Goal: Transaction & Acquisition: Book appointment/travel/reservation

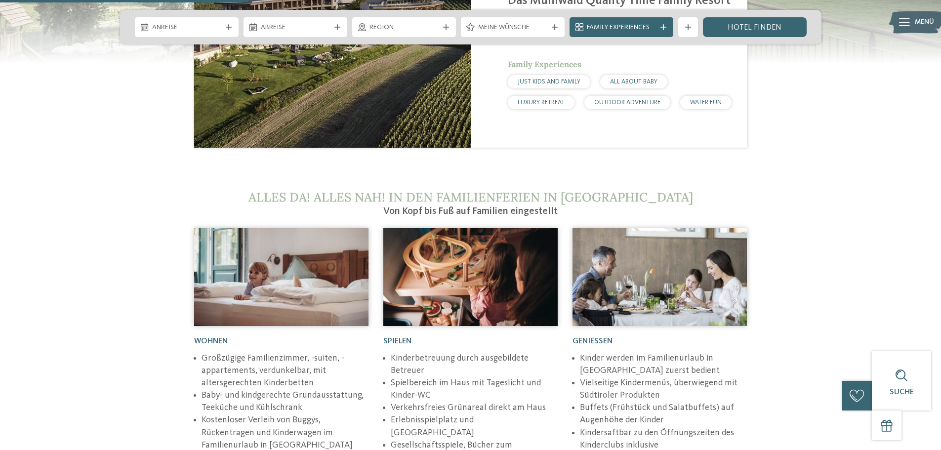
scroll to position [1236, 0]
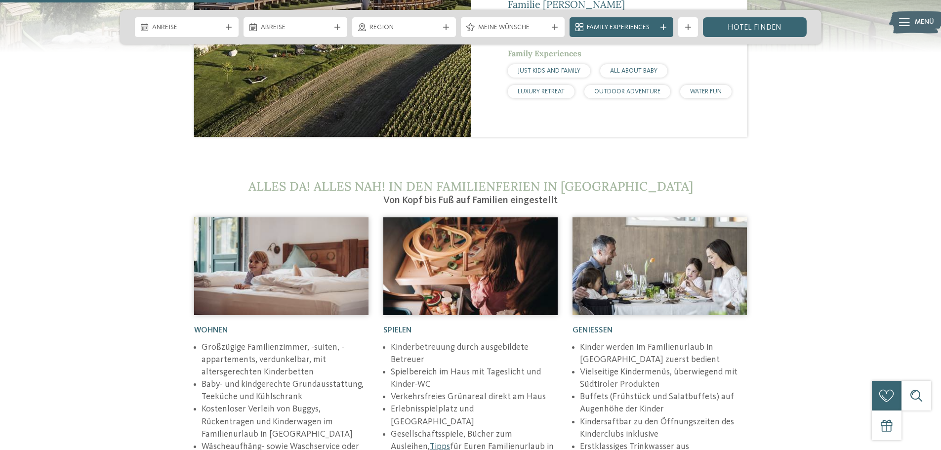
click at [475, 234] on img at bounding box center [471, 266] width 174 height 98
click at [473, 222] on img at bounding box center [471, 266] width 174 height 98
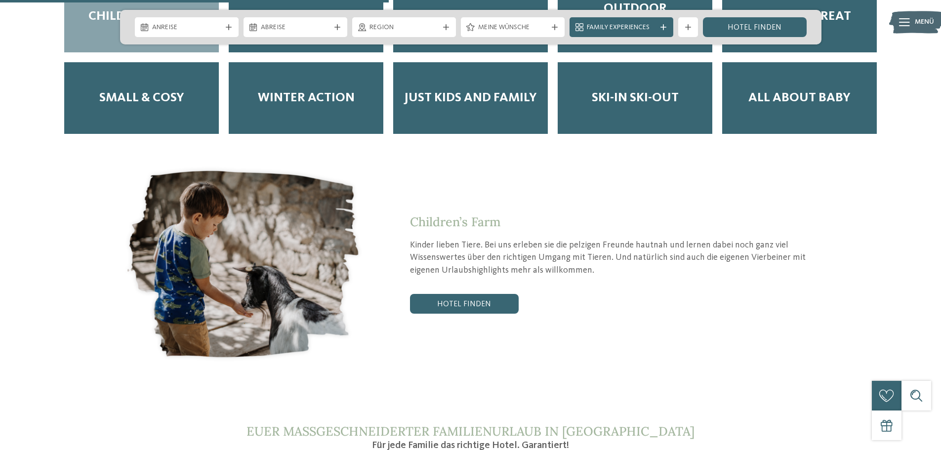
scroll to position [2026, 0]
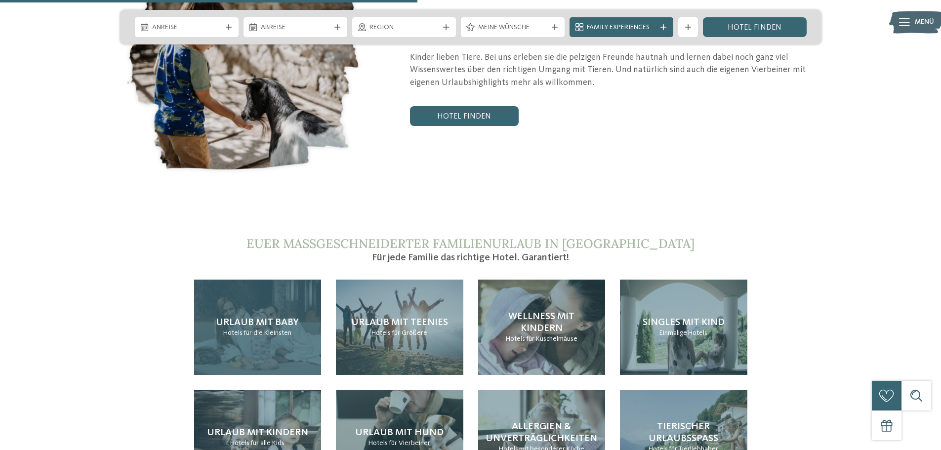
click at [271, 323] on div "Urlaub mit Baby Hotels für die Kleinsten" at bounding box center [258, 327] width 128 height 95
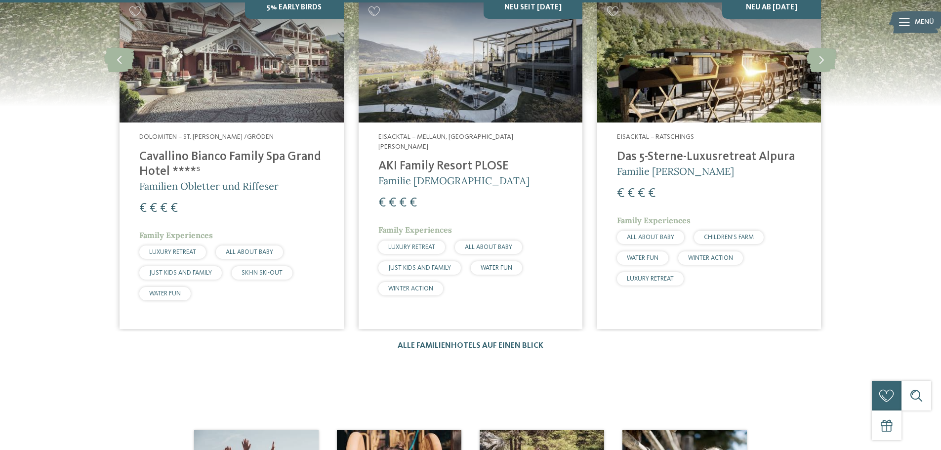
scroll to position [1977, 0]
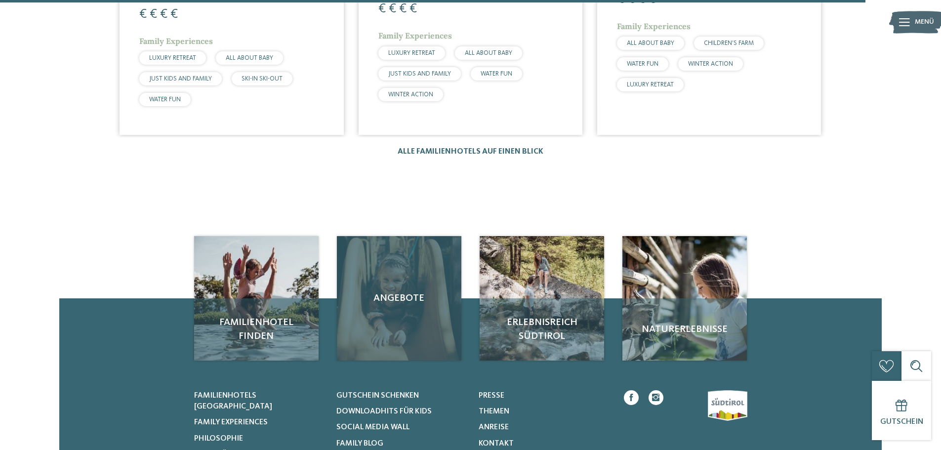
click at [418, 292] on span "Angebote" at bounding box center [399, 299] width 105 height 14
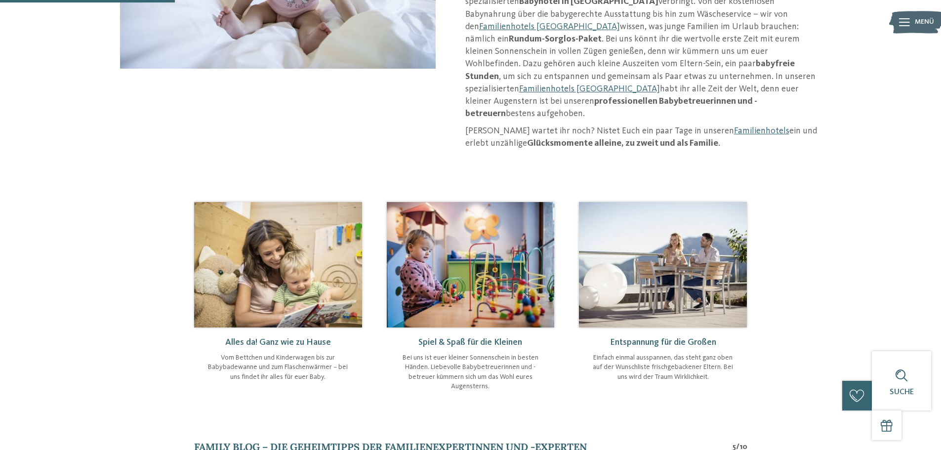
scroll to position [247, 0]
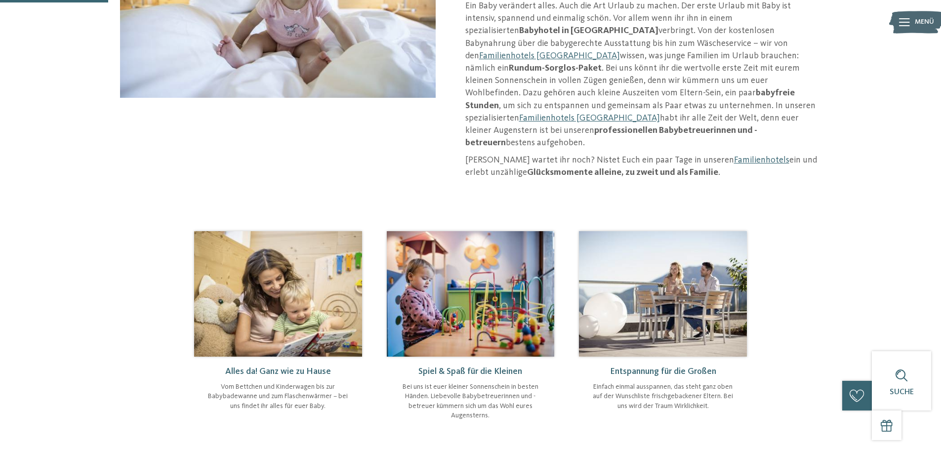
click at [325, 240] on img at bounding box center [278, 294] width 168 height 126
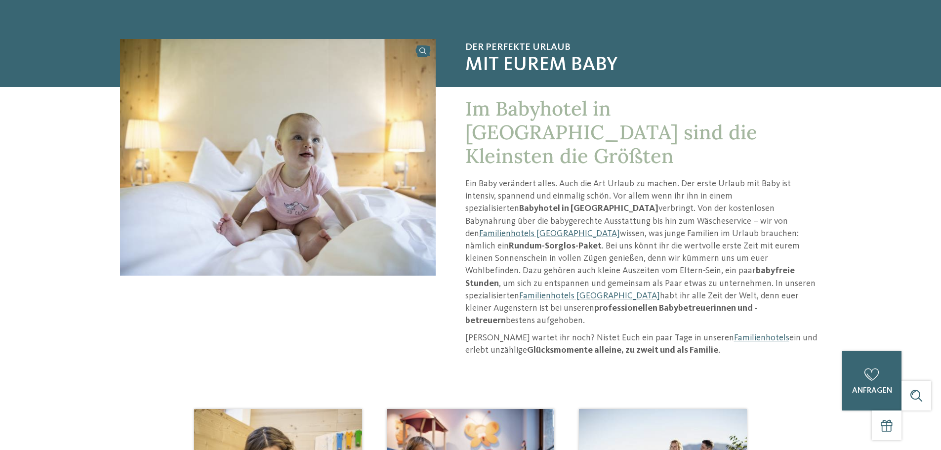
scroll to position [0, 0]
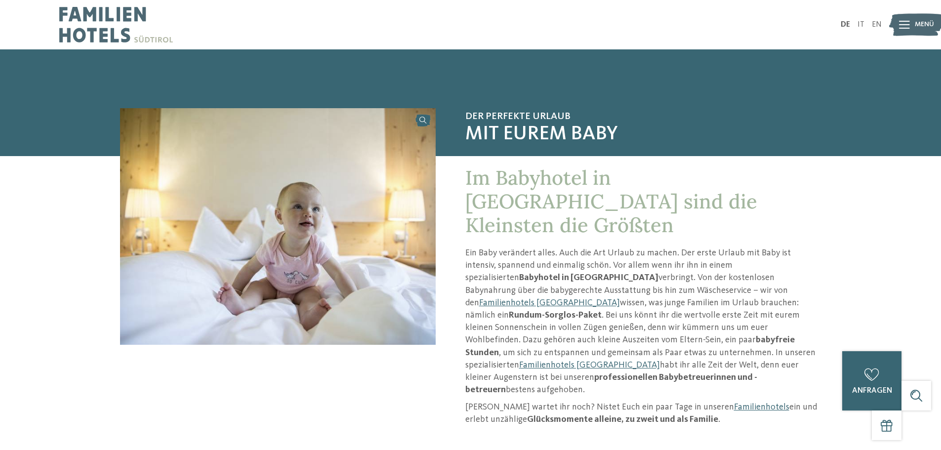
click at [325, 233] on img at bounding box center [278, 226] width 316 height 237
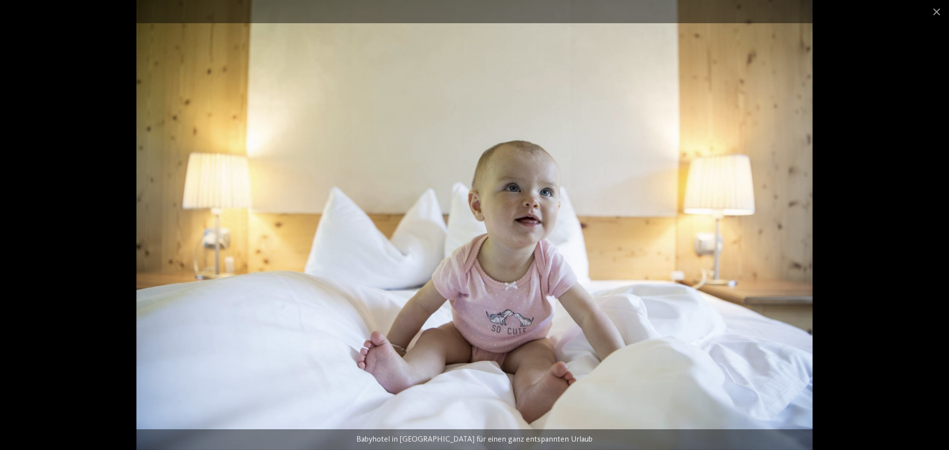
click at [523, 183] on img at bounding box center [474, 225] width 676 height 450
click at [523, 198] on img at bounding box center [474, 225] width 676 height 450
click at [939, 14] on span at bounding box center [936, 11] width 25 height 23
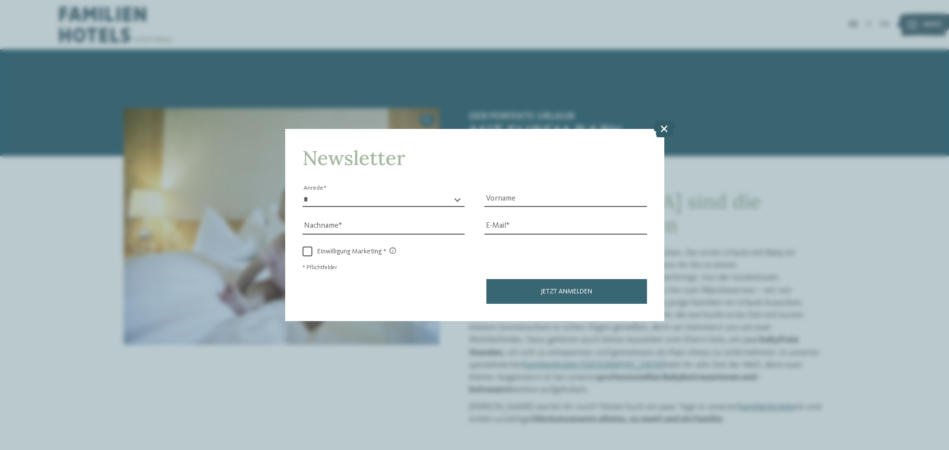
click at [658, 126] on icon at bounding box center [663, 128] width 21 height 17
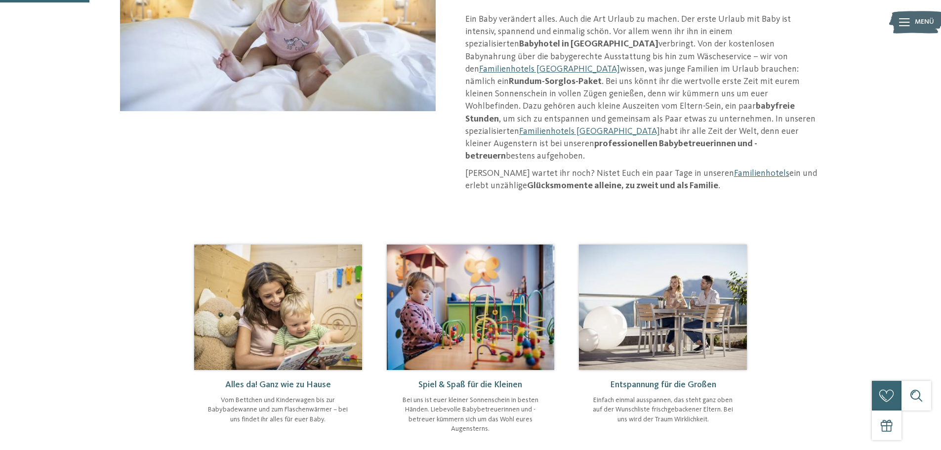
scroll to position [247, 0]
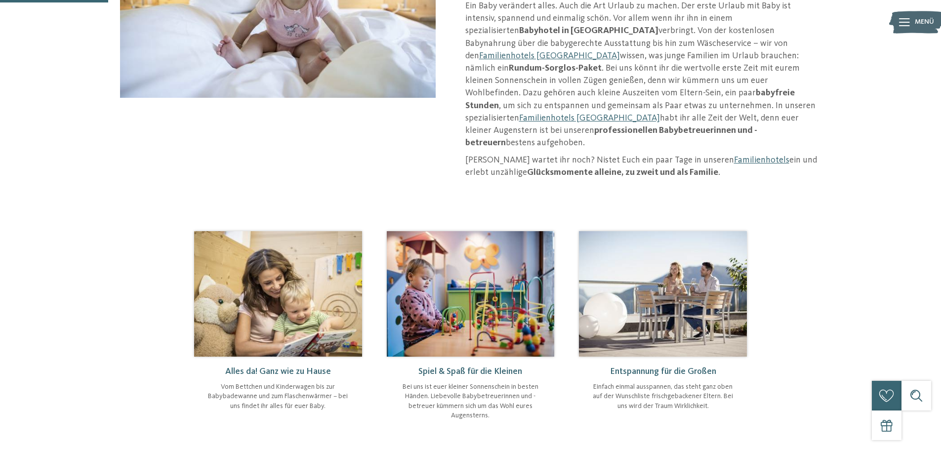
click at [481, 240] on img at bounding box center [471, 294] width 168 height 126
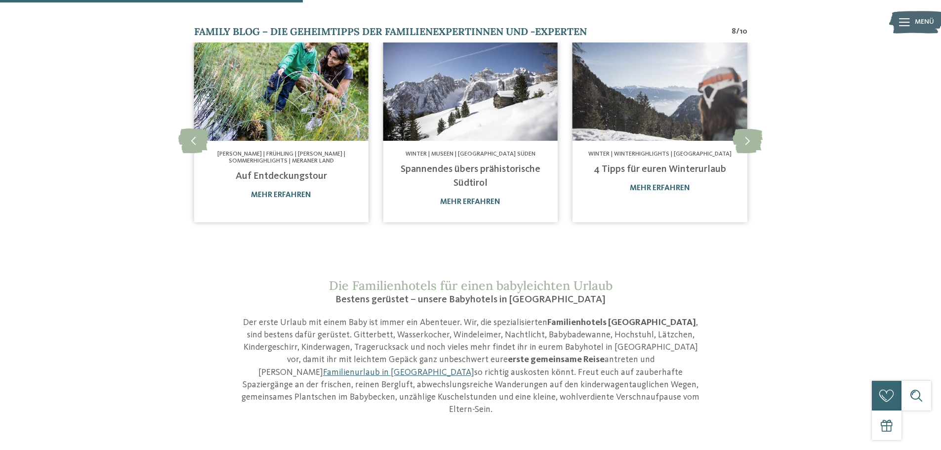
scroll to position [939, 0]
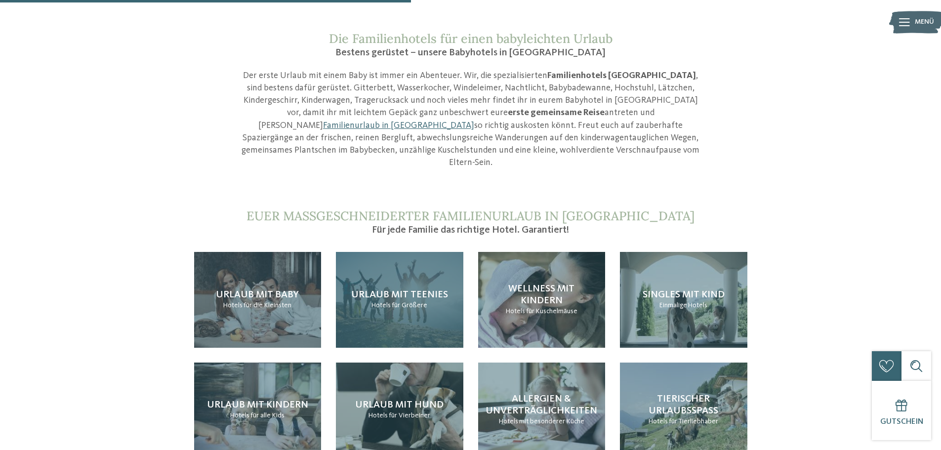
click at [438, 252] on div "Urlaub mit Teenies Hotels für Größere" at bounding box center [400, 299] width 128 height 95
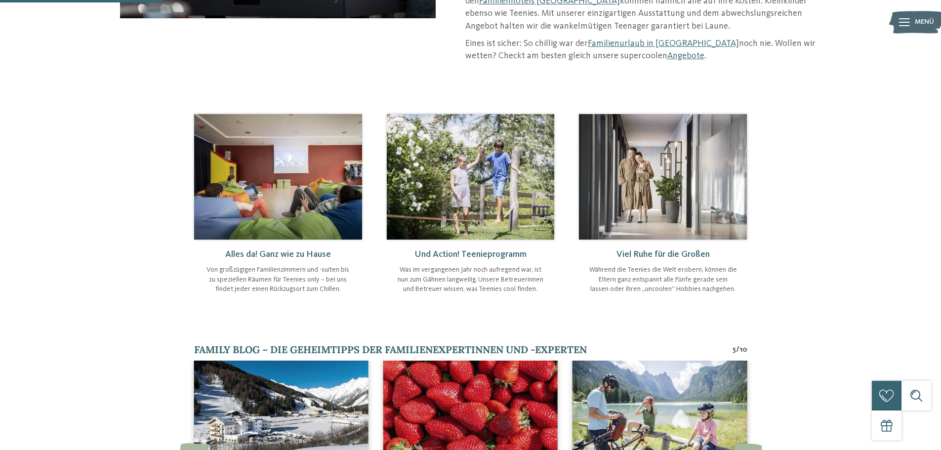
scroll to position [346, 0]
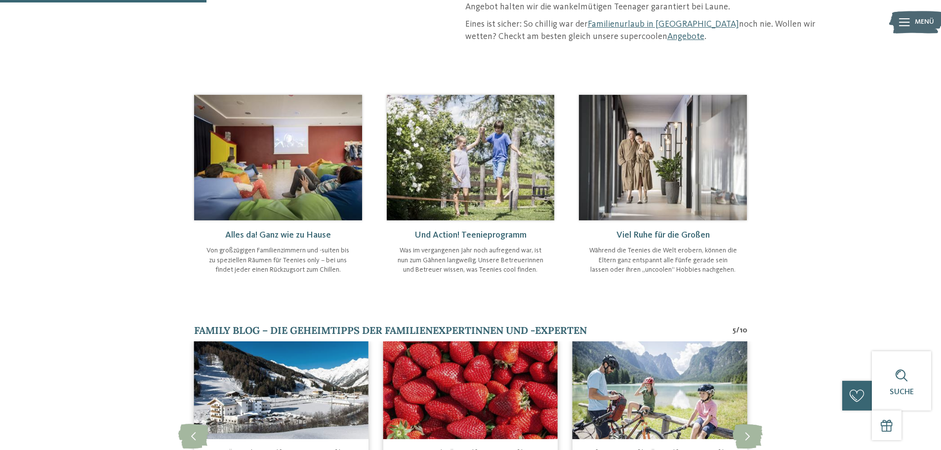
click at [660, 193] on img at bounding box center [663, 158] width 168 height 126
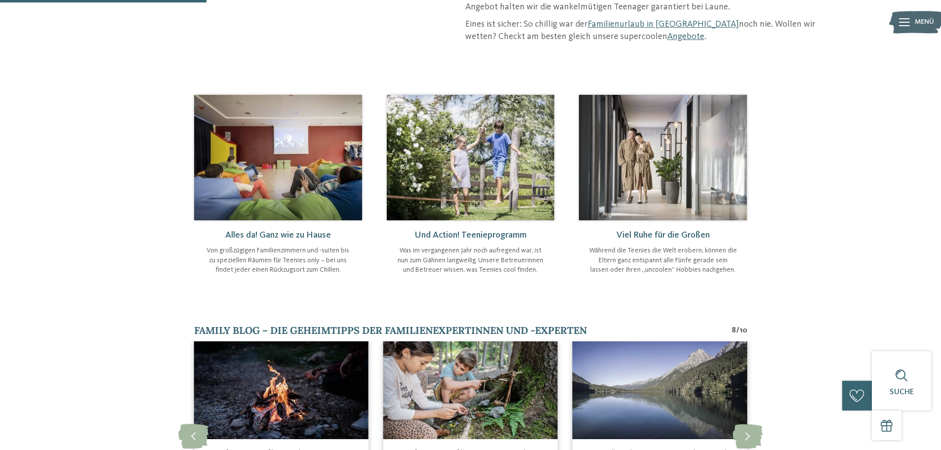
click at [308, 169] on img at bounding box center [278, 158] width 168 height 126
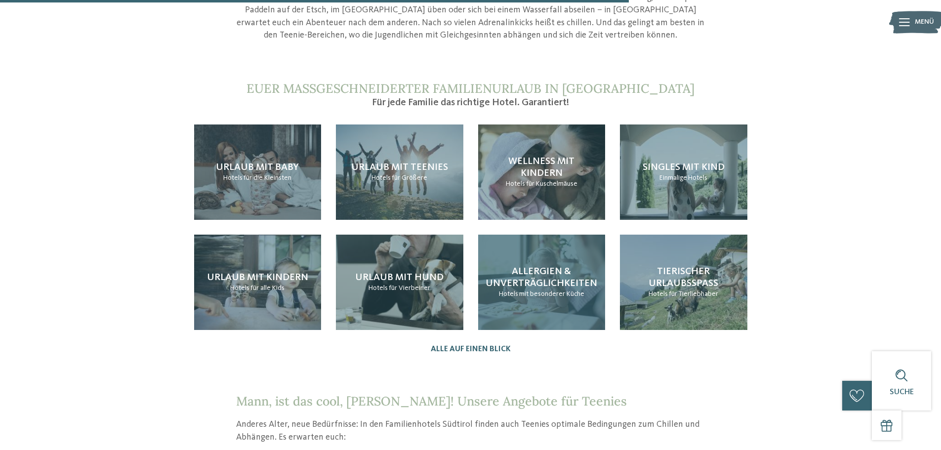
scroll to position [1137, 0]
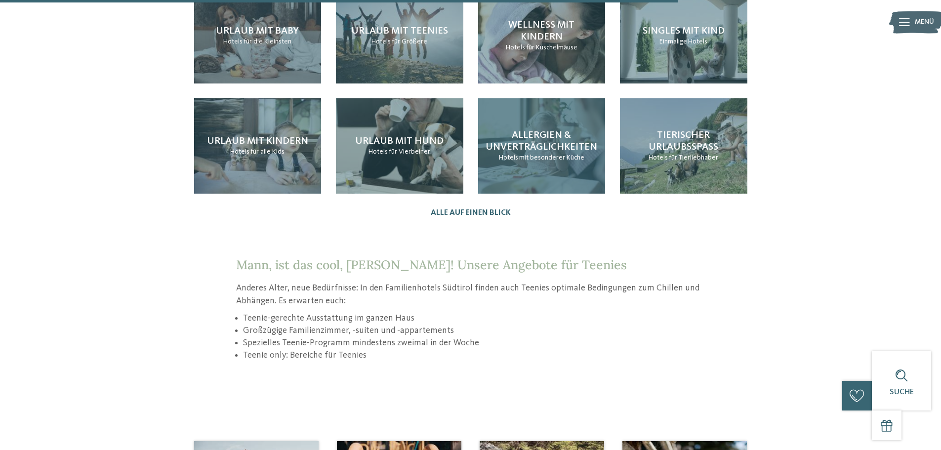
click at [567, 130] on span "Allergien & Unverträglichkeiten" at bounding box center [542, 141] width 112 height 22
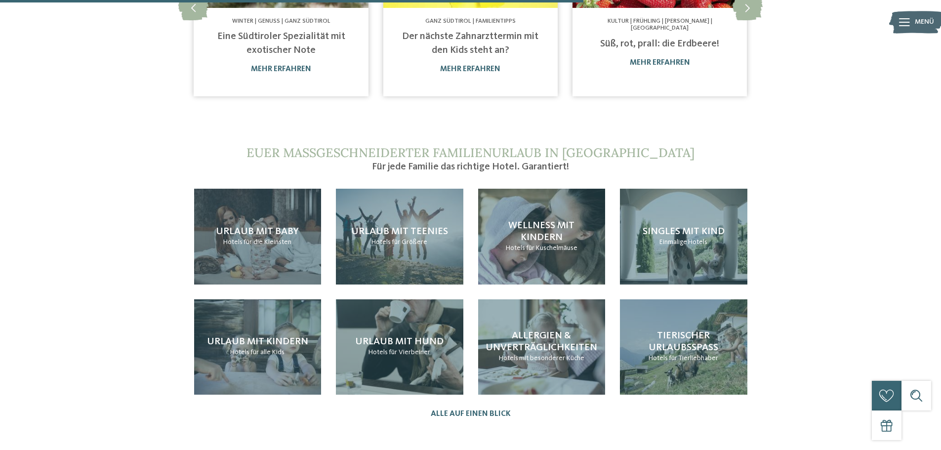
scroll to position [840, 0]
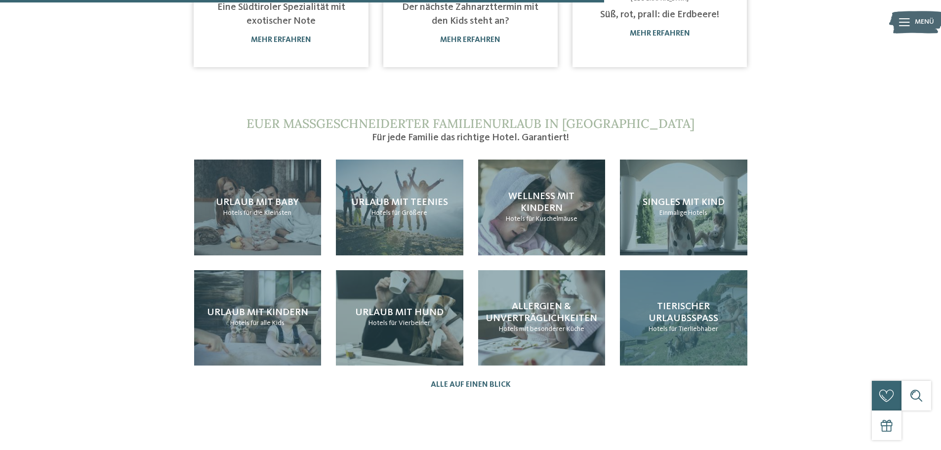
click at [698, 306] on h4 "Tierischer Urlaubsspaß" at bounding box center [684, 313] width 108 height 24
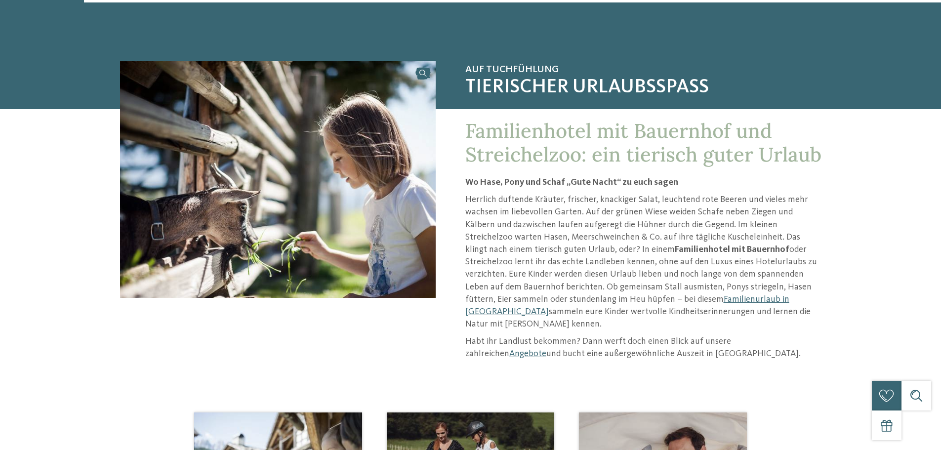
scroll to position [297, 0]
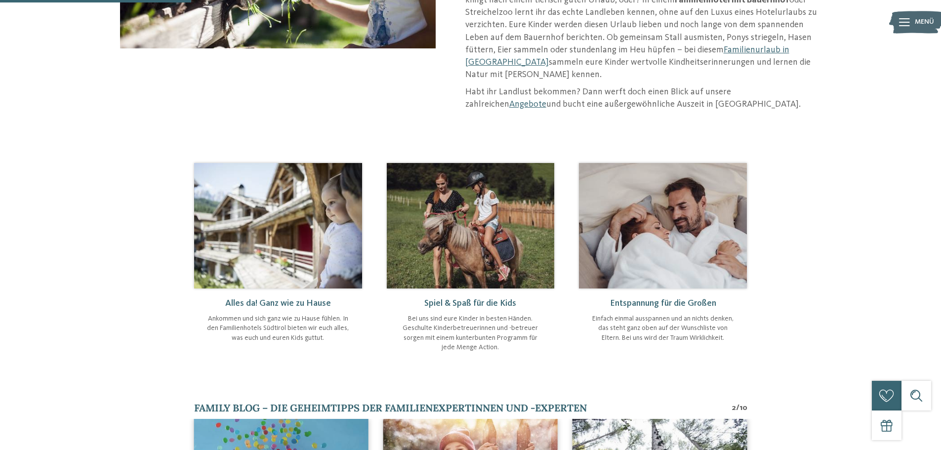
click at [640, 187] on img at bounding box center [663, 226] width 168 height 126
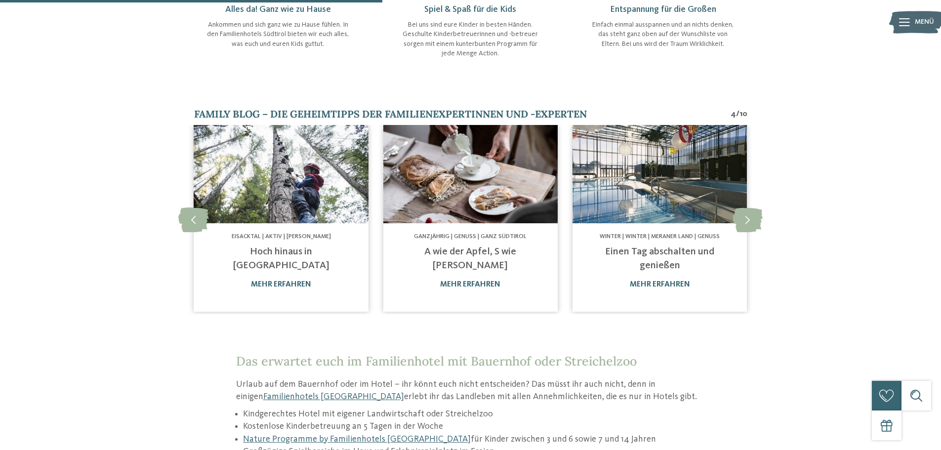
scroll to position [593, 0]
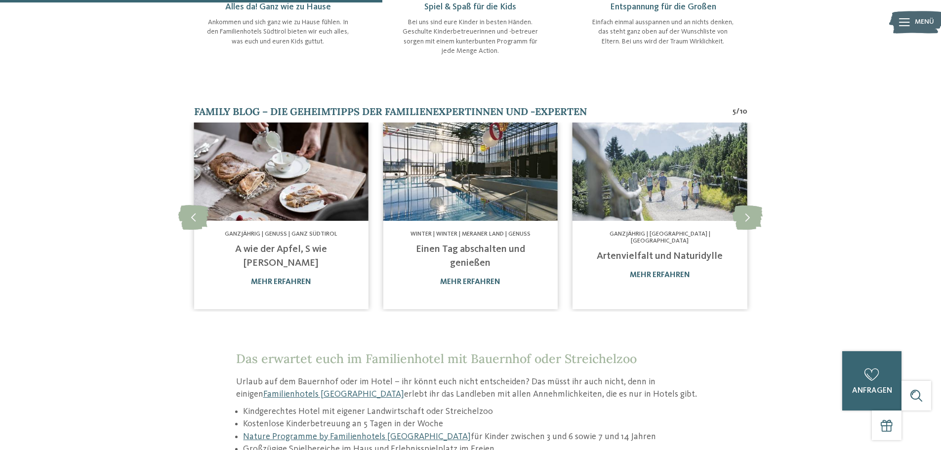
click at [674, 181] on img at bounding box center [660, 172] width 174 height 98
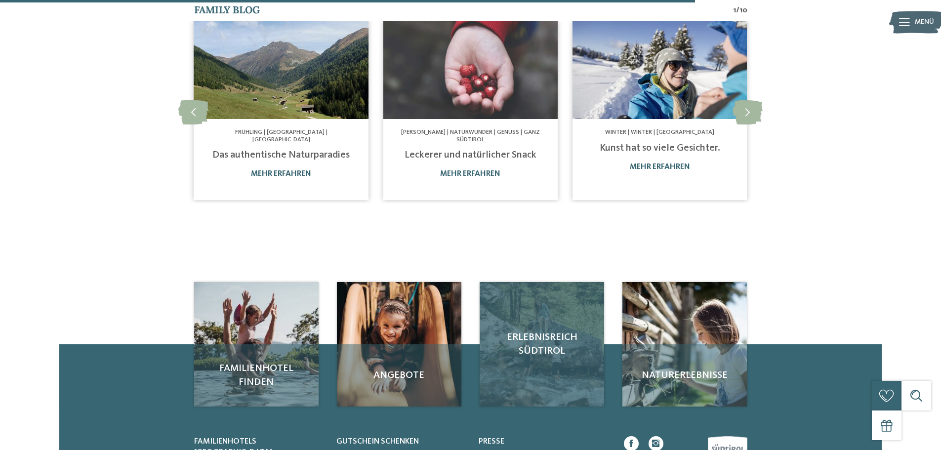
scroll to position [741, 0]
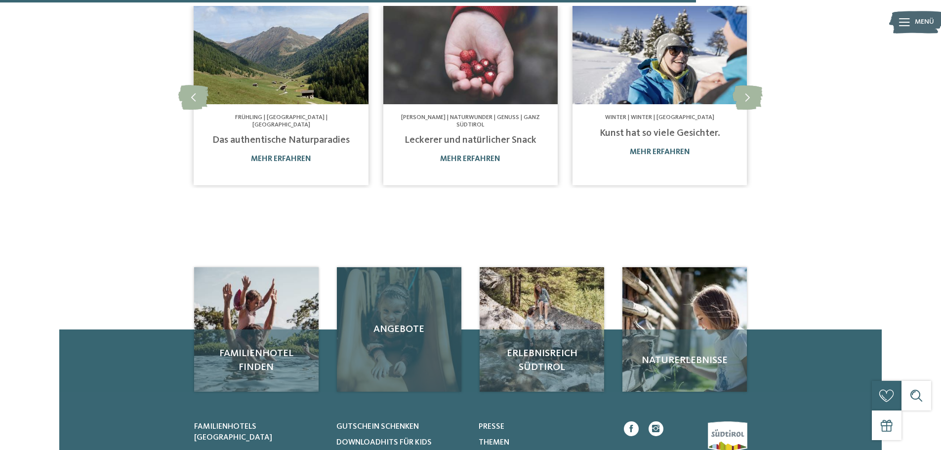
click at [427, 292] on div "Angebote" at bounding box center [399, 329] width 125 height 125
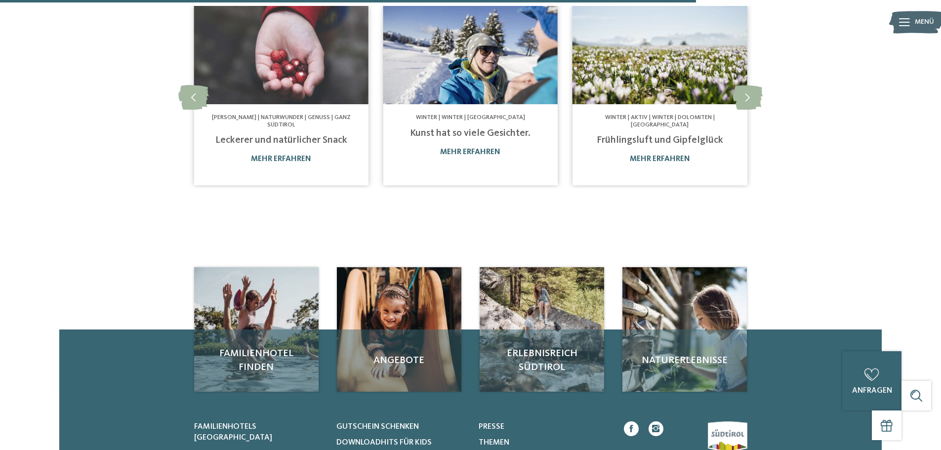
drag, startPoint x: 452, startPoint y: 289, endPoint x: 432, endPoint y: 385, distance: 98.8
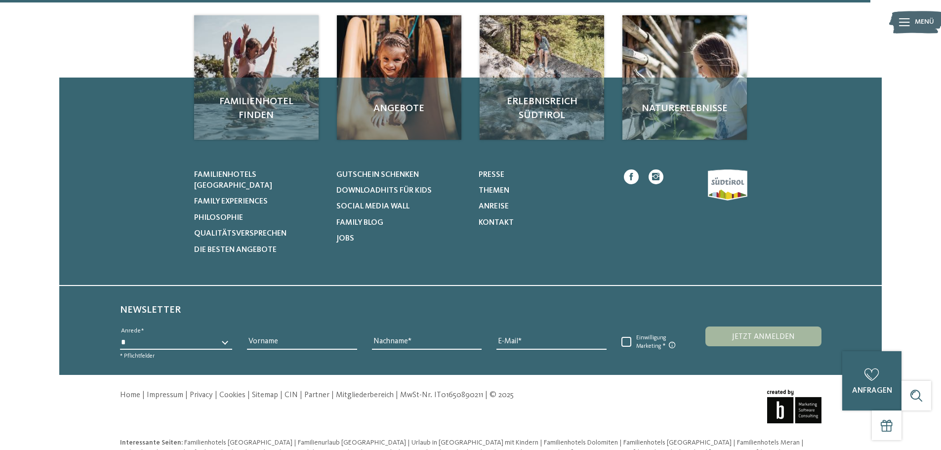
scroll to position [1002, 0]
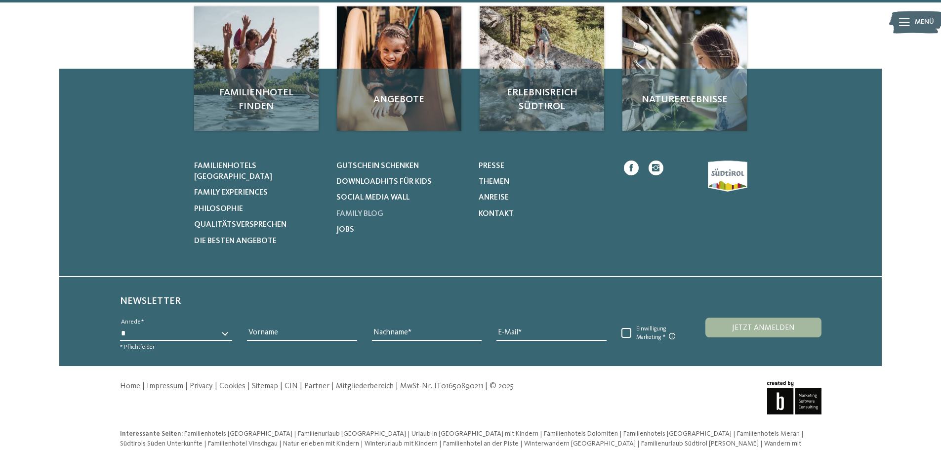
click at [350, 209] on link "Family Blog" at bounding box center [402, 214] width 130 height 11
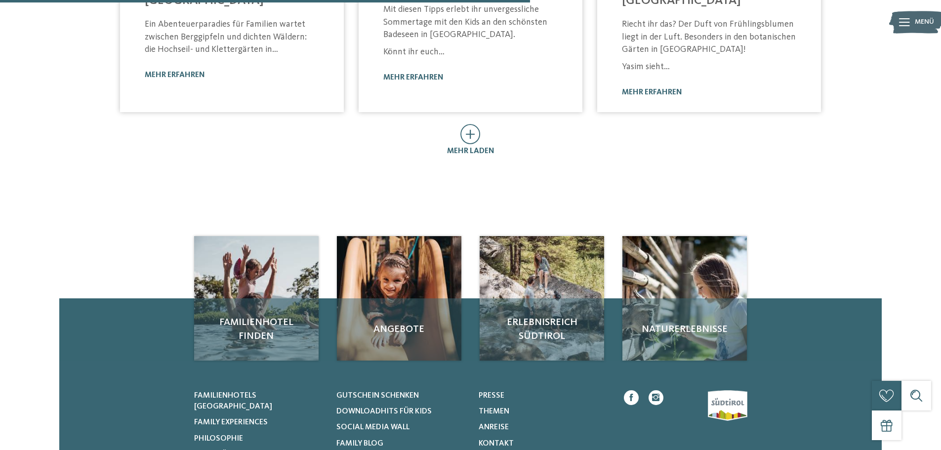
scroll to position [692, 0]
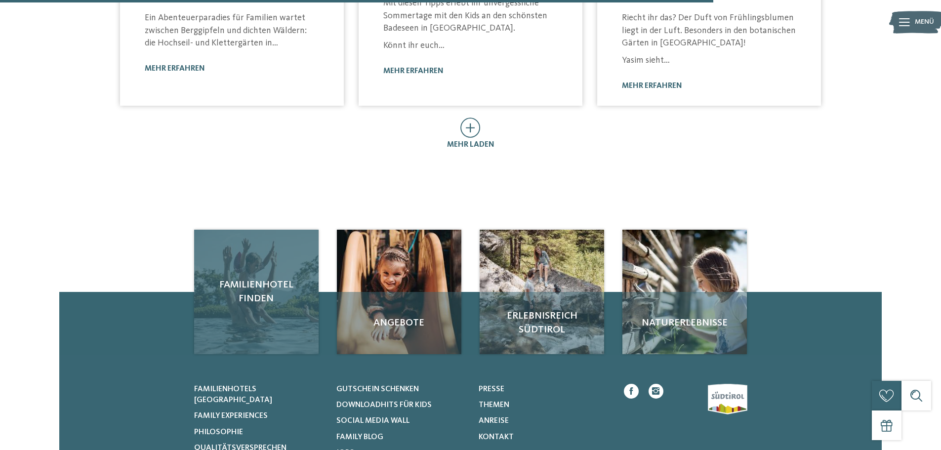
click at [292, 230] on div "Familienhotel finden" at bounding box center [256, 292] width 125 height 125
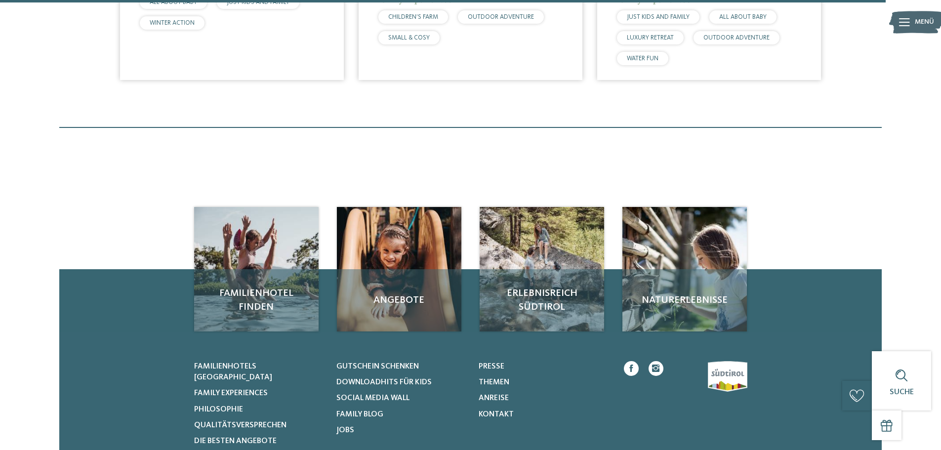
scroll to position [3163, 0]
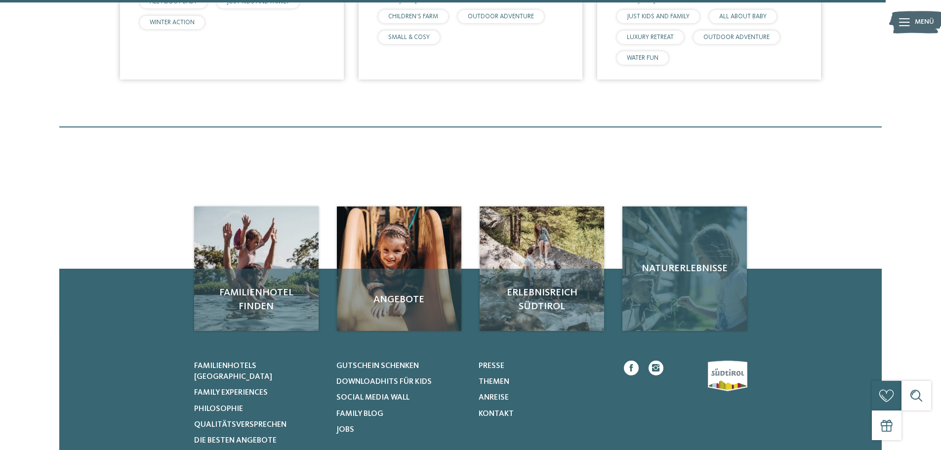
click at [690, 240] on div "Naturerlebnisse" at bounding box center [685, 269] width 125 height 125
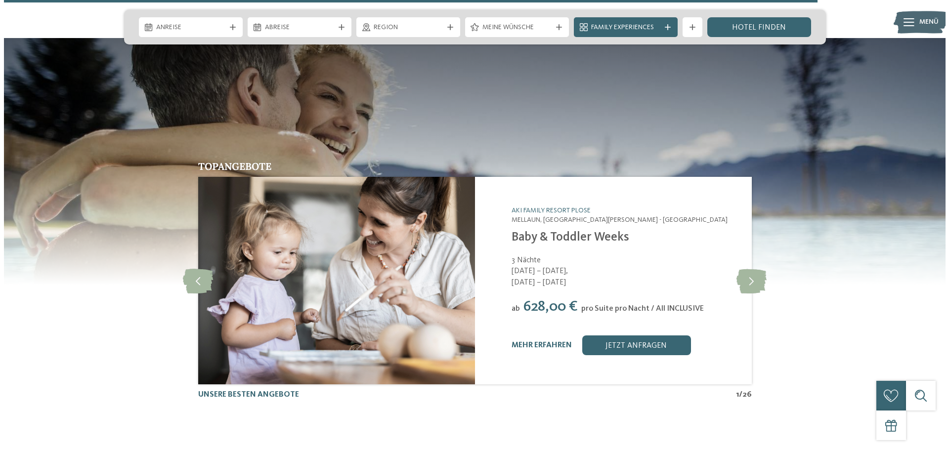
scroll to position [2471, 0]
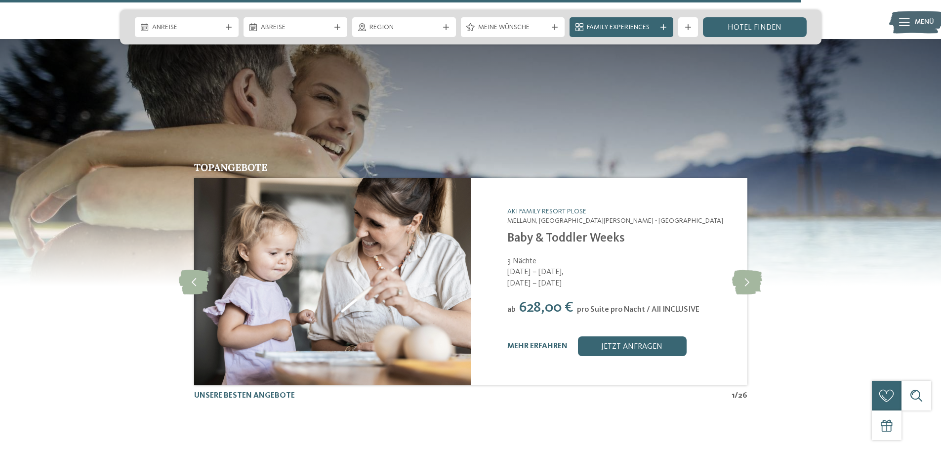
click at [365, 197] on img at bounding box center [332, 282] width 277 height 208
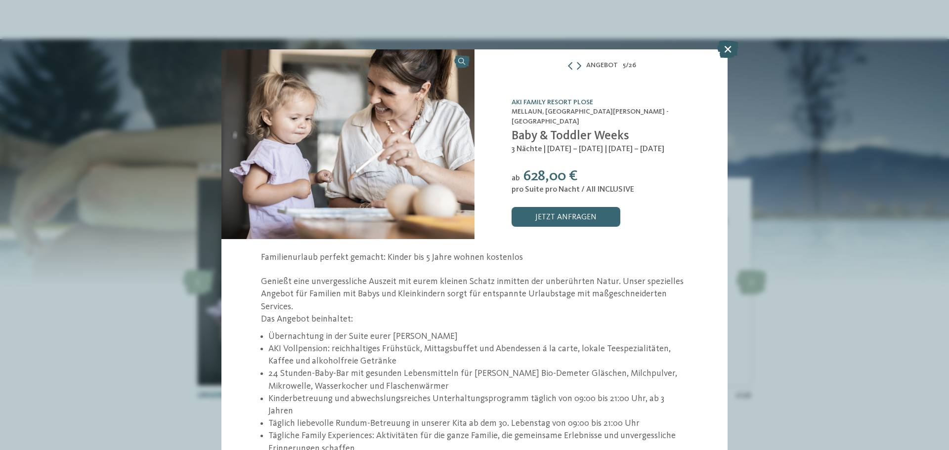
click at [728, 50] on icon at bounding box center [727, 49] width 21 height 17
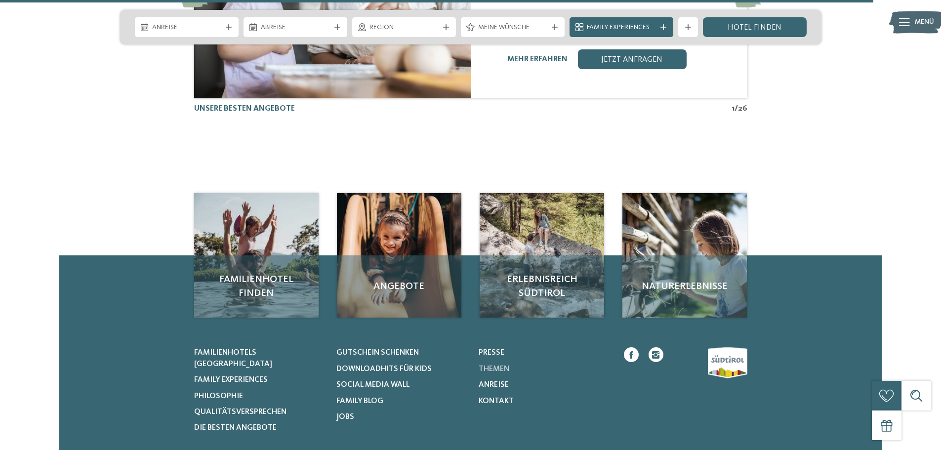
scroll to position [2768, 0]
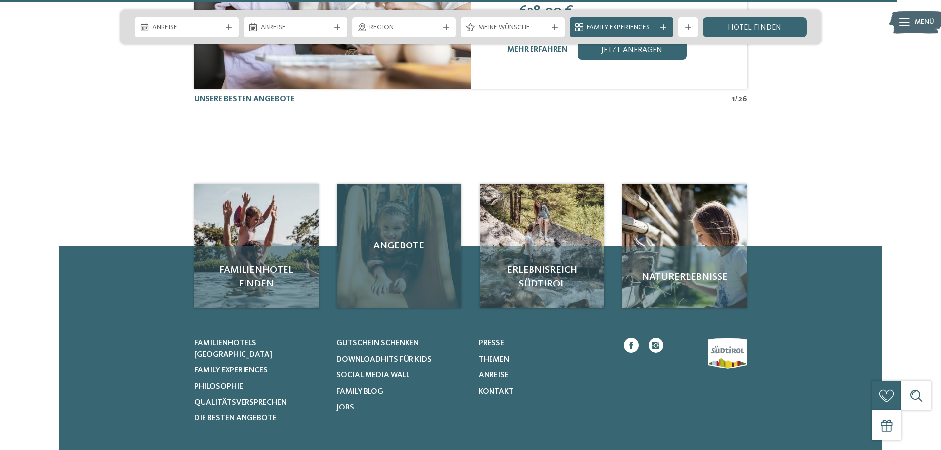
click at [435, 184] on div "Angebote" at bounding box center [399, 246] width 125 height 125
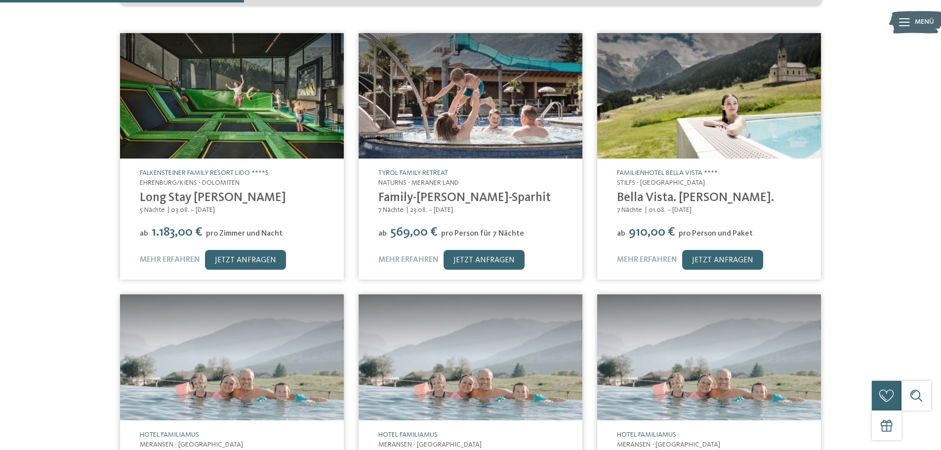
scroll to position [198, 0]
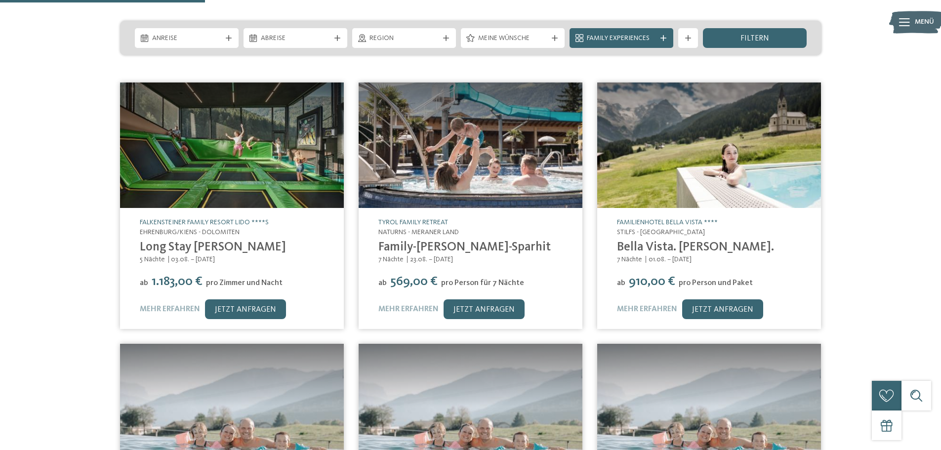
click at [505, 152] on img at bounding box center [471, 146] width 224 height 126
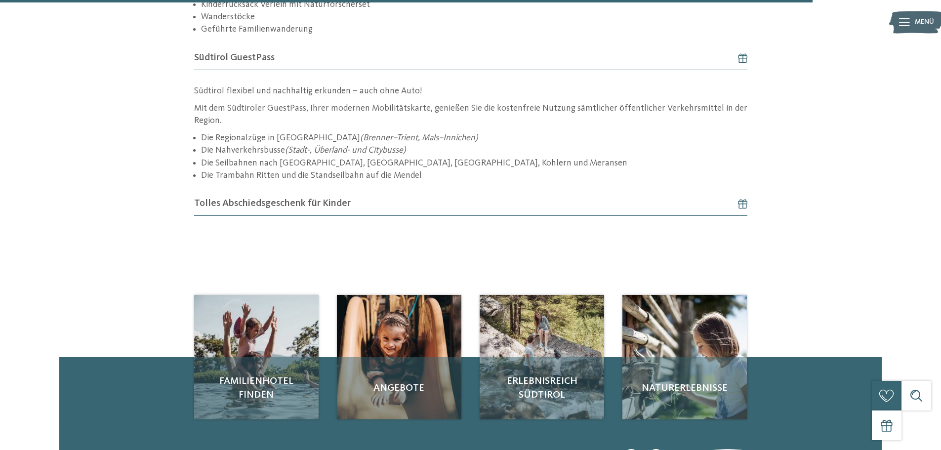
scroll to position [1779, 0]
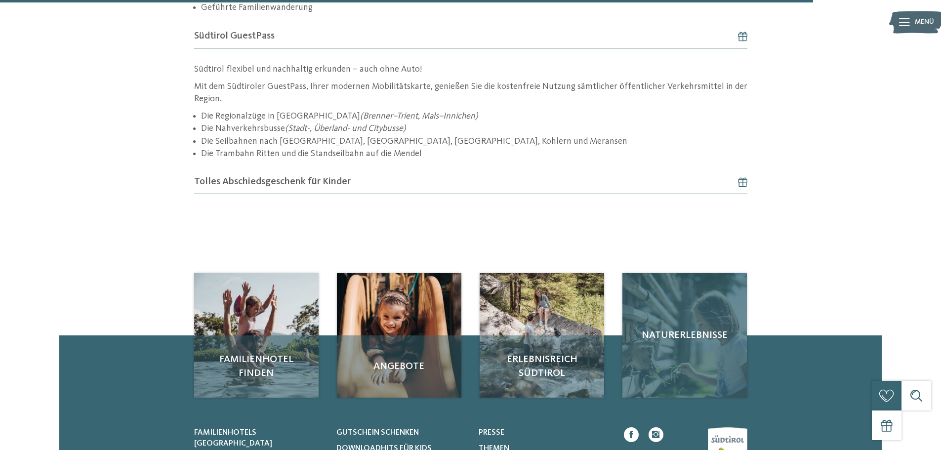
click at [669, 303] on div "Naturerlebnisse" at bounding box center [685, 335] width 125 height 125
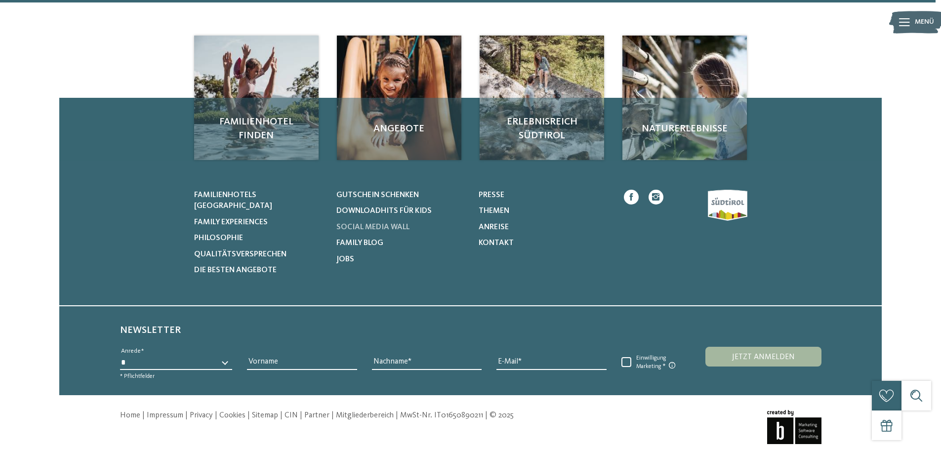
scroll to position [2058, 0]
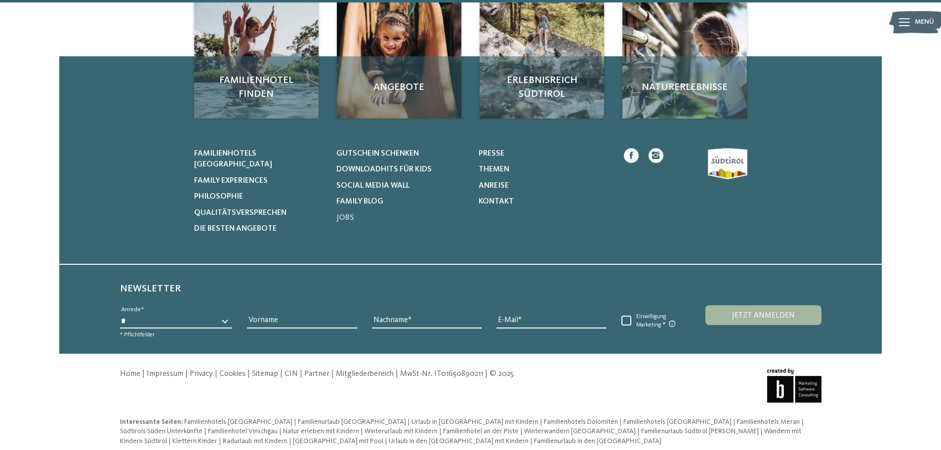
click at [343, 218] on span "Jobs" at bounding box center [346, 218] width 18 height 8
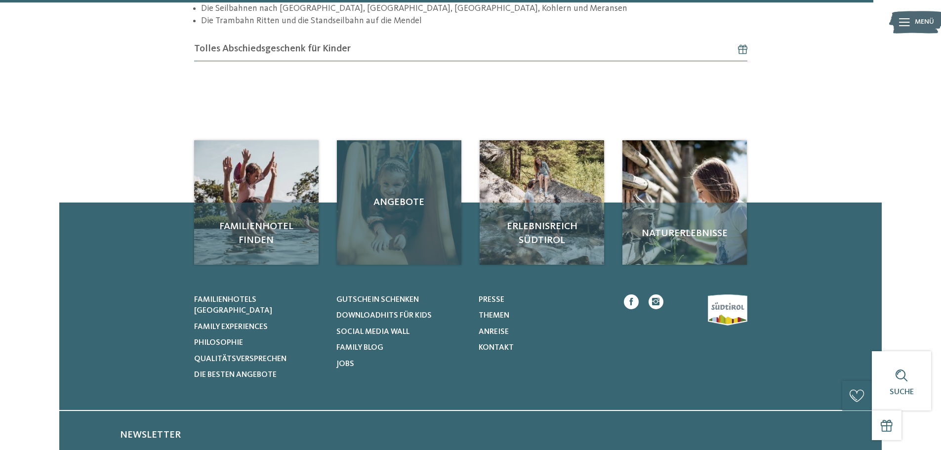
scroll to position [1910, 0]
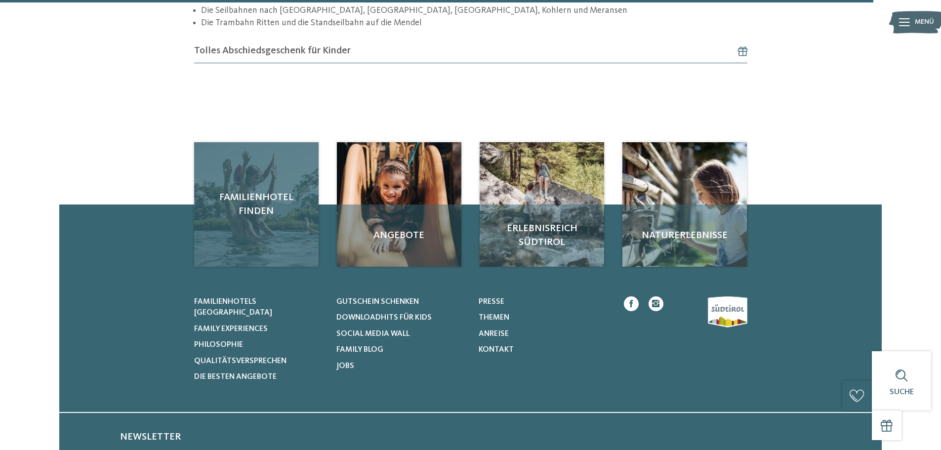
click at [247, 165] on div "Familienhotel finden" at bounding box center [256, 204] width 125 height 125
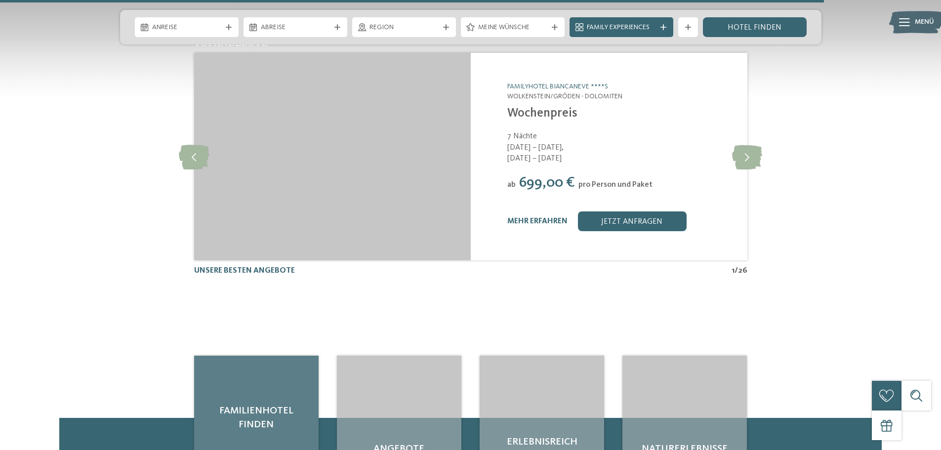
scroll to position [2520, 0]
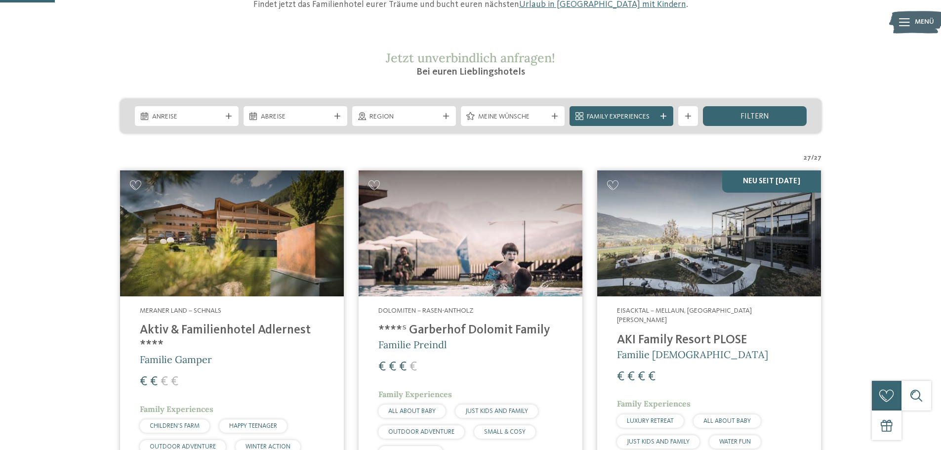
scroll to position [198, 0]
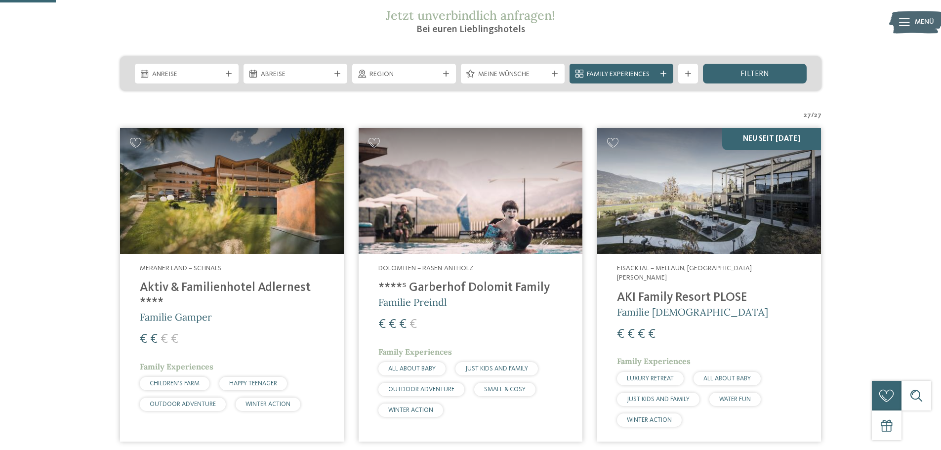
click at [456, 197] on img at bounding box center [471, 191] width 224 height 126
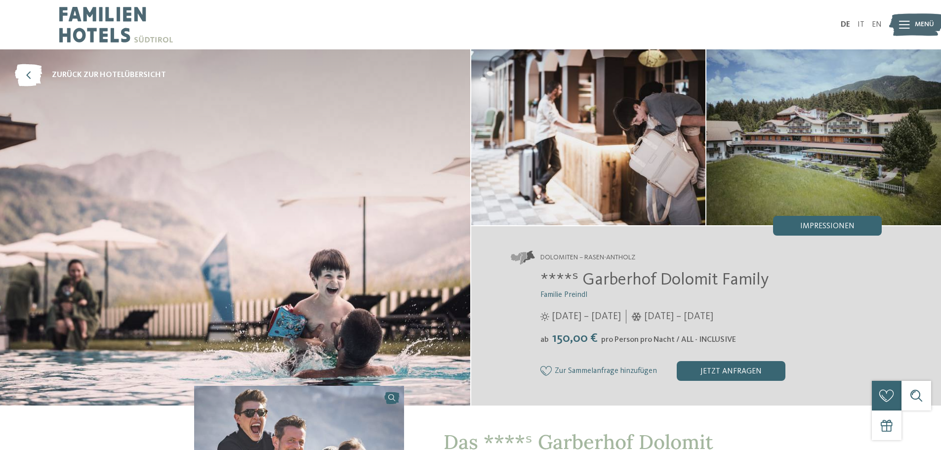
click at [636, 143] on img at bounding box center [588, 137] width 235 height 176
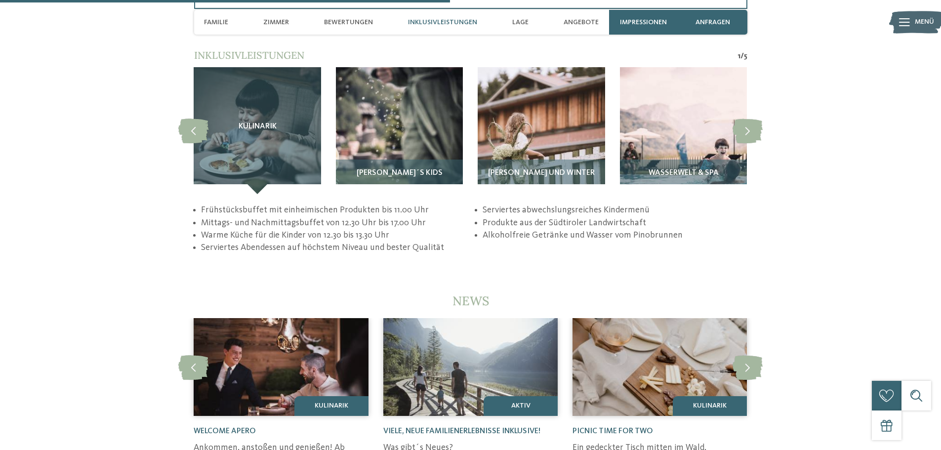
scroll to position [1977, 0]
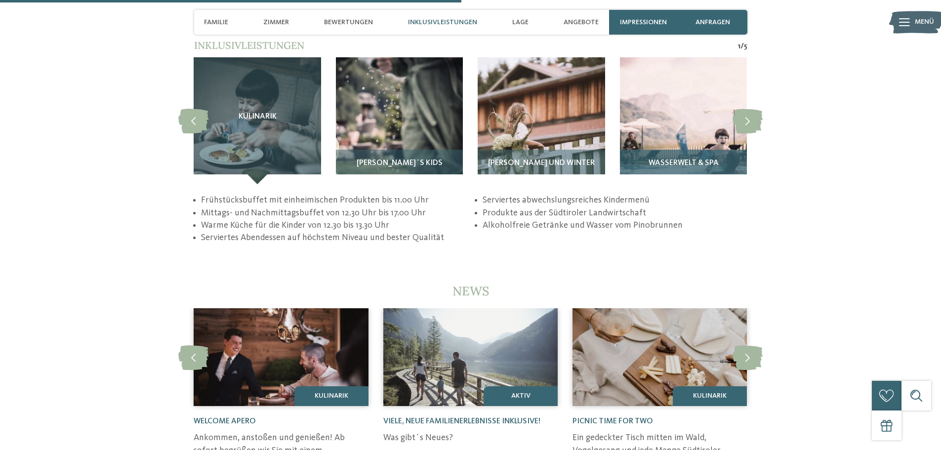
click at [699, 86] on img at bounding box center [683, 120] width 127 height 127
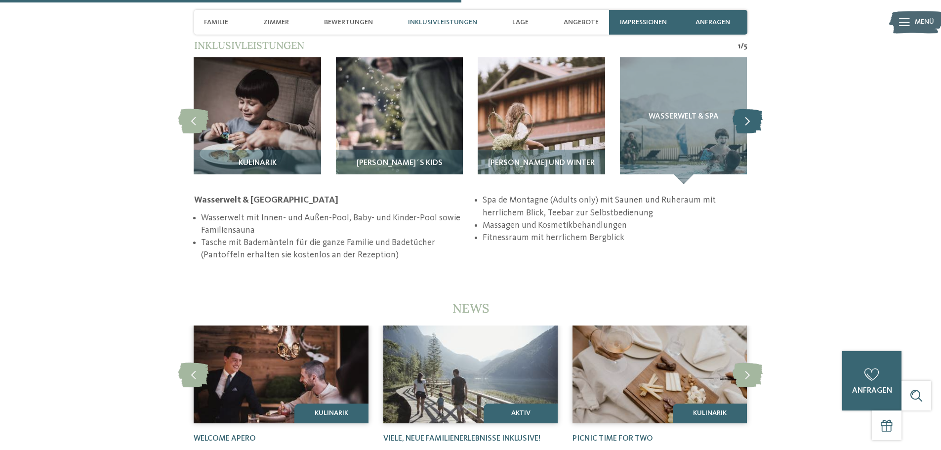
click at [745, 116] on icon at bounding box center [748, 121] width 30 height 25
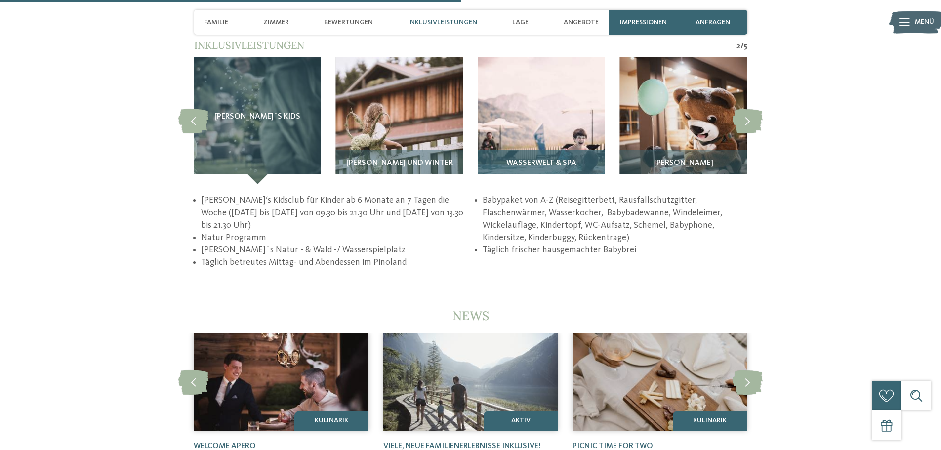
click at [554, 158] on div "Wasserwelt & Spa" at bounding box center [541, 167] width 127 height 35
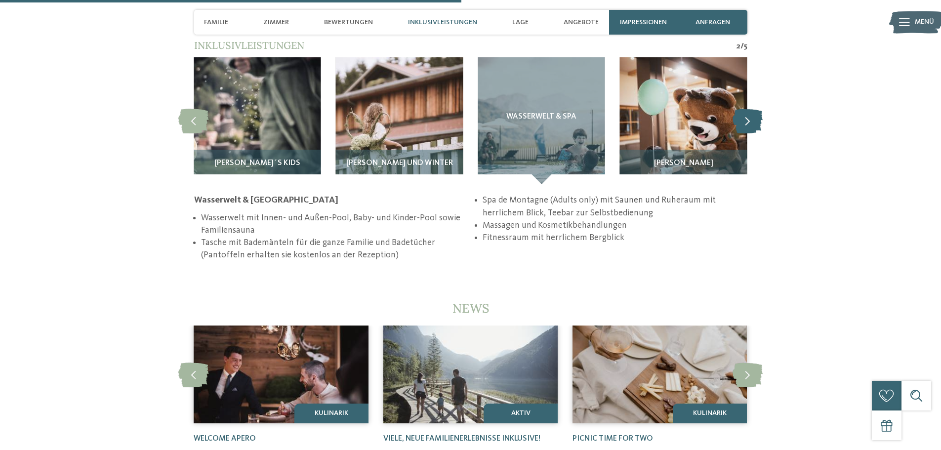
click at [748, 109] on icon at bounding box center [748, 121] width 30 height 25
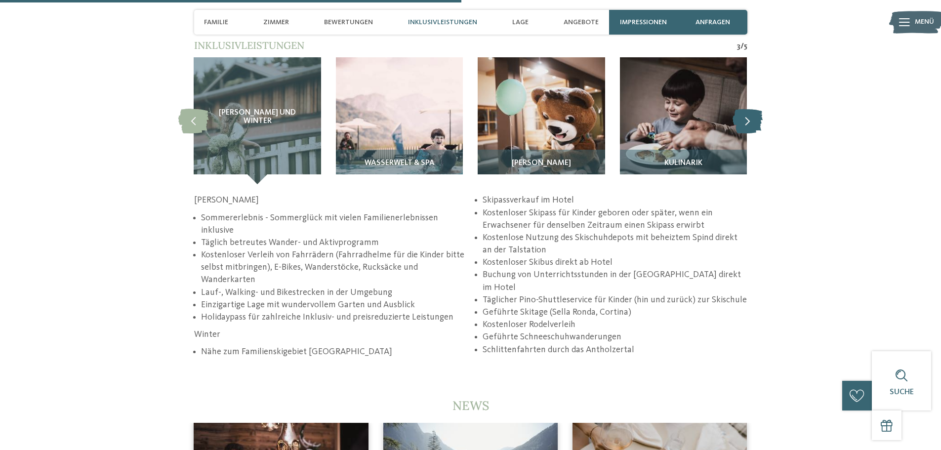
click at [748, 109] on icon at bounding box center [748, 121] width 30 height 25
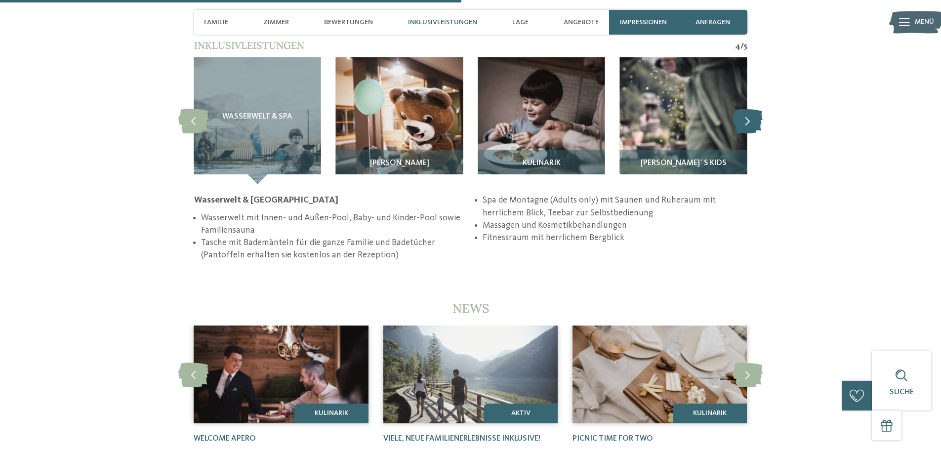
click at [748, 110] on icon at bounding box center [748, 121] width 30 height 25
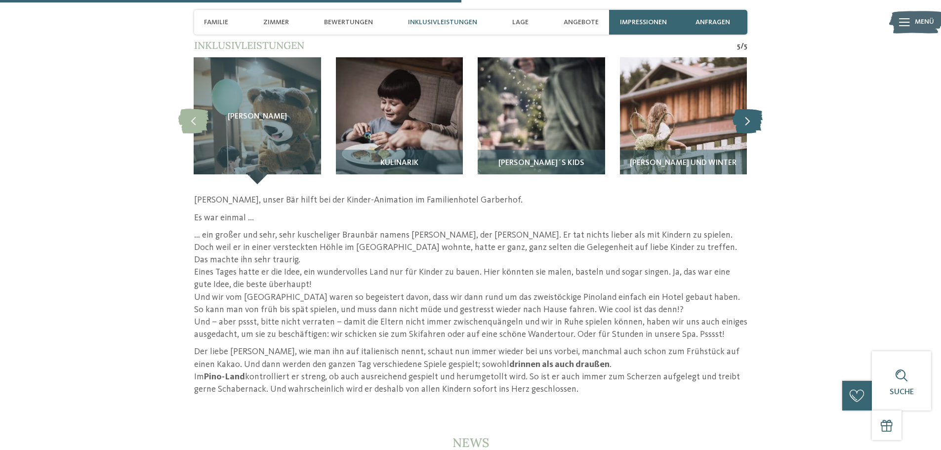
click at [748, 110] on icon at bounding box center [748, 121] width 30 height 25
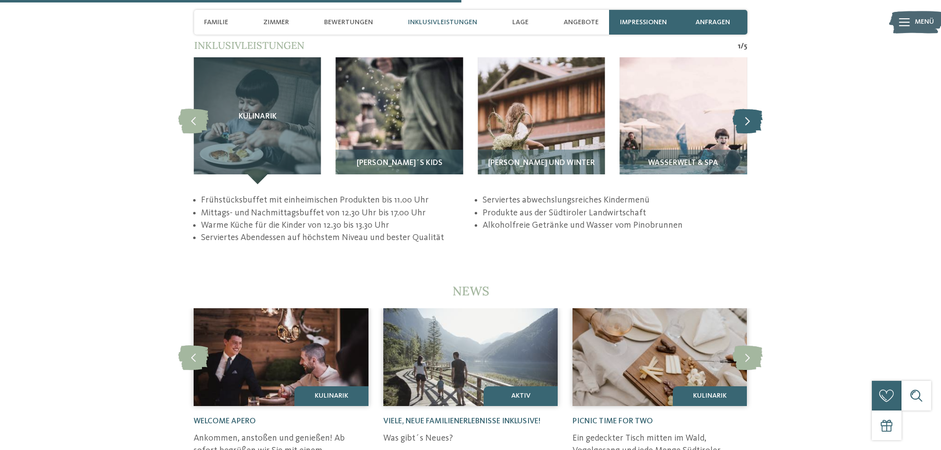
click at [747, 110] on icon at bounding box center [748, 121] width 30 height 25
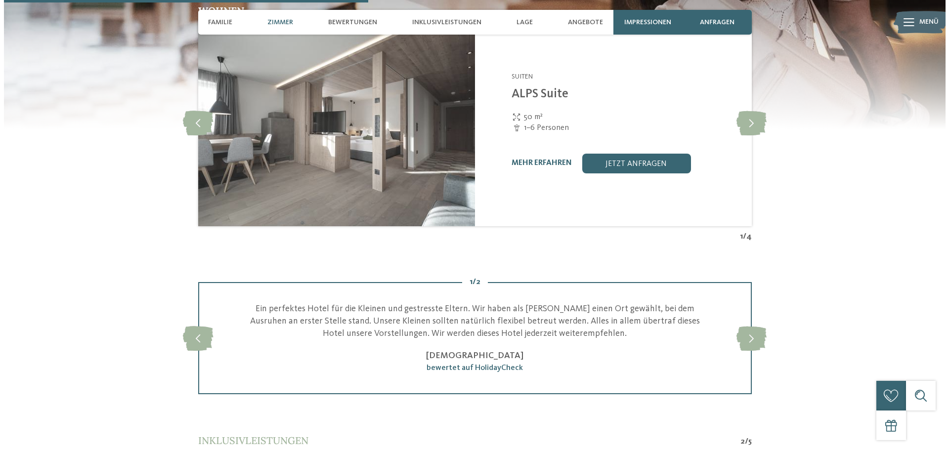
scroll to position [1334, 0]
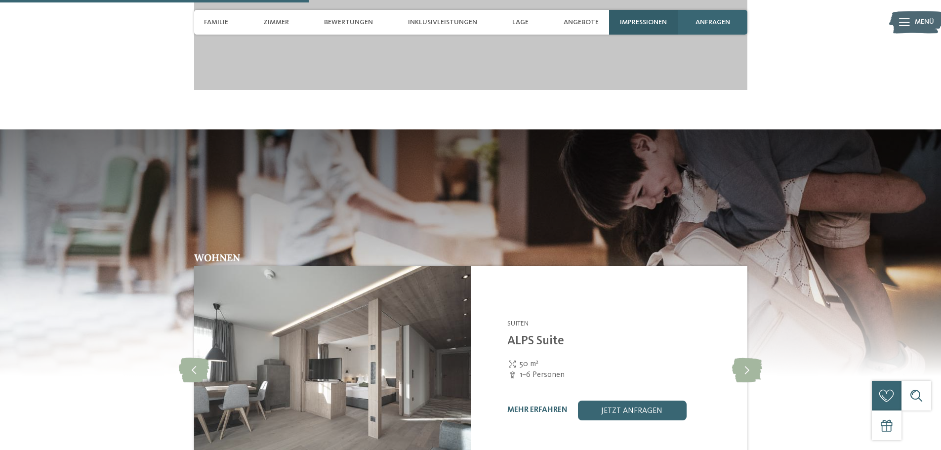
click at [633, 19] on span "Impressionen" at bounding box center [643, 22] width 47 height 8
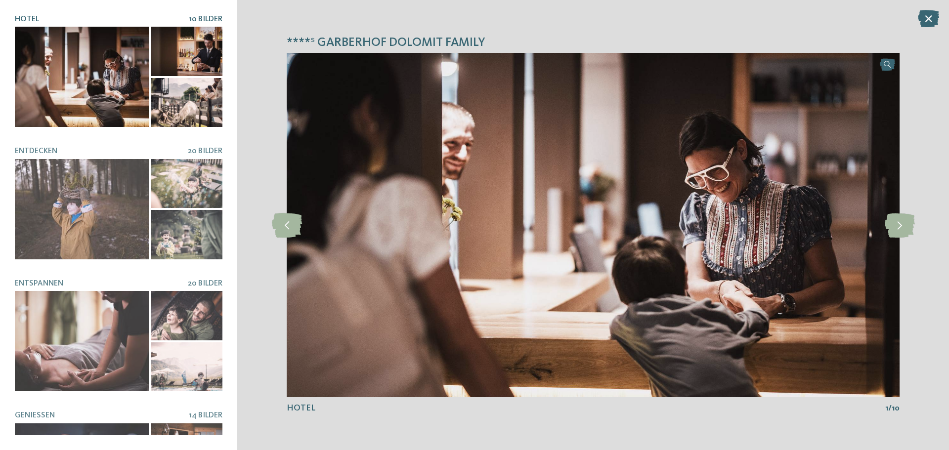
click at [192, 19] on span "10 Bilder" at bounding box center [206, 19] width 34 height 8
click at [118, 63] on div at bounding box center [82, 77] width 134 height 100
click at [904, 234] on icon at bounding box center [900, 225] width 30 height 25
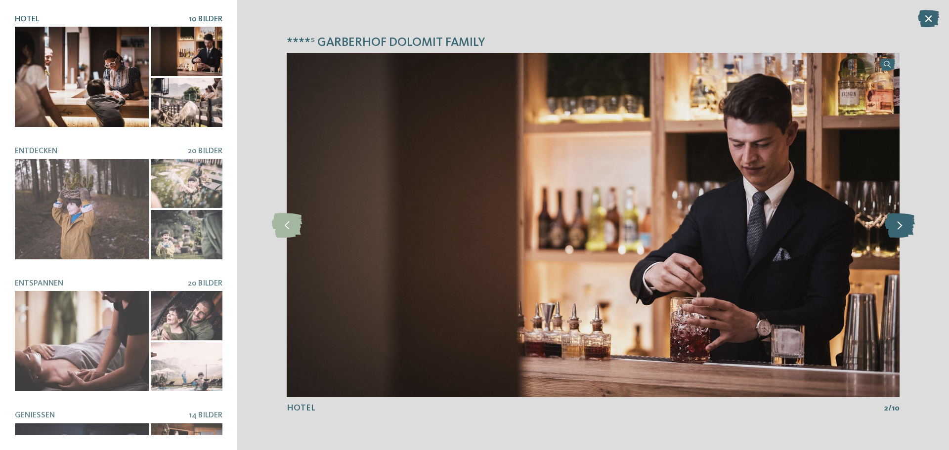
click at [904, 234] on icon at bounding box center [900, 225] width 30 height 25
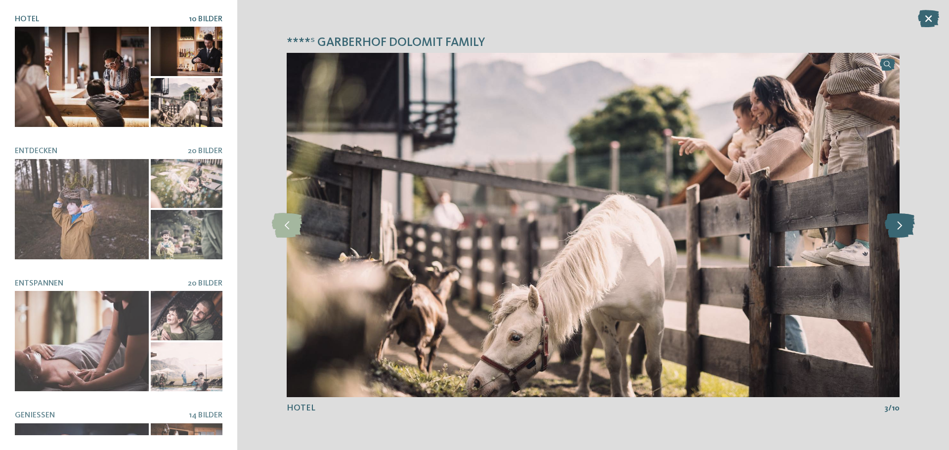
click at [904, 234] on icon at bounding box center [900, 225] width 30 height 25
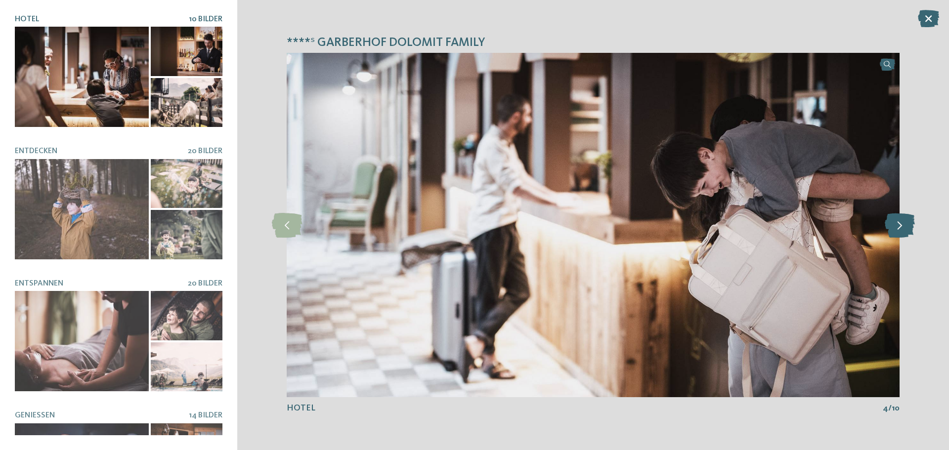
click at [904, 234] on icon at bounding box center [900, 225] width 30 height 25
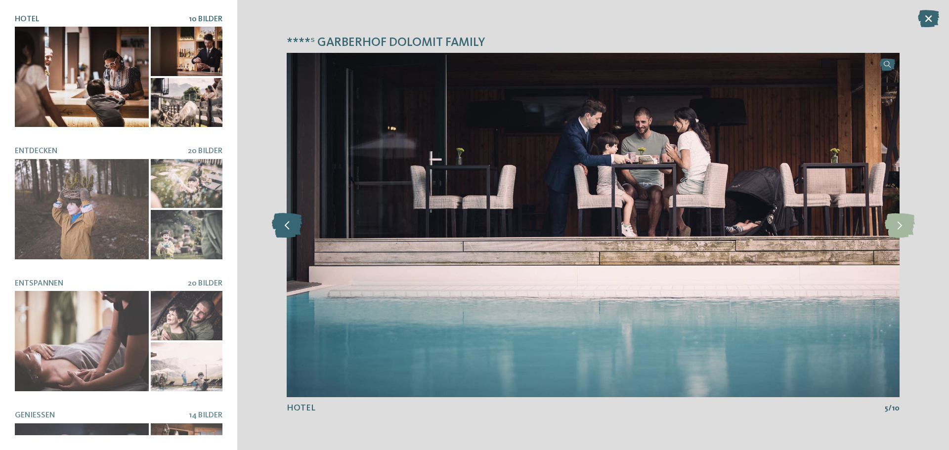
click at [279, 216] on icon at bounding box center [287, 225] width 30 height 25
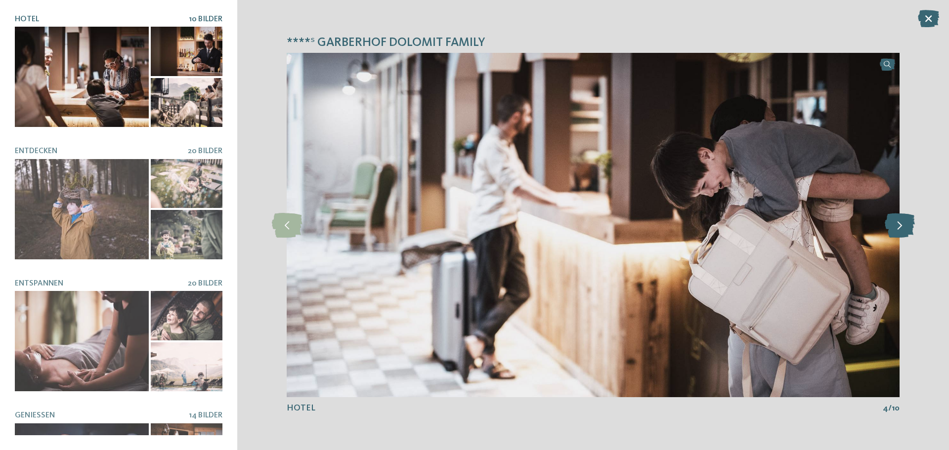
click at [891, 226] on icon at bounding box center [900, 225] width 30 height 25
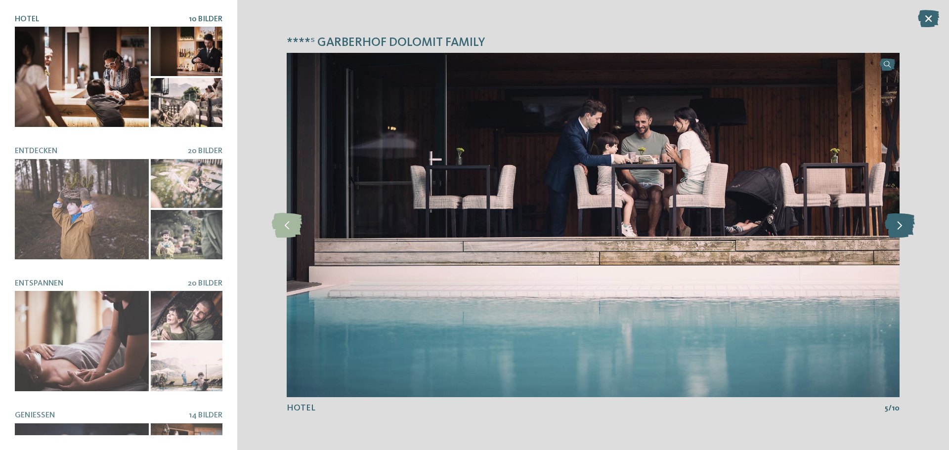
click at [891, 226] on icon at bounding box center [900, 225] width 30 height 25
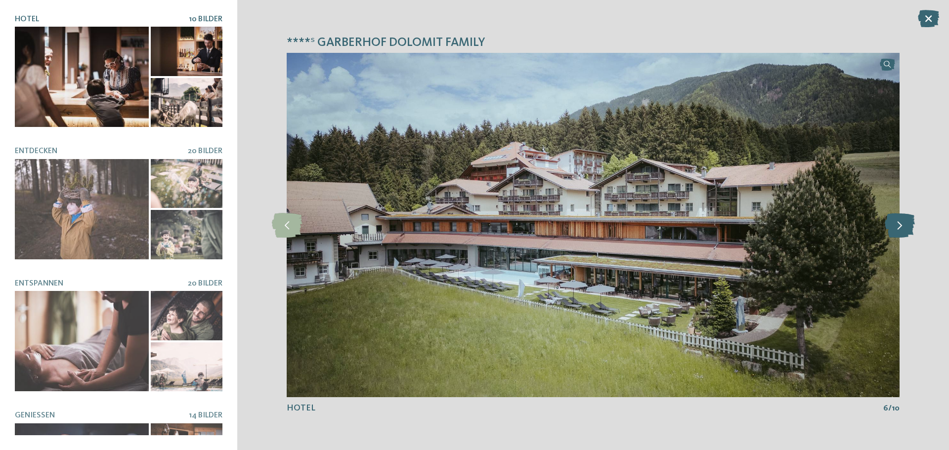
click at [891, 226] on icon at bounding box center [900, 225] width 30 height 25
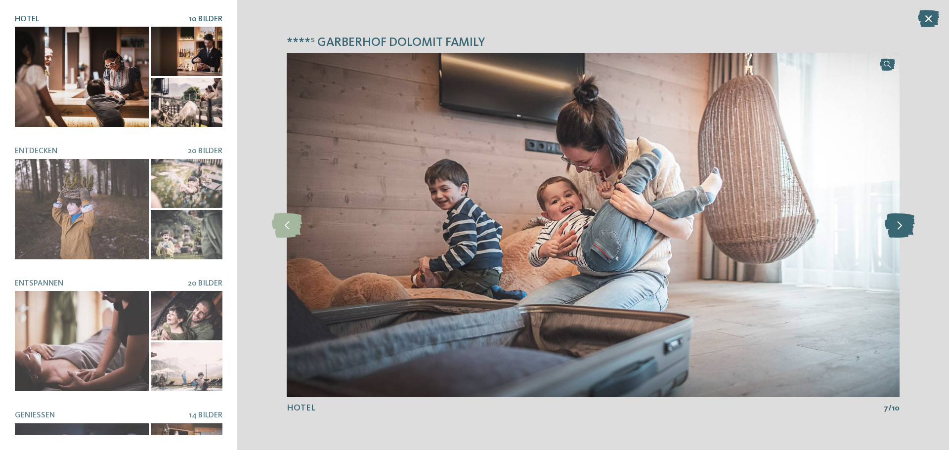
click at [898, 217] on icon at bounding box center [900, 225] width 30 height 25
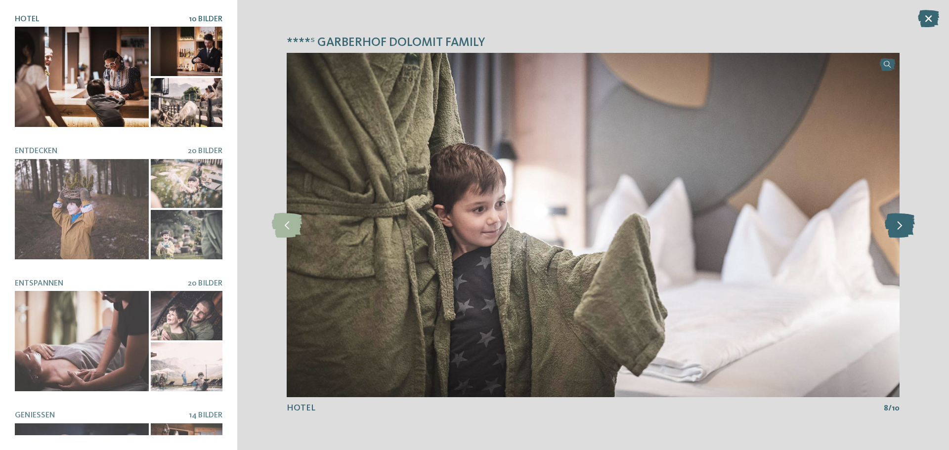
click at [908, 227] on icon at bounding box center [900, 225] width 30 height 25
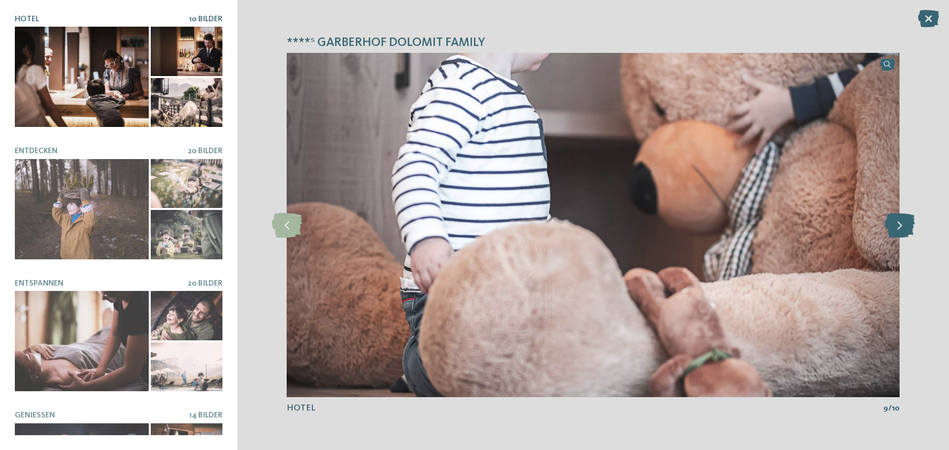
click at [908, 227] on icon at bounding box center [900, 225] width 30 height 25
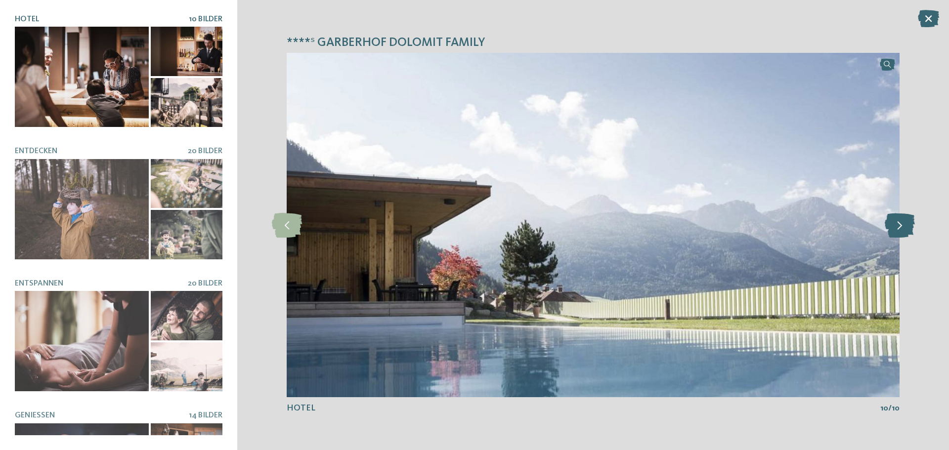
click at [908, 227] on icon at bounding box center [900, 225] width 30 height 25
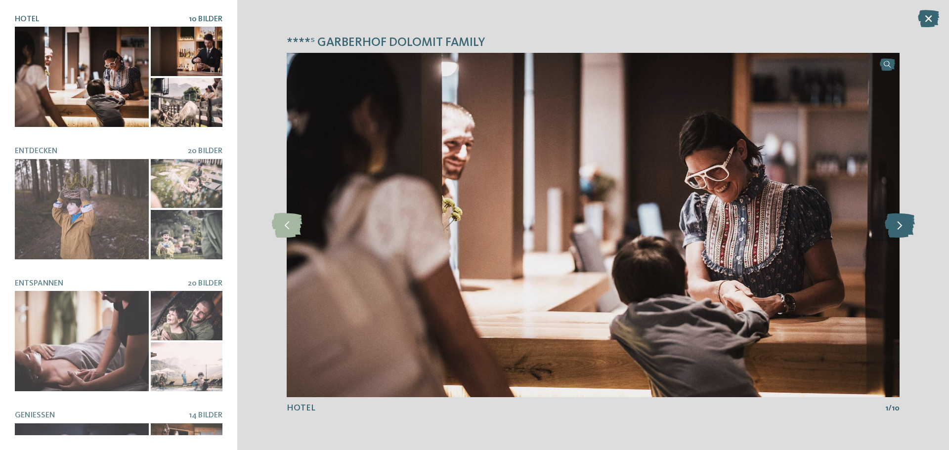
click at [908, 227] on icon at bounding box center [900, 225] width 30 height 25
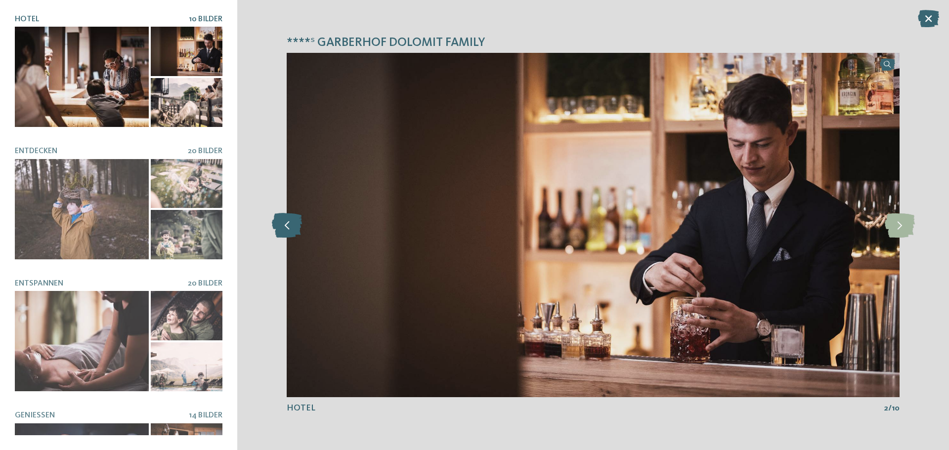
click at [289, 217] on icon at bounding box center [287, 225] width 30 height 25
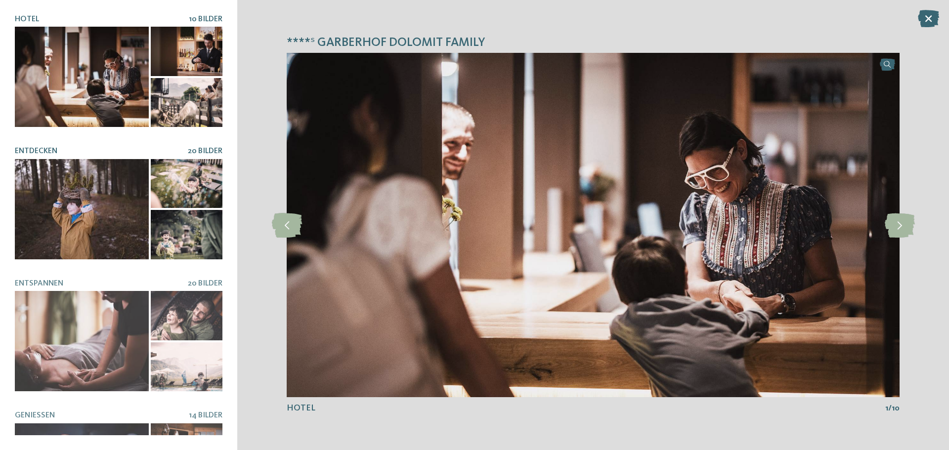
click at [31, 169] on div at bounding box center [82, 209] width 134 height 100
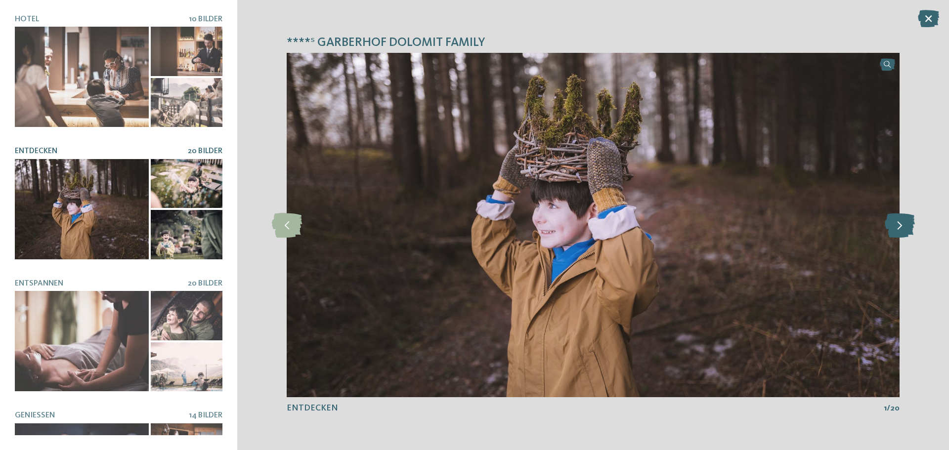
click at [902, 227] on icon at bounding box center [900, 225] width 30 height 25
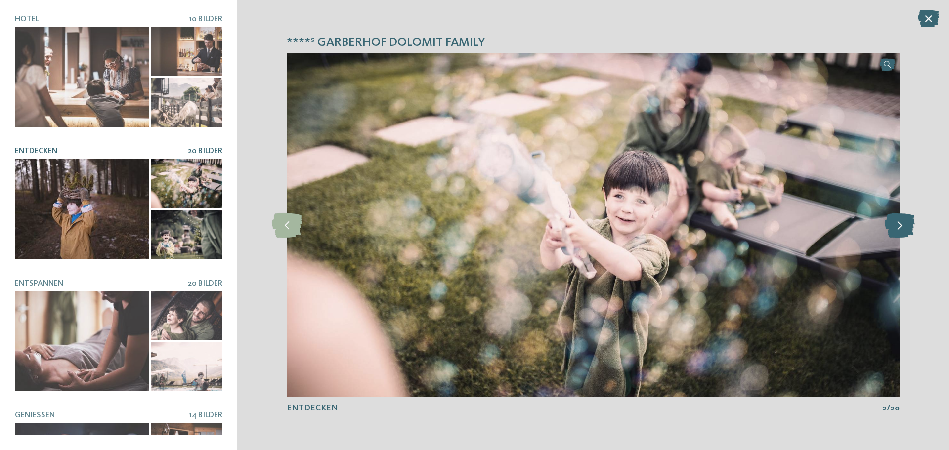
click at [897, 218] on icon at bounding box center [900, 225] width 30 height 25
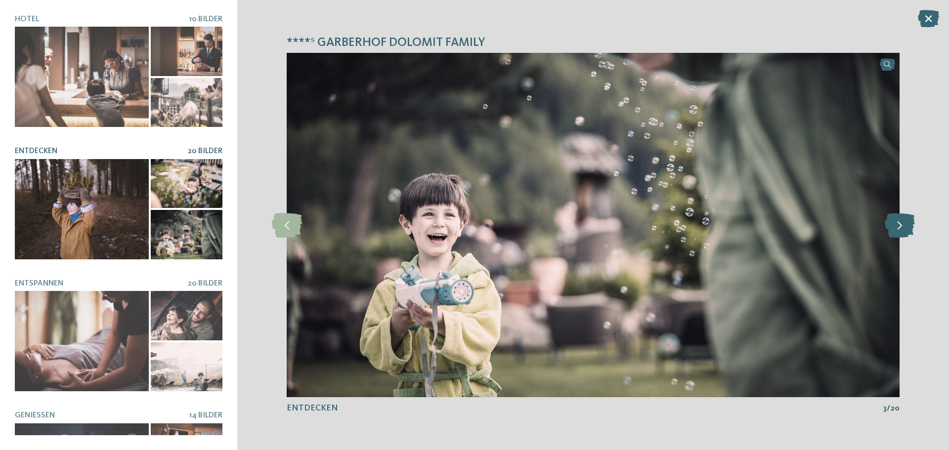
click at [899, 221] on icon at bounding box center [900, 225] width 30 height 25
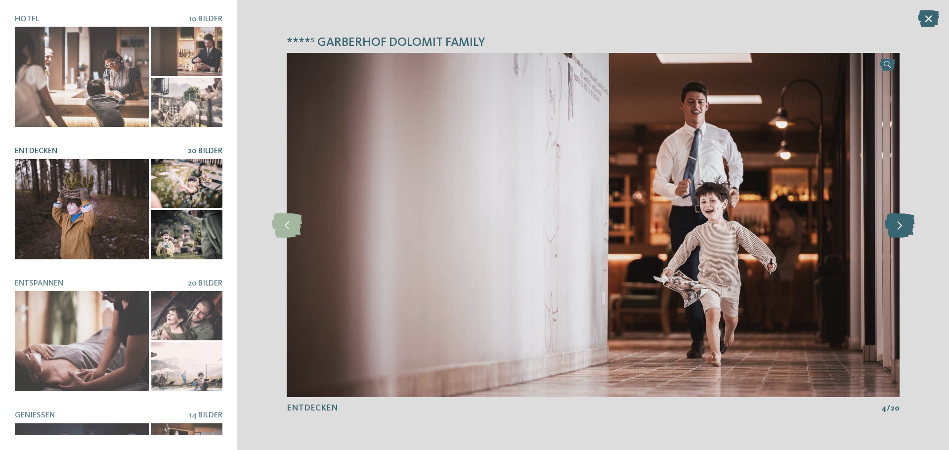
click at [903, 232] on icon at bounding box center [900, 225] width 30 height 25
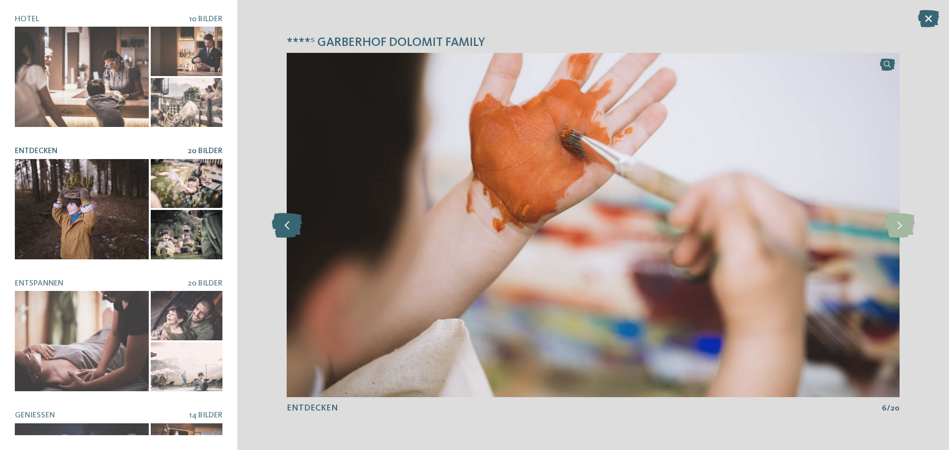
drag, startPoint x: 516, startPoint y: 174, endPoint x: 284, endPoint y: 230, distance: 239.0
click at [284, 230] on icon at bounding box center [287, 225] width 30 height 25
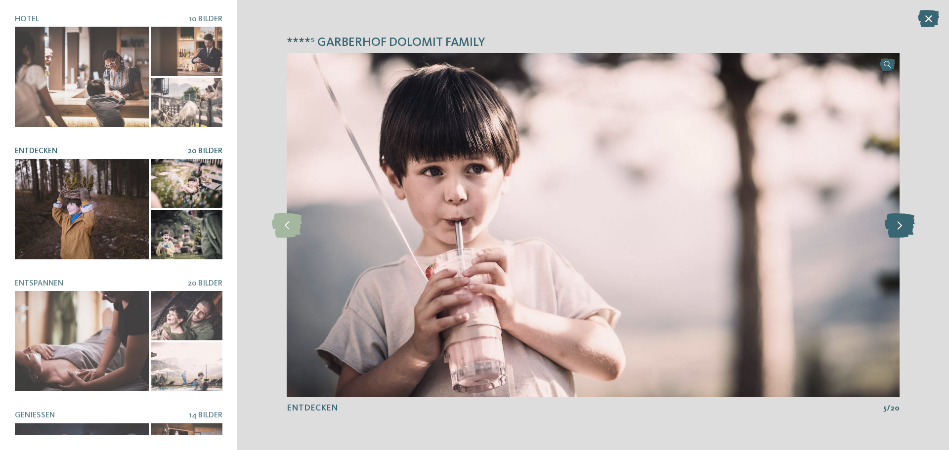
click at [901, 221] on icon at bounding box center [900, 225] width 30 height 25
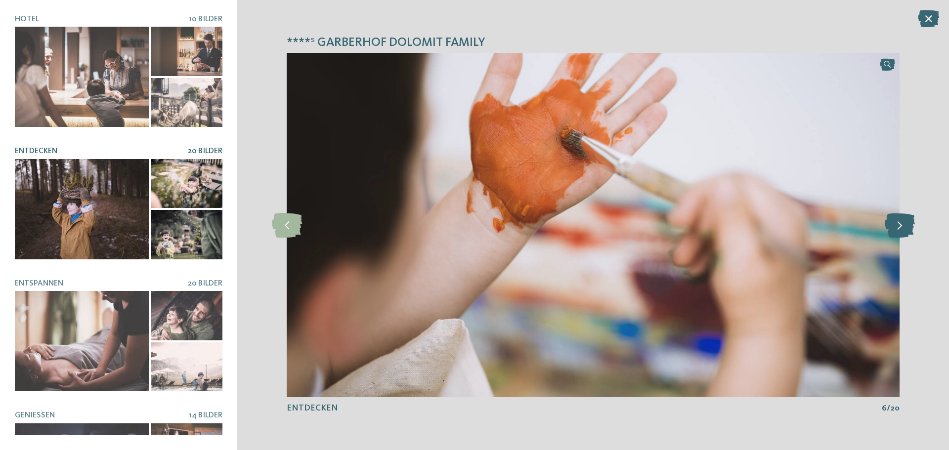
click at [901, 228] on icon at bounding box center [900, 225] width 30 height 25
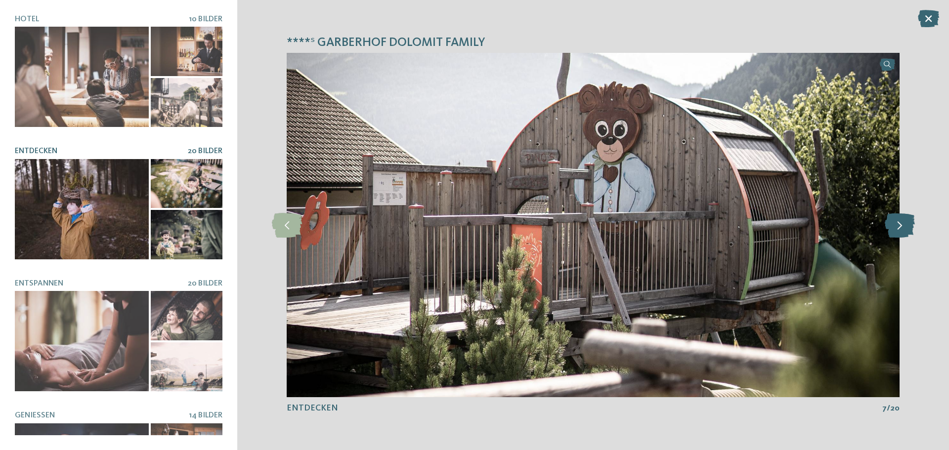
click at [901, 228] on icon at bounding box center [900, 225] width 30 height 25
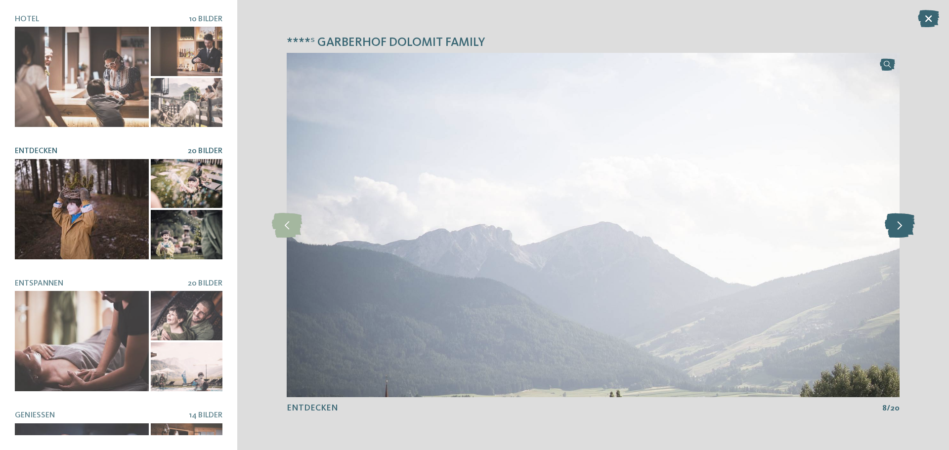
click at [901, 228] on icon at bounding box center [900, 225] width 30 height 25
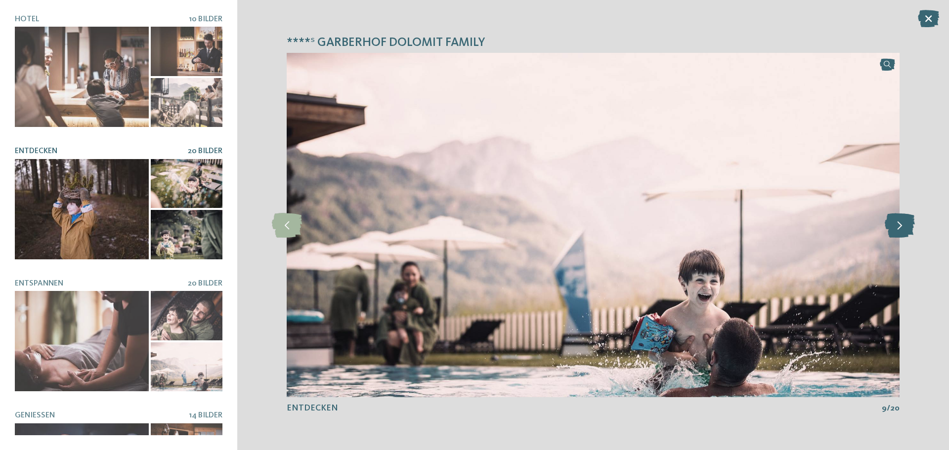
click at [904, 219] on icon at bounding box center [900, 225] width 30 height 25
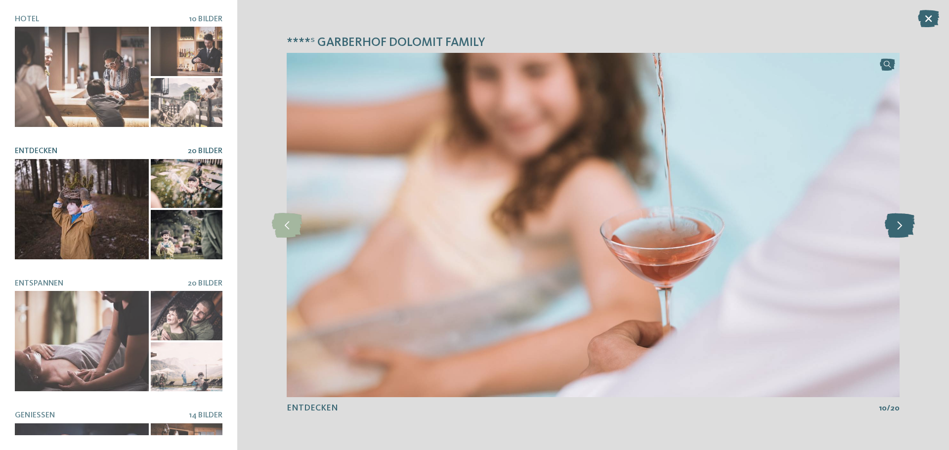
click at [895, 231] on icon at bounding box center [900, 225] width 30 height 25
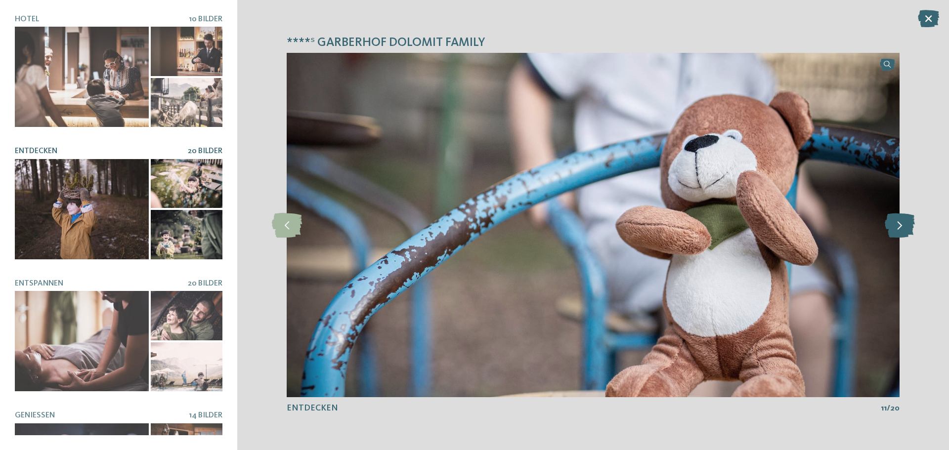
click at [895, 231] on icon at bounding box center [900, 225] width 30 height 25
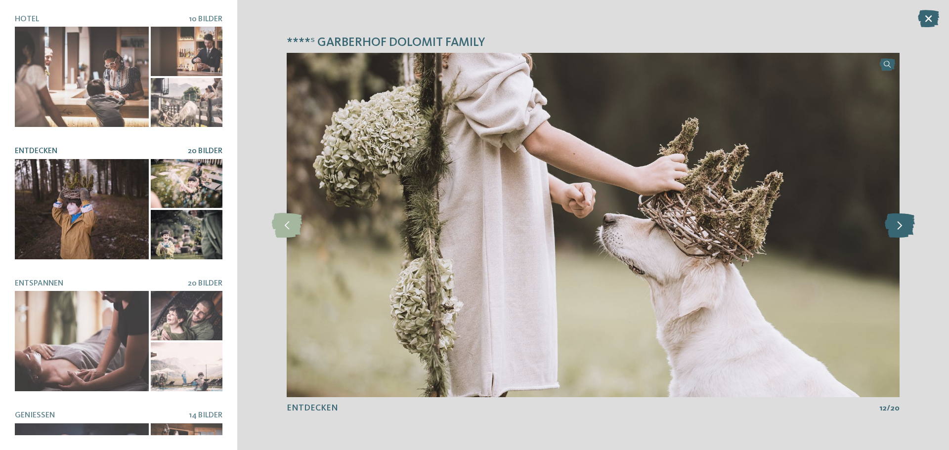
click at [895, 231] on icon at bounding box center [900, 225] width 30 height 25
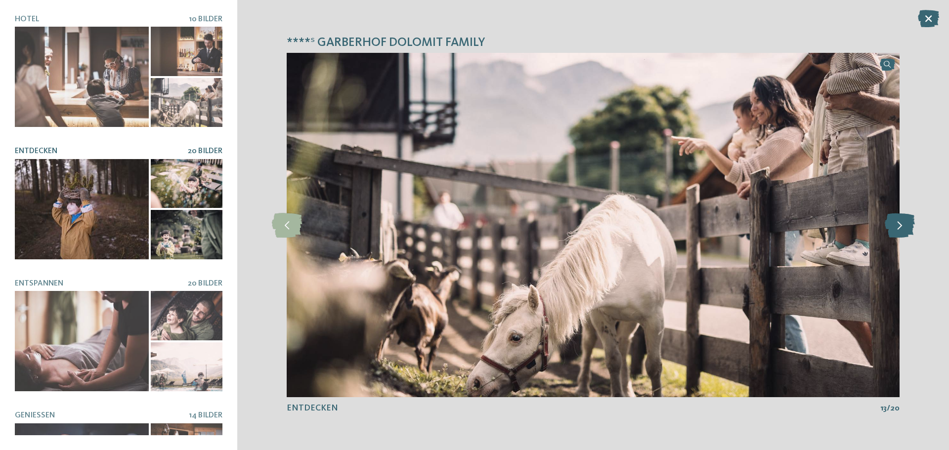
click at [895, 223] on icon at bounding box center [900, 225] width 30 height 25
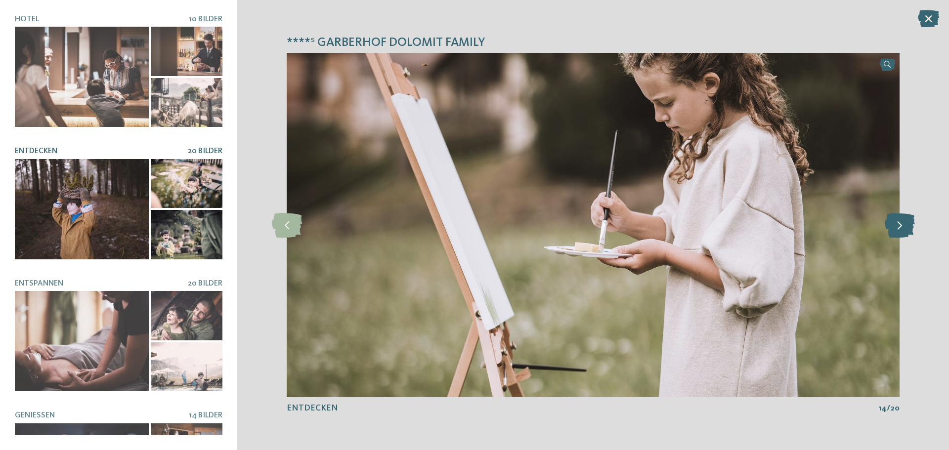
click at [895, 223] on icon at bounding box center [900, 225] width 30 height 25
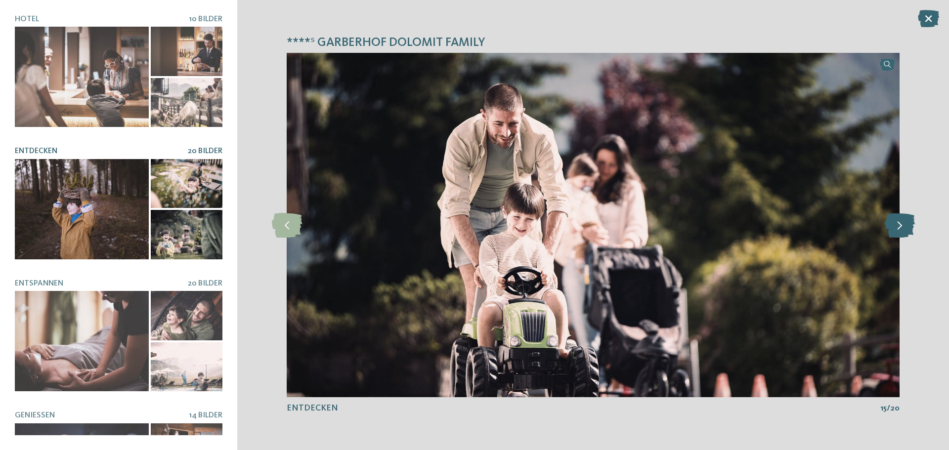
click at [903, 217] on icon at bounding box center [900, 225] width 30 height 25
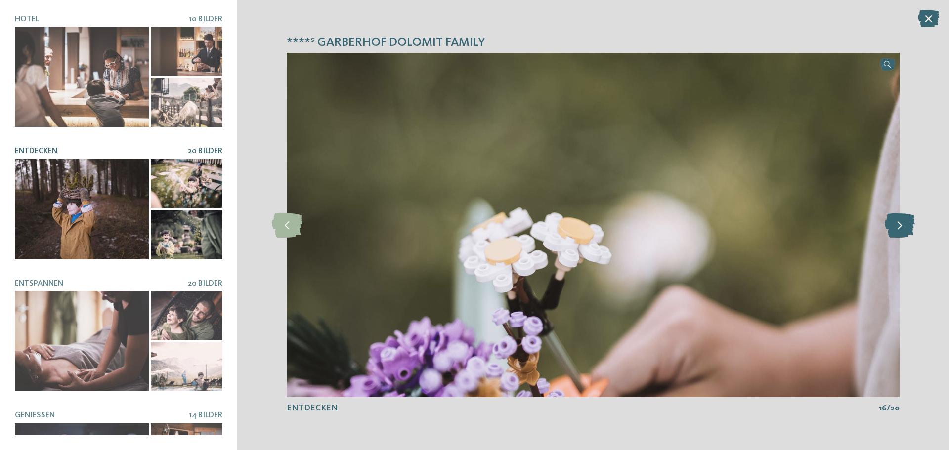
click at [903, 219] on icon at bounding box center [900, 225] width 30 height 25
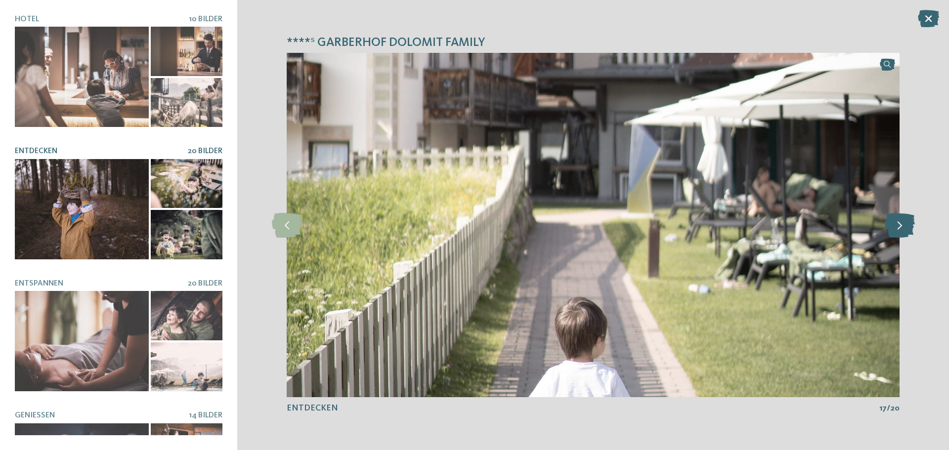
click at [897, 222] on icon at bounding box center [900, 225] width 30 height 25
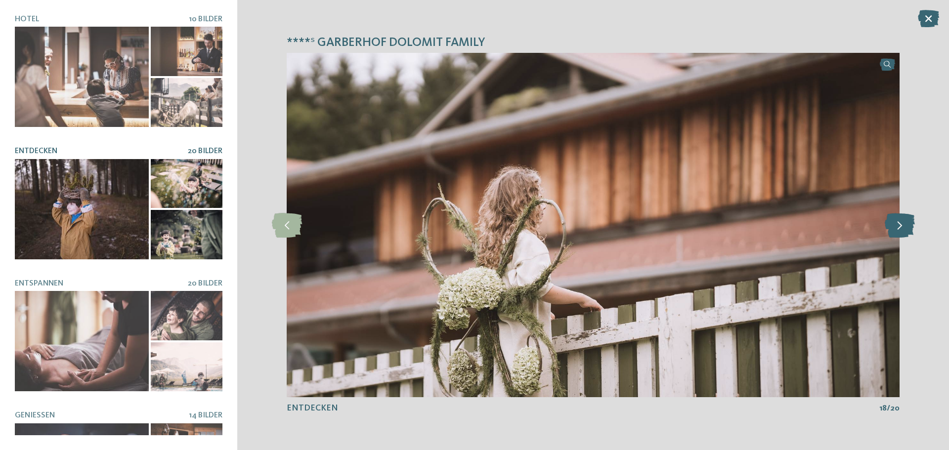
click at [897, 222] on icon at bounding box center [900, 225] width 30 height 25
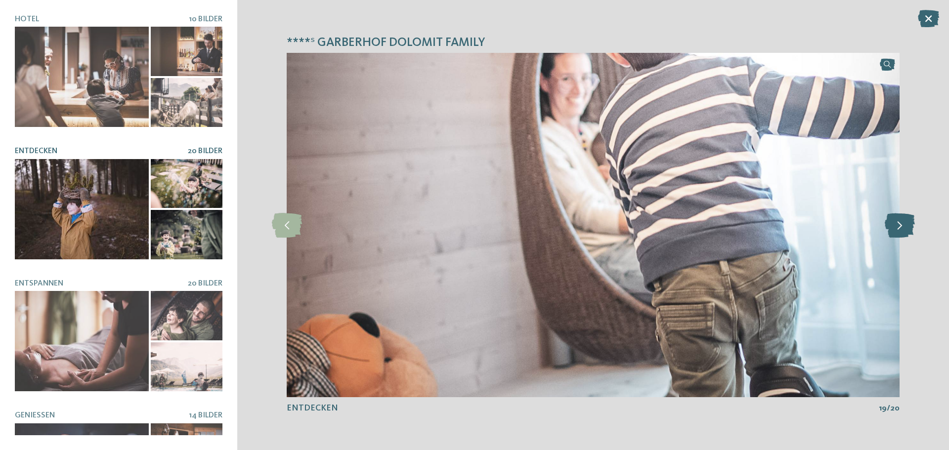
click at [892, 222] on icon at bounding box center [900, 225] width 30 height 25
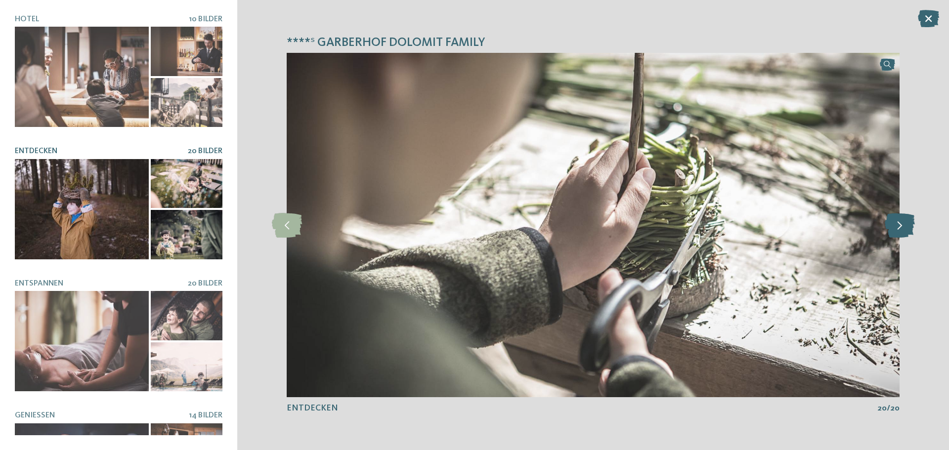
click at [892, 222] on icon at bounding box center [900, 225] width 30 height 25
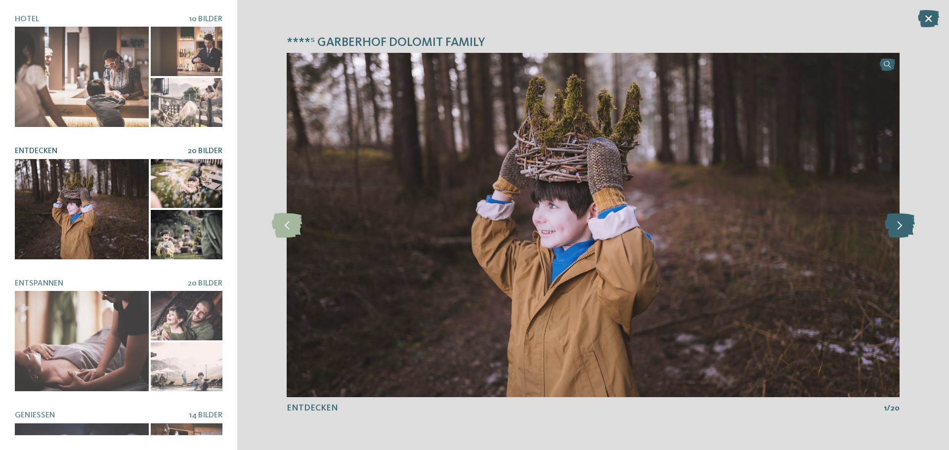
click at [892, 222] on icon at bounding box center [900, 225] width 30 height 25
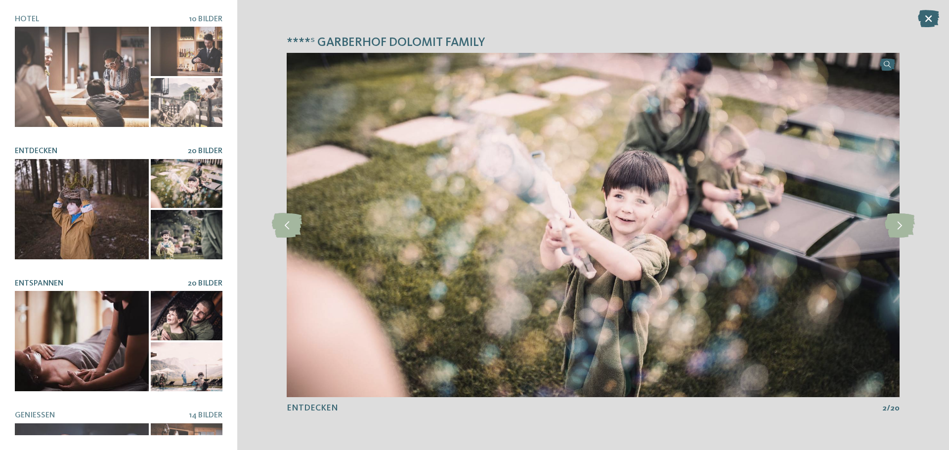
click at [90, 326] on div at bounding box center [82, 341] width 134 height 100
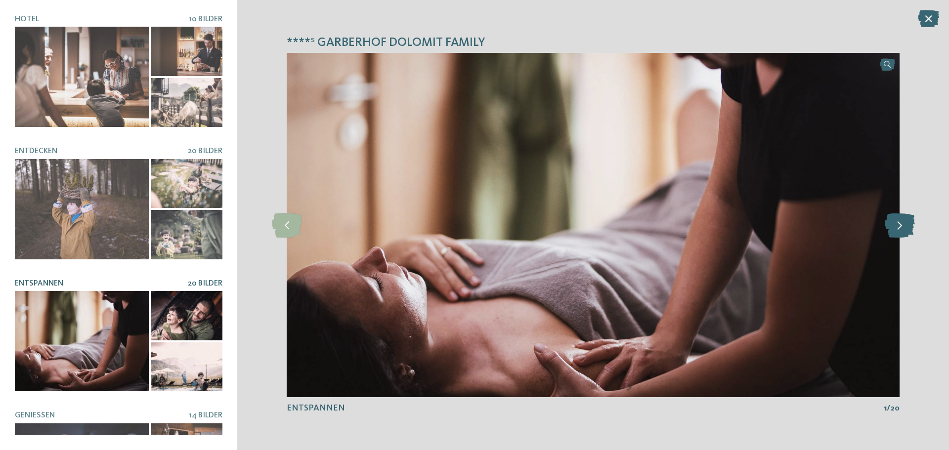
click at [895, 227] on icon at bounding box center [900, 225] width 30 height 25
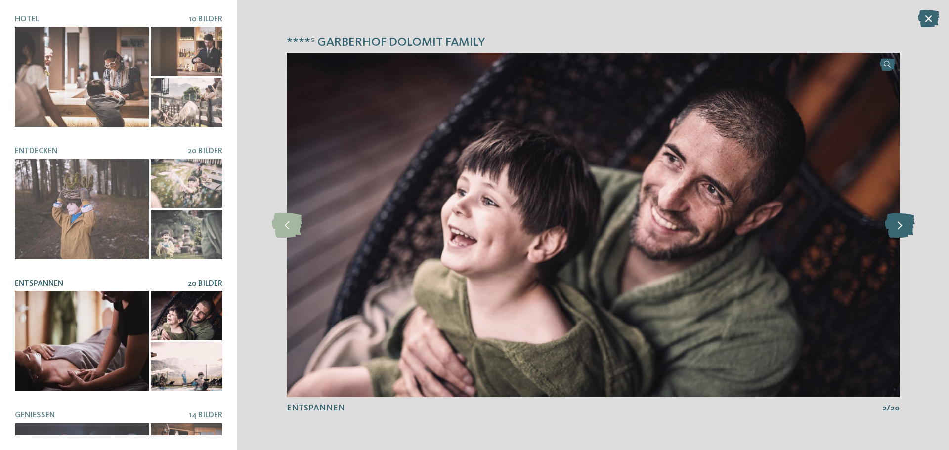
click at [902, 225] on icon at bounding box center [900, 225] width 30 height 25
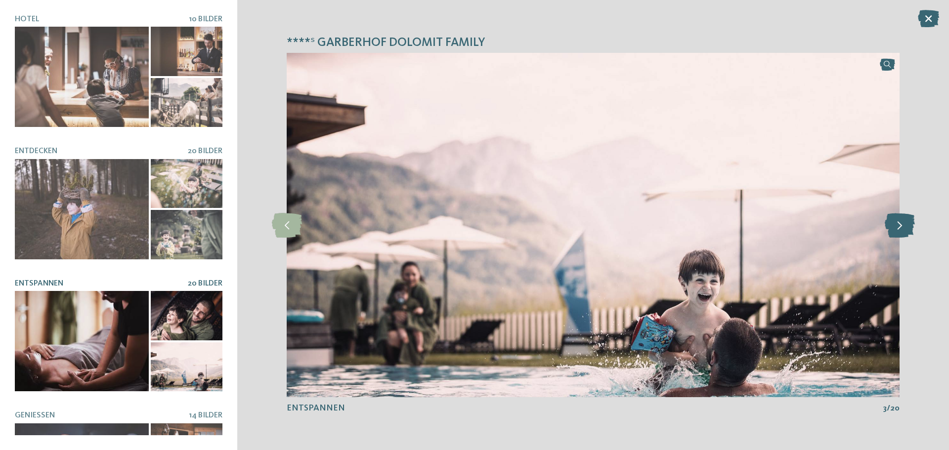
click at [902, 225] on icon at bounding box center [900, 225] width 30 height 25
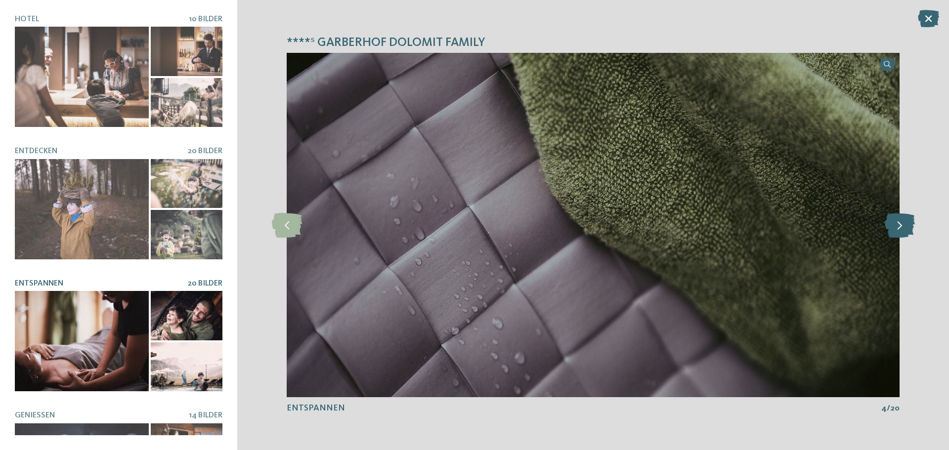
click at [902, 225] on icon at bounding box center [900, 225] width 30 height 25
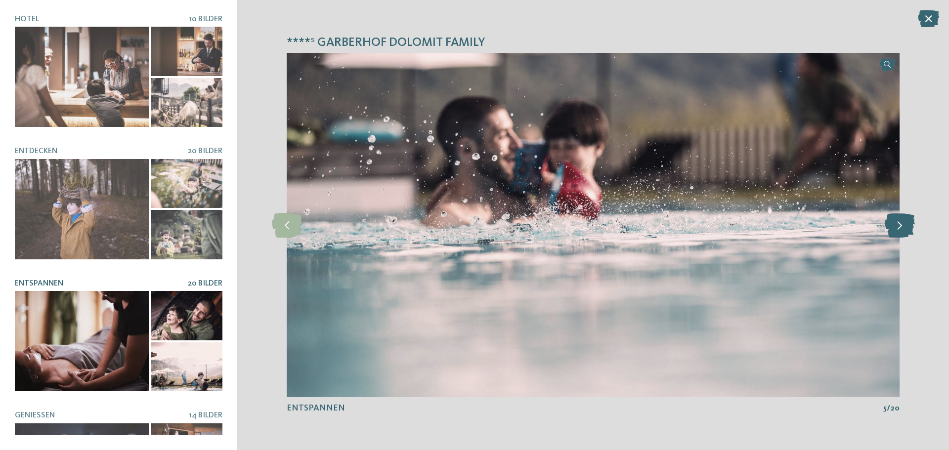
click at [897, 225] on icon at bounding box center [900, 225] width 30 height 25
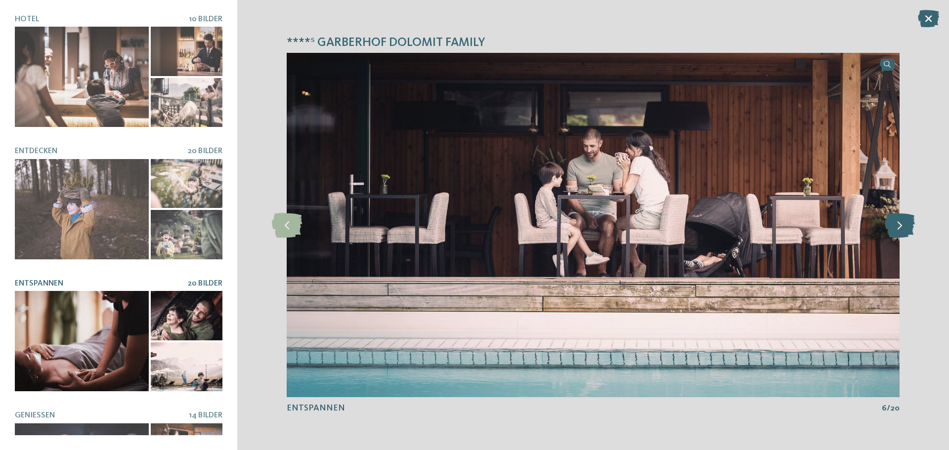
click at [893, 217] on icon at bounding box center [900, 225] width 30 height 25
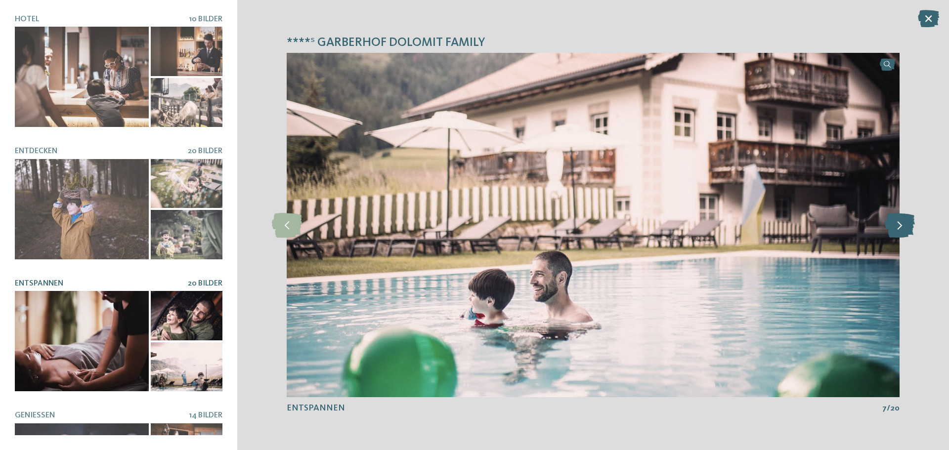
click at [899, 234] on icon at bounding box center [900, 225] width 30 height 25
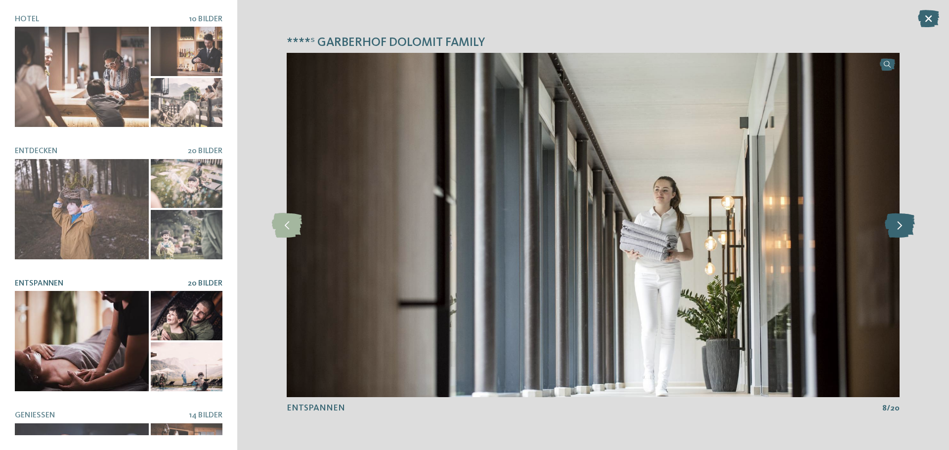
click at [899, 228] on icon at bounding box center [900, 225] width 30 height 25
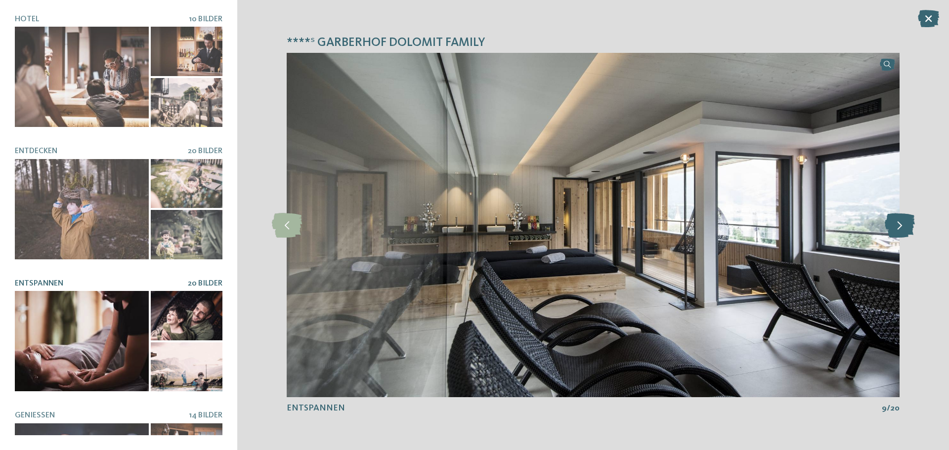
click at [899, 228] on icon at bounding box center [900, 225] width 30 height 25
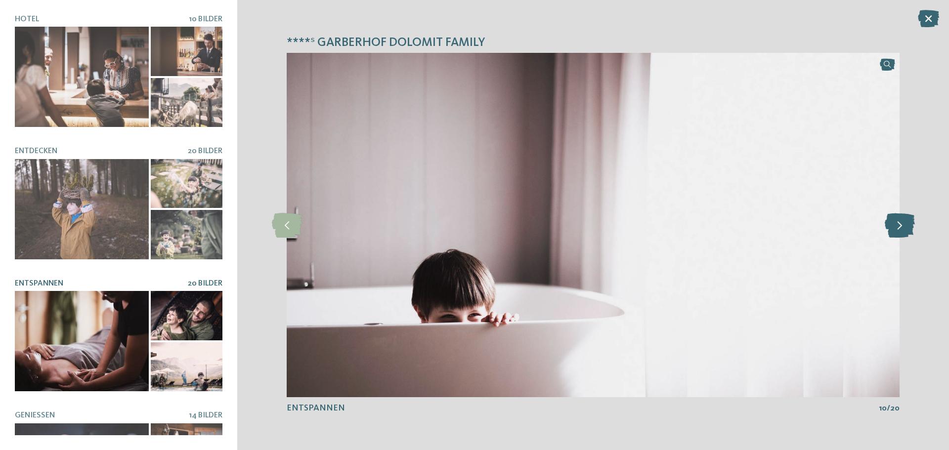
click at [896, 226] on icon at bounding box center [900, 225] width 30 height 25
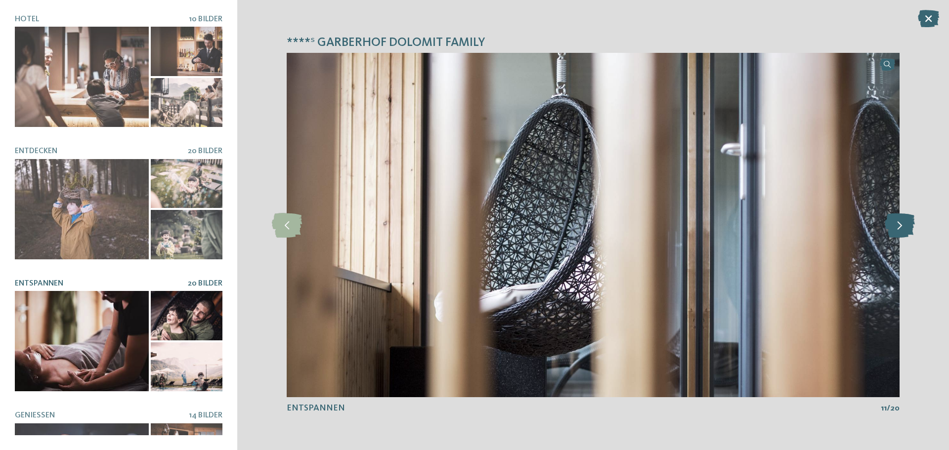
click at [897, 225] on icon at bounding box center [900, 225] width 30 height 25
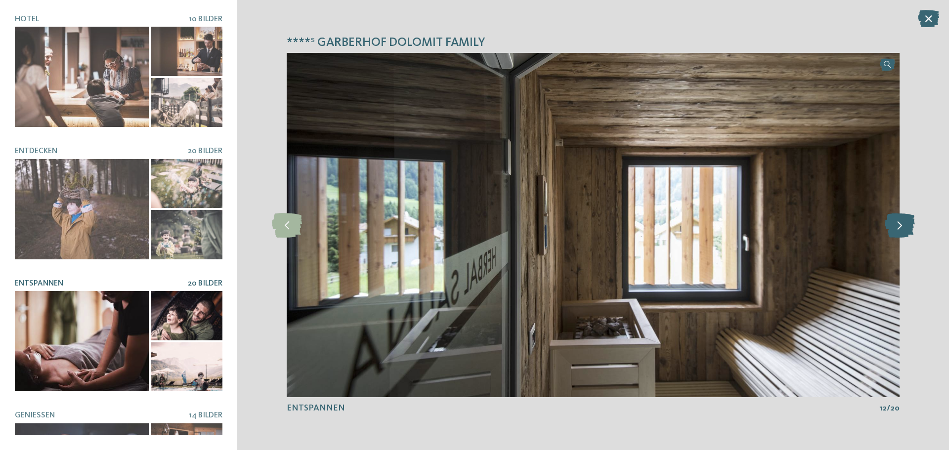
click at [901, 229] on icon at bounding box center [900, 225] width 30 height 25
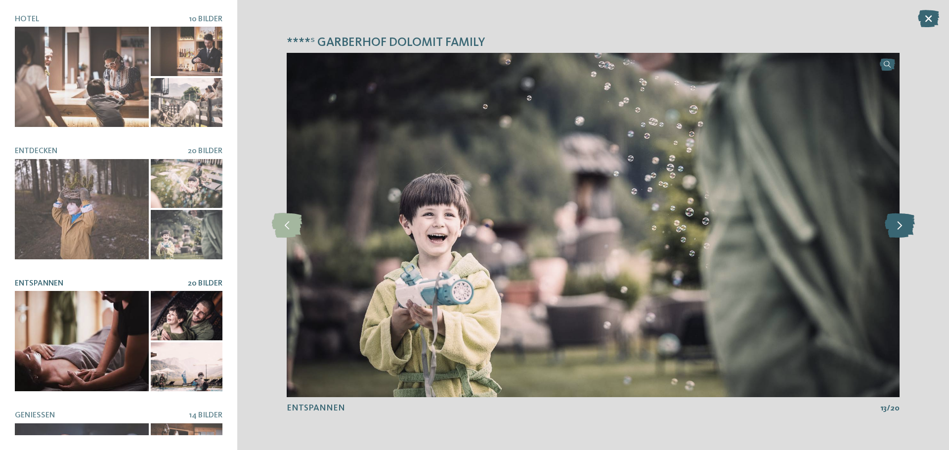
click at [901, 229] on icon at bounding box center [900, 225] width 30 height 25
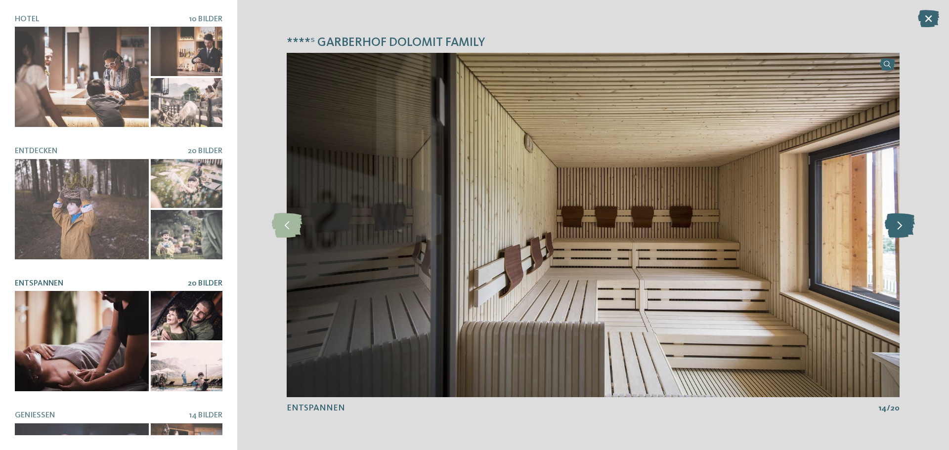
click at [901, 229] on icon at bounding box center [900, 225] width 30 height 25
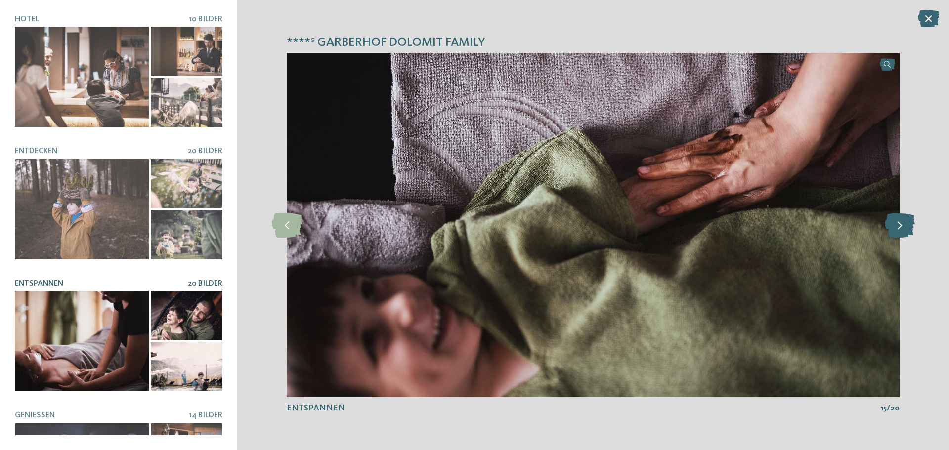
click at [902, 221] on icon at bounding box center [900, 225] width 30 height 25
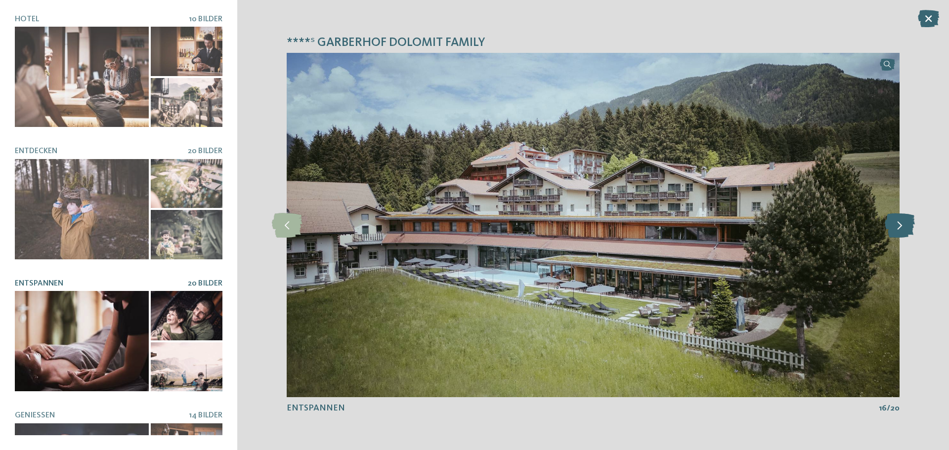
click at [898, 225] on icon at bounding box center [900, 225] width 30 height 25
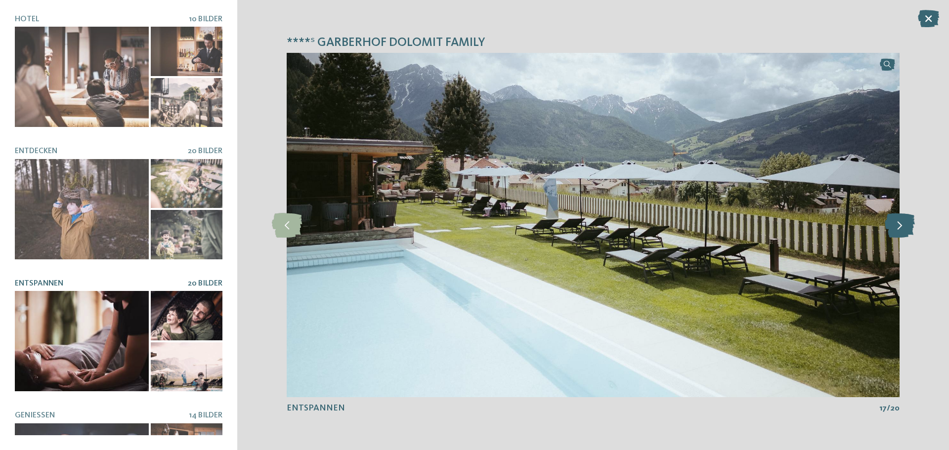
click at [898, 225] on icon at bounding box center [900, 225] width 30 height 25
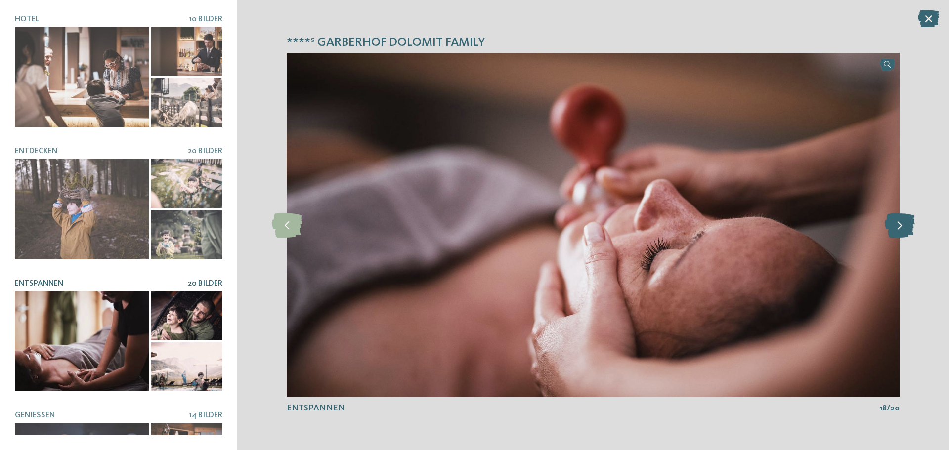
click at [898, 225] on icon at bounding box center [900, 225] width 30 height 25
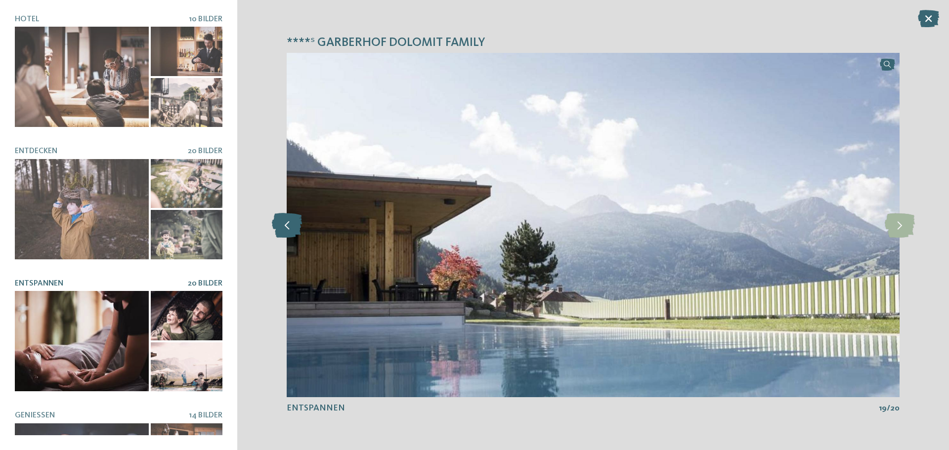
click at [293, 224] on icon at bounding box center [287, 225] width 30 height 25
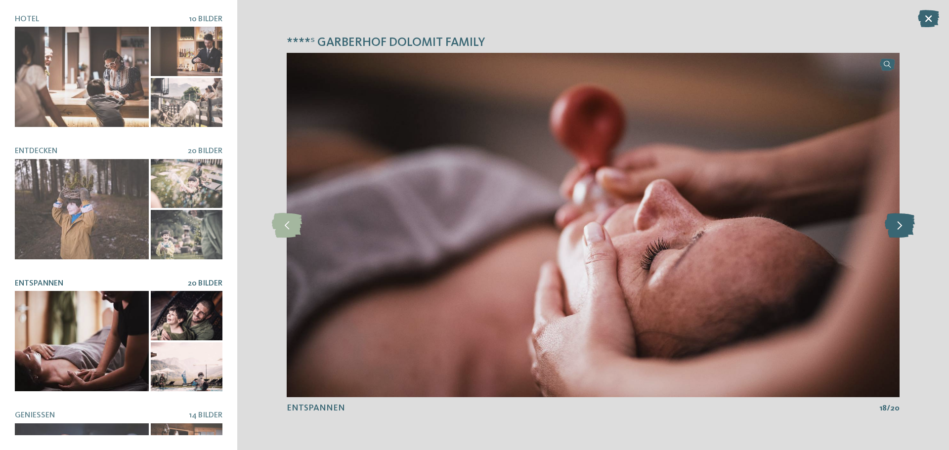
click at [901, 228] on icon at bounding box center [900, 225] width 30 height 25
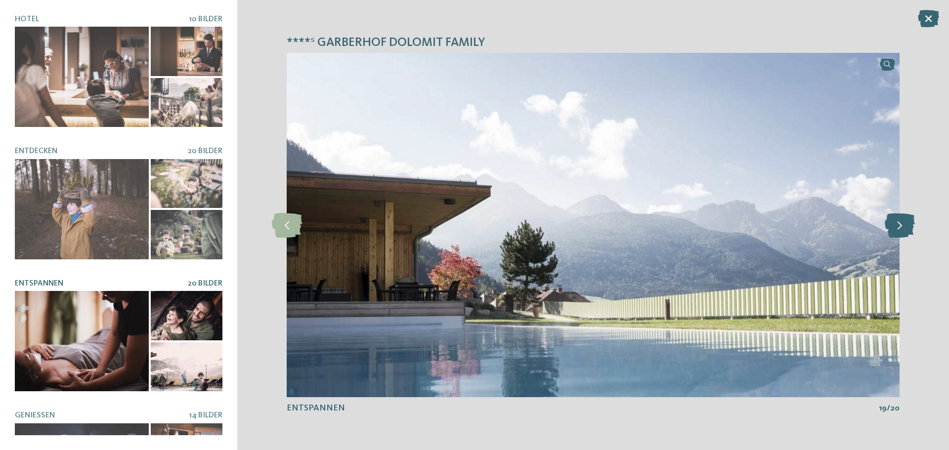
click at [901, 228] on icon at bounding box center [900, 225] width 30 height 25
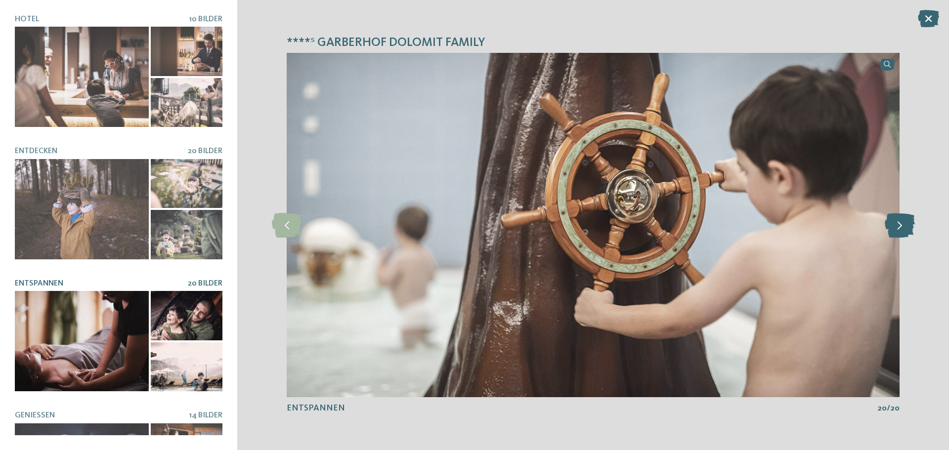
click at [901, 228] on icon at bounding box center [900, 225] width 30 height 25
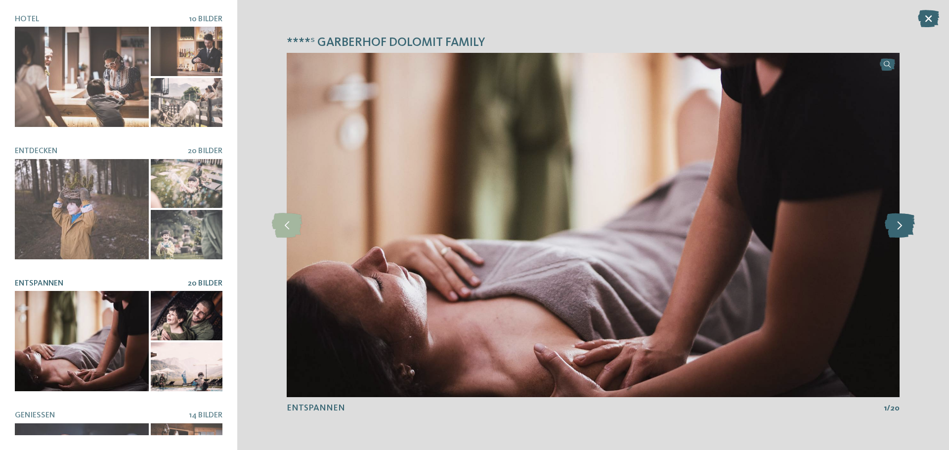
click at [901, 228] on icon at bounding box center [900, 225] width 30 height 25
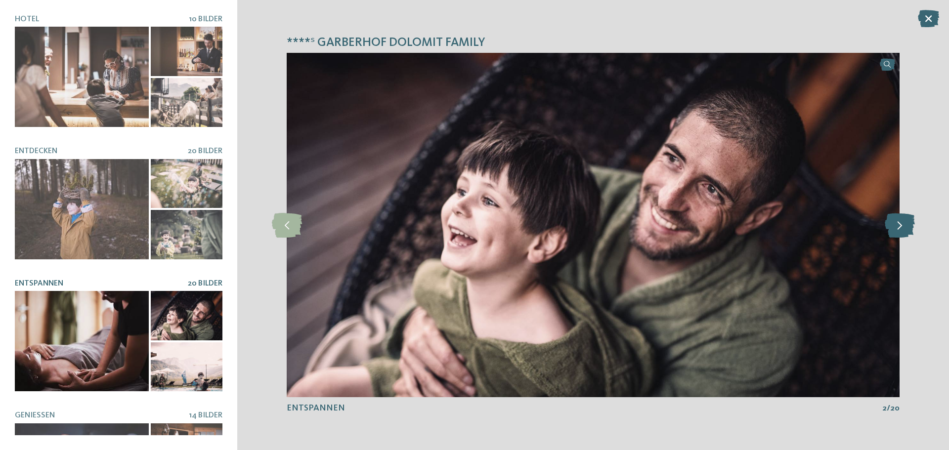
click at [901, 228] on icon at bounding box center [900, 225] width 30 height 25
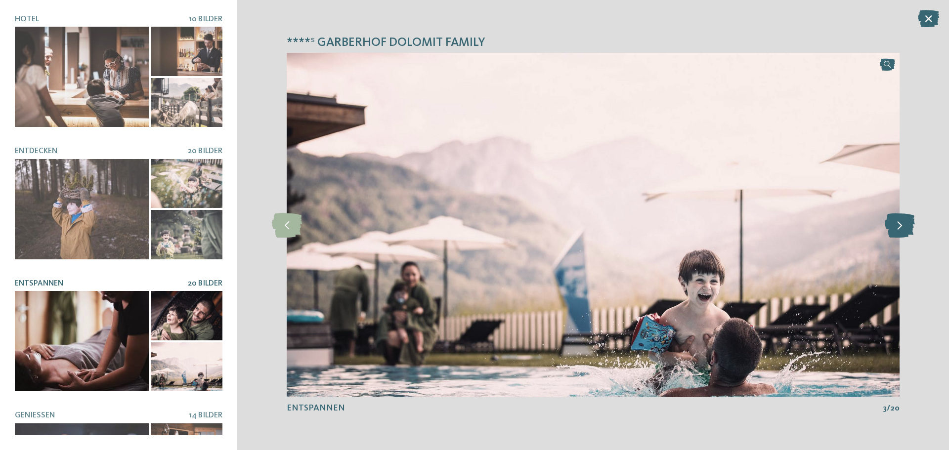
click at [901, 228] on icon at bounding box center [900, 225] width 30 height 25
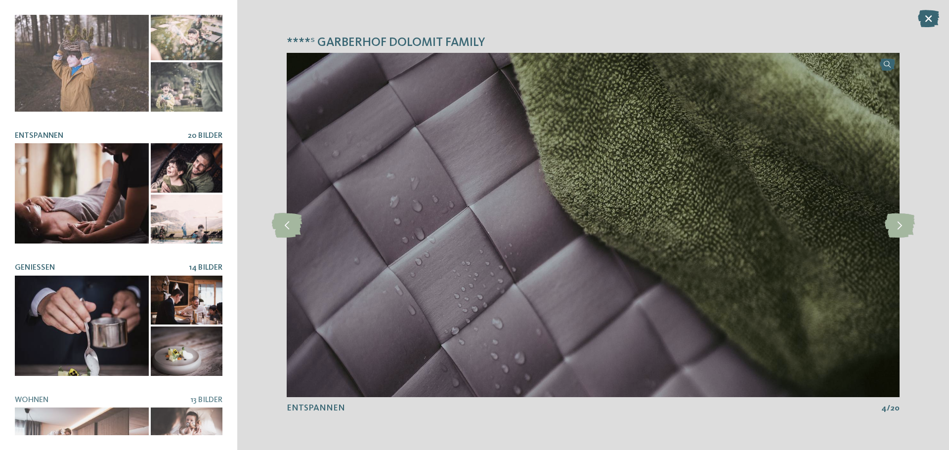
scroll to position [148, 0]
click at [72, 319] on div at bounding box center [82, 325] width 134 height 100
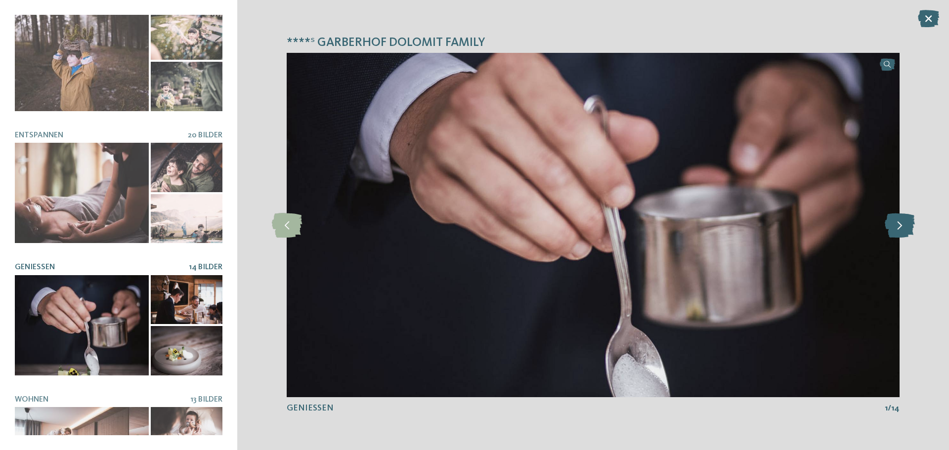
click at [908, 225] on icon at bounding box center [900, 225] width 30 height 25
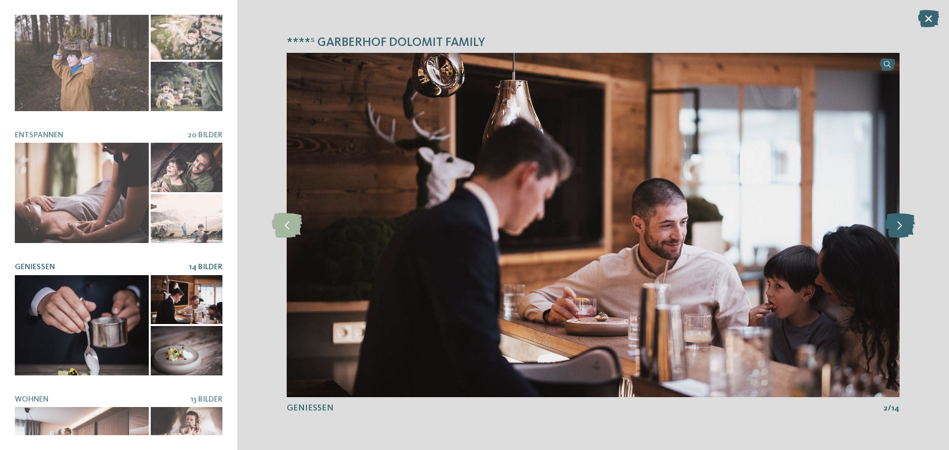
click at [891, 232] on icon at bounding box center [900, 225] width 30 height 25
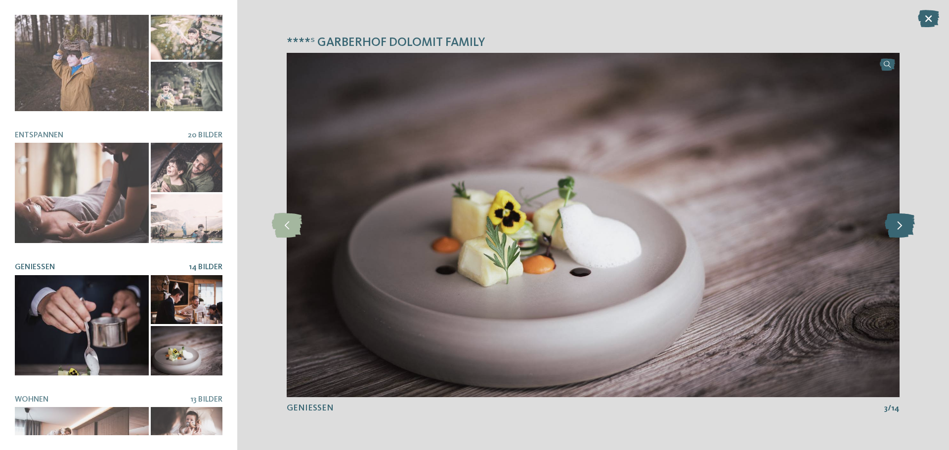
click at [891, 232] on icon at bounding box center [900, 225] width 30 height 25
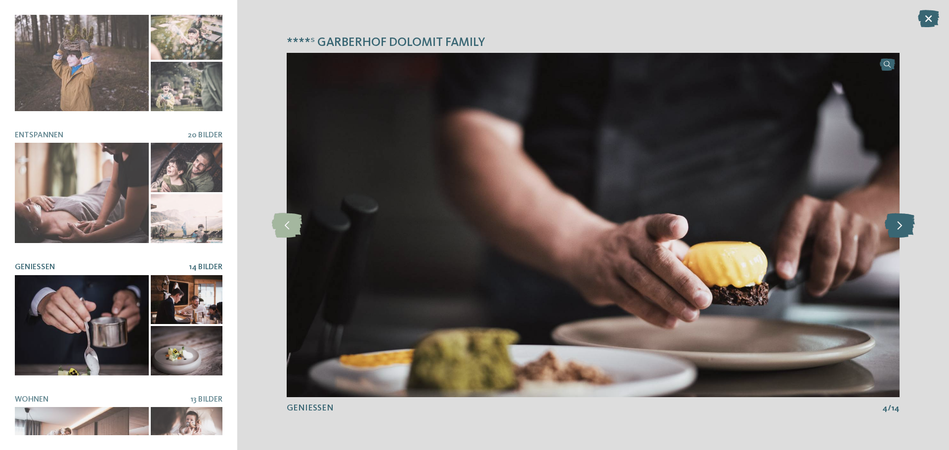
click at [900, 227] on icon at bounding box center [900, 225] width 30 height 25
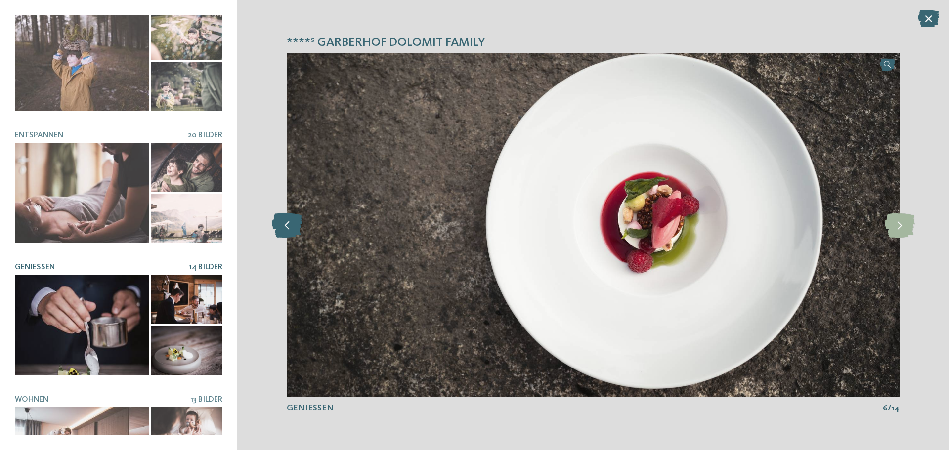
drag, startPoint x: 564, startPoint y: 222, endPoint x: 277, endPoint y: 221, distance: 287.6
click at [277, 221] on icon at bounding box center [287, 225] width 30 height 25
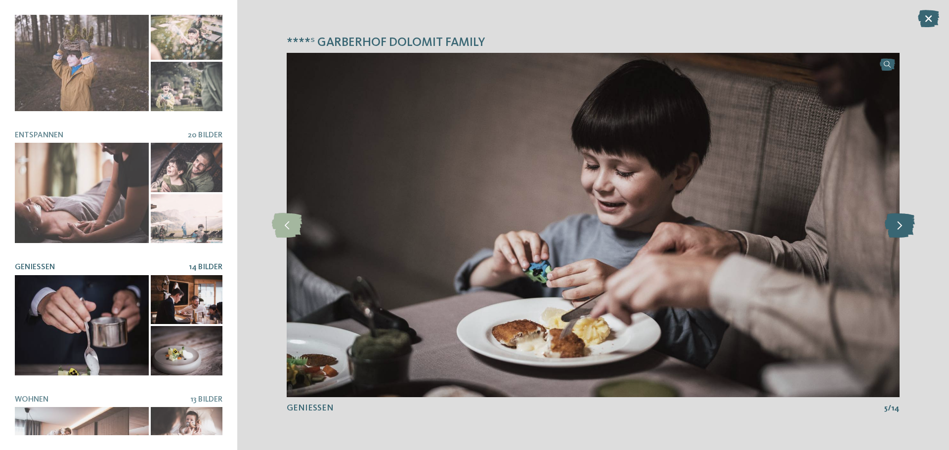
click at [899, 221] on icon at bounding box center [900, 225] width 30 height 25
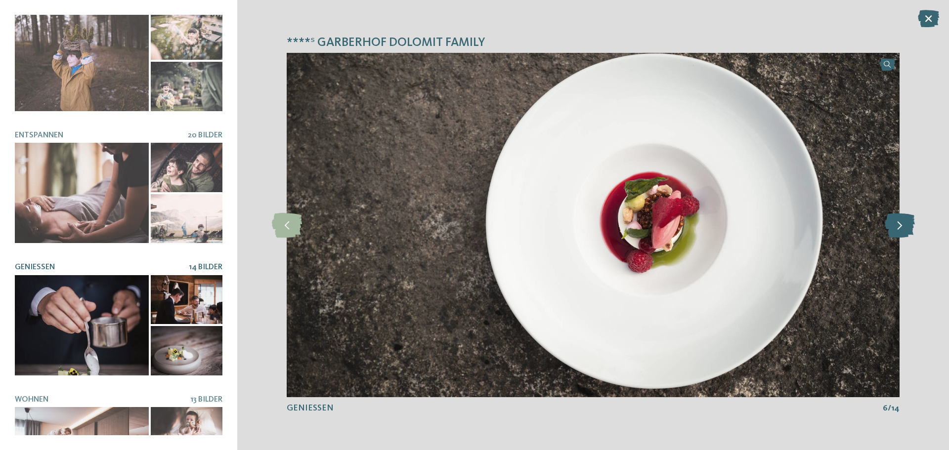
click at [899, 221] on icon at bounding box center [900, 225] width 30 height 25
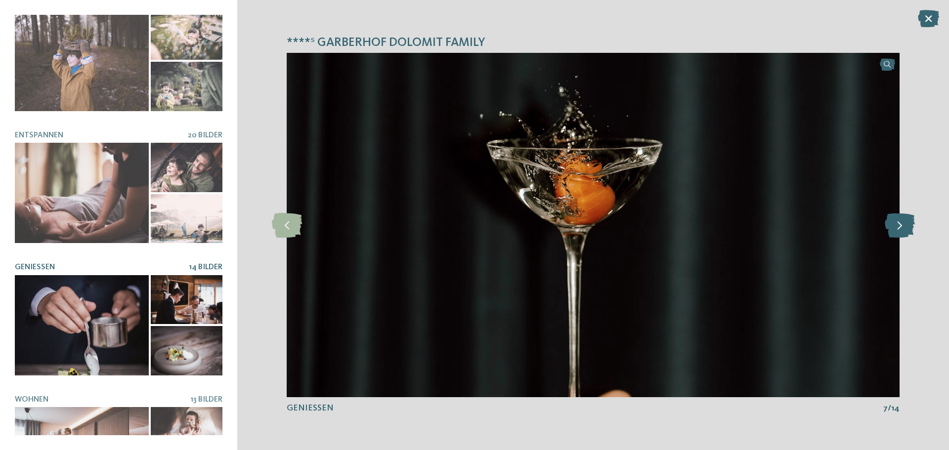
click at [899, 221] on icon at bounding box center [900, 225] width 30 height 25
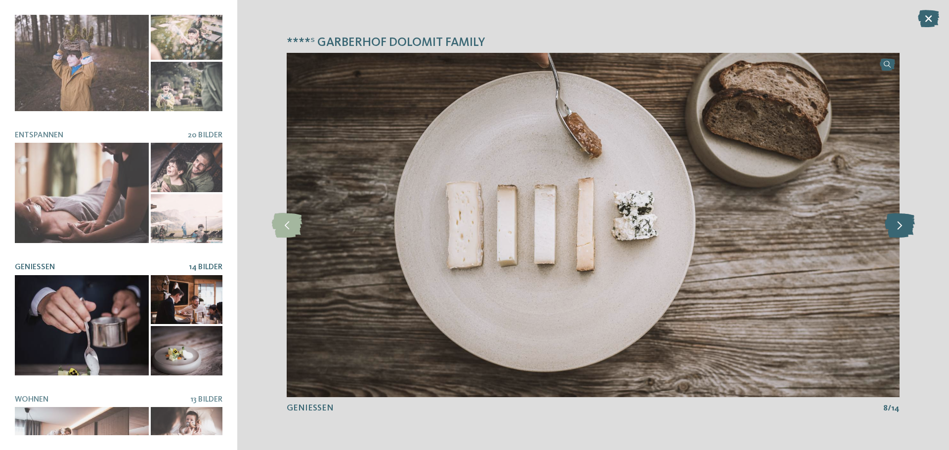
click at [899, 221] on icon at bounding box center [900, 225] width 30 height 25
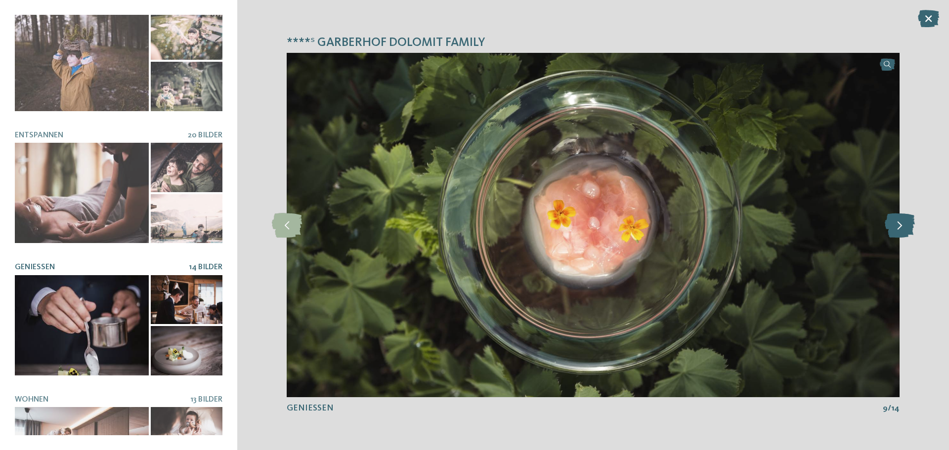
click at [899, 221] on icon at bounding box center [900, 225] width 30 height 25
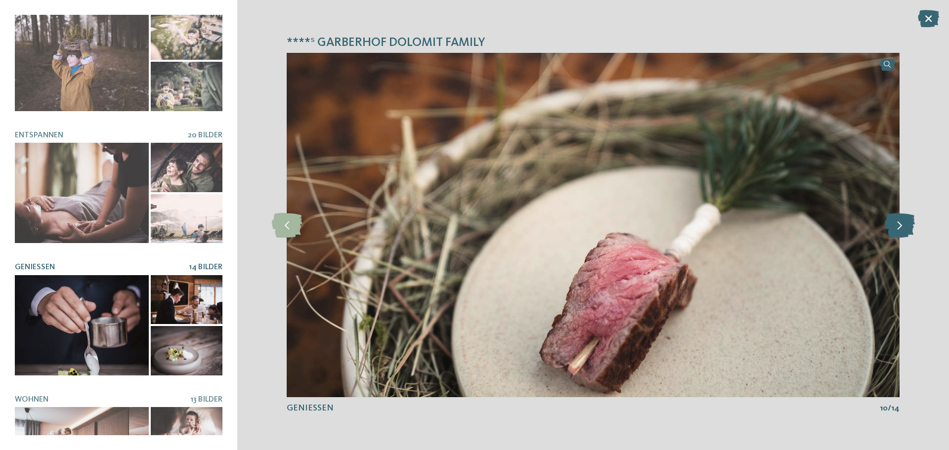
click at [899, 221] on icon at bounding box center [900, 225] width 30 height 25
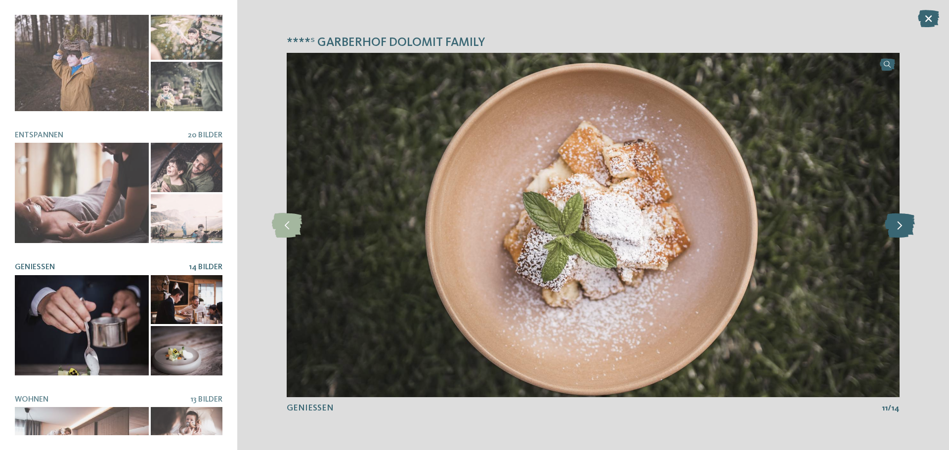
click at [899, 221] on icon at bounding box center [900, 225] width 30 height 25
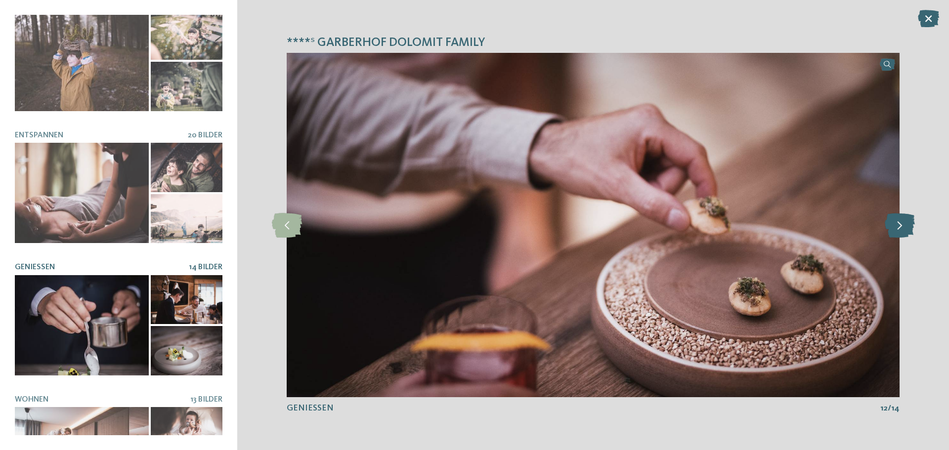
click at [899, 221] on icon at bounding box center [900, 225] width 30 height 25
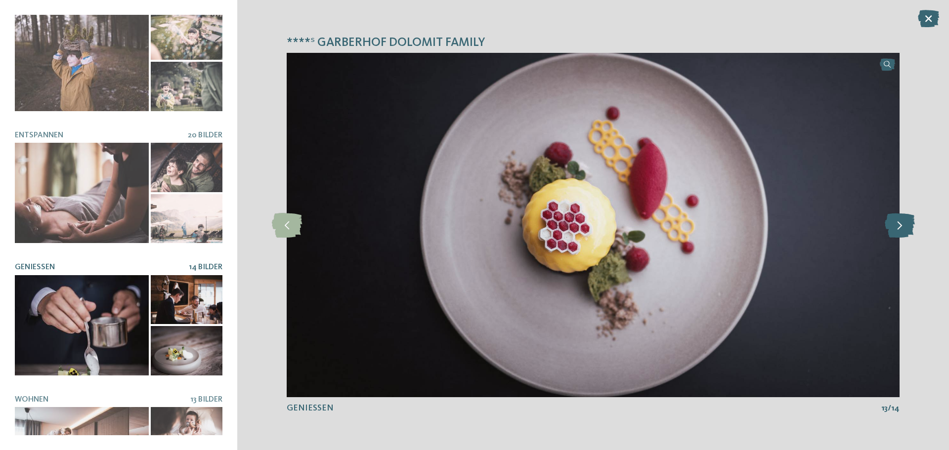
click at [899, 221] on icon at bounding box center [900, 225] width 30 height 25
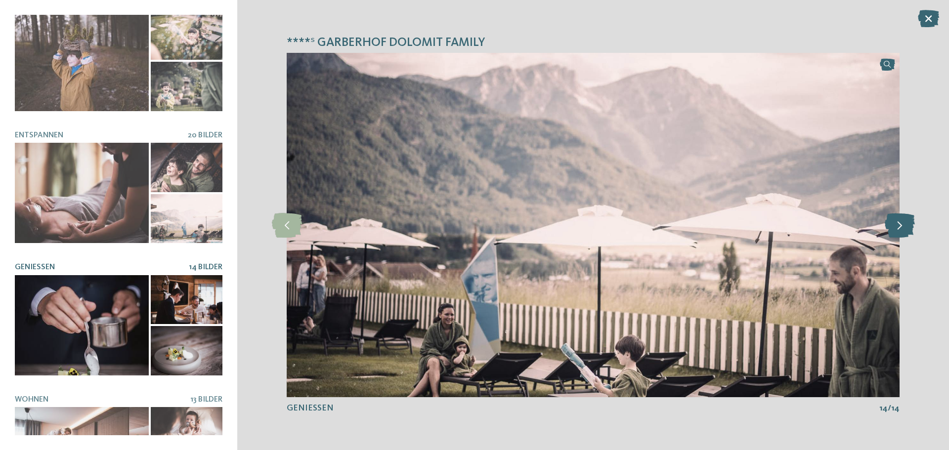
click at [897, 234] on icon at bounding box center [900, 225] width 30 height 25
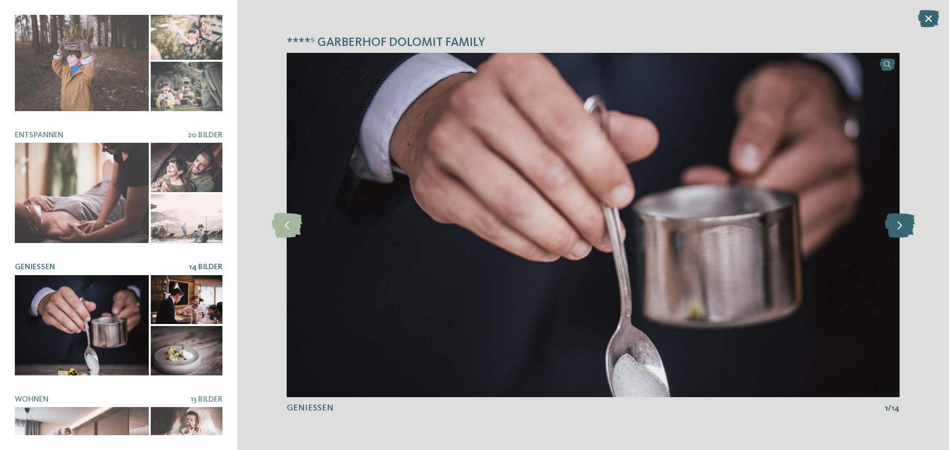
click at [897, 232] on icon at bounding box center [900, 225] width 30 height 25
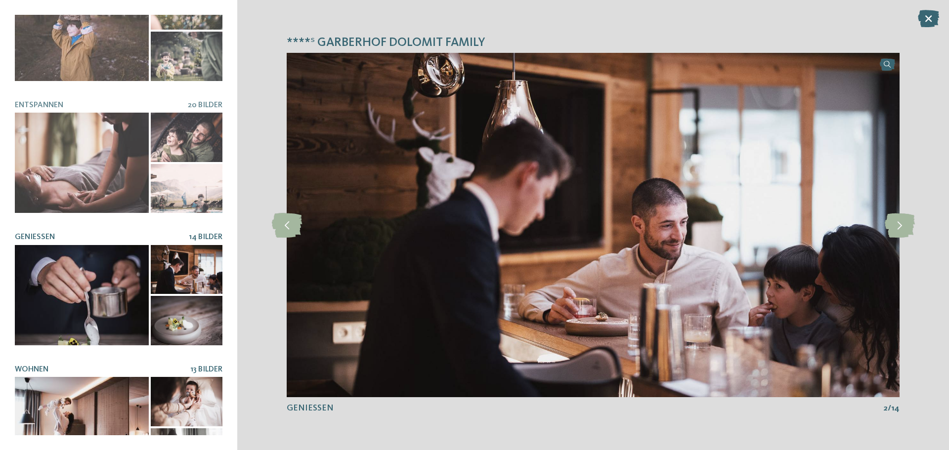
scroll to position [209, 0]
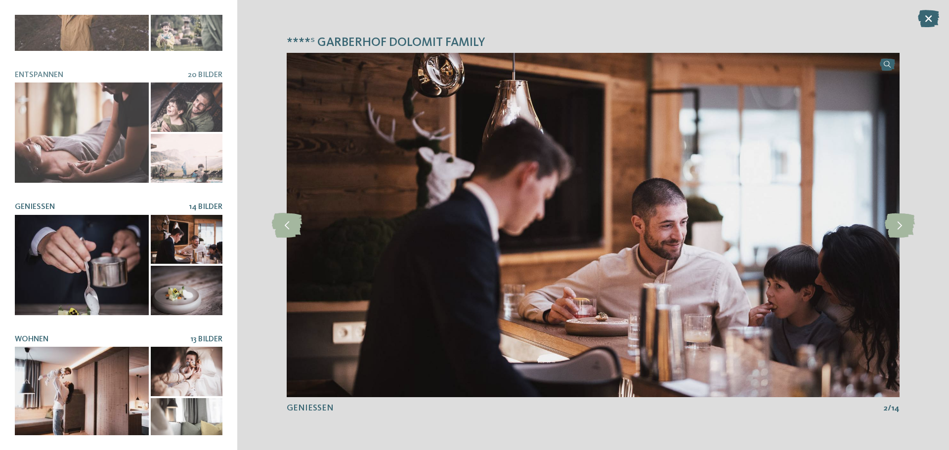
click at [59, 364] on div at bounding box center [82, 397] width 134 height 100
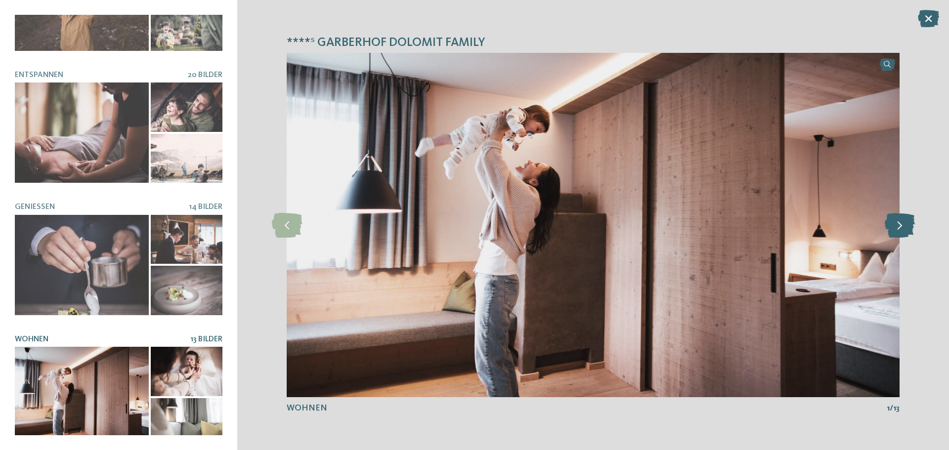
click at [894, 230] on icon at bounding box center [900, 225] width 30 height 25
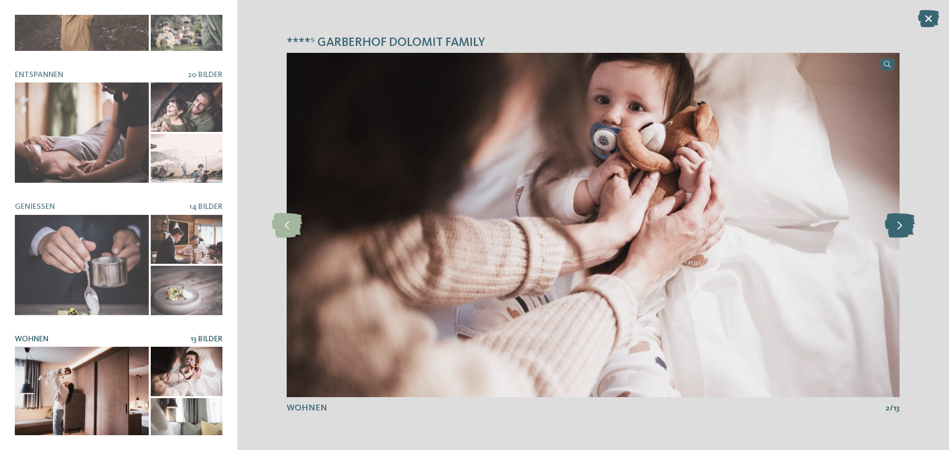
click at [894, 230] on icon at bounding box center [900, 225] width 30 height 25
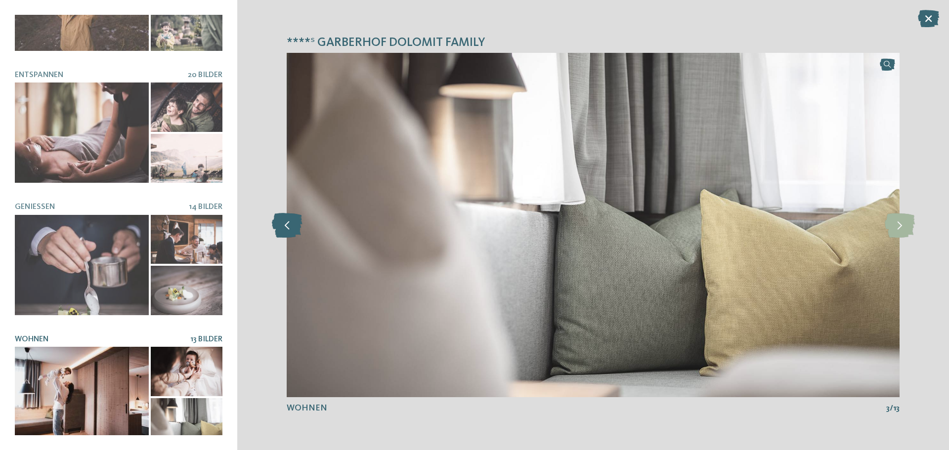
click at [291, 226] on icon at bounding box center [287, 225] width 30 height 25
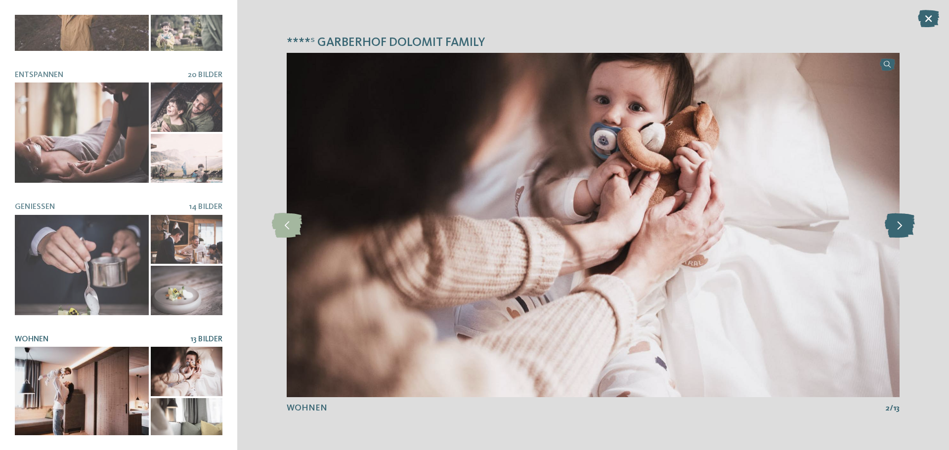
click at [904, 229] on icon at bounding box center [900, 225] width 30 height 25
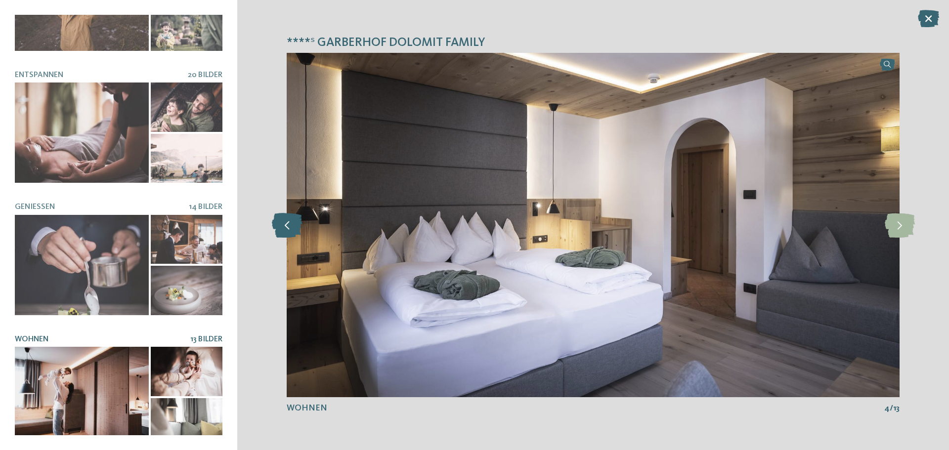
drag, startPoint x: 703, startPoint y: 213, endPoint x: 287, endPoint y: 221, distance: 415.7
click at [287, 221] on icon at bounding box center [287, 225] width 30 height 25
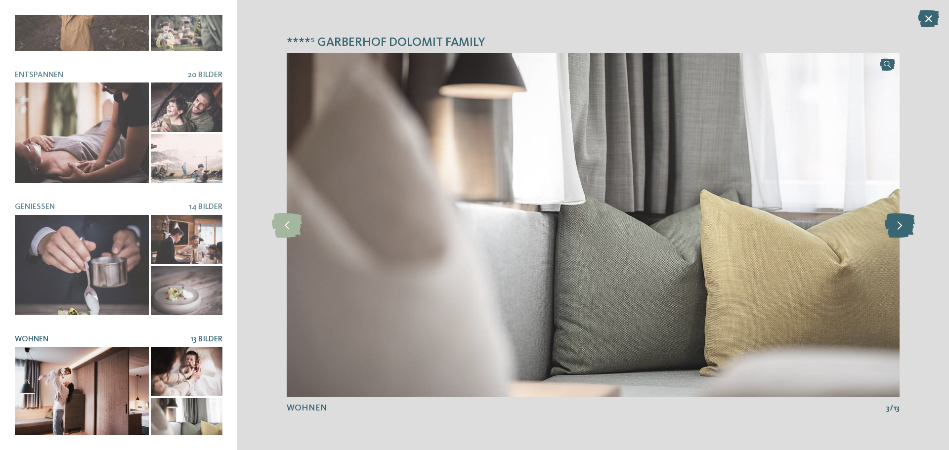
click at [900, 233] on icon at bounding box center [900, 225] width 30 height 25
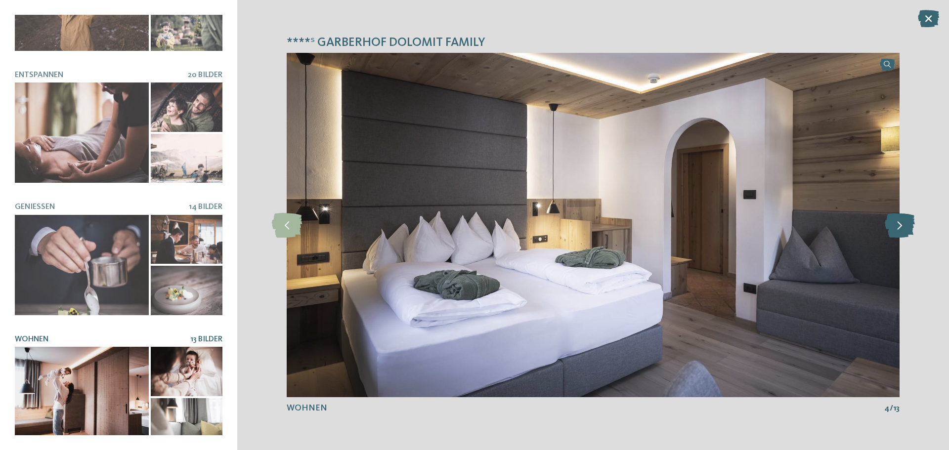
click at [896, 225] on icon at bounding box center [900, 225] width 30 height 25
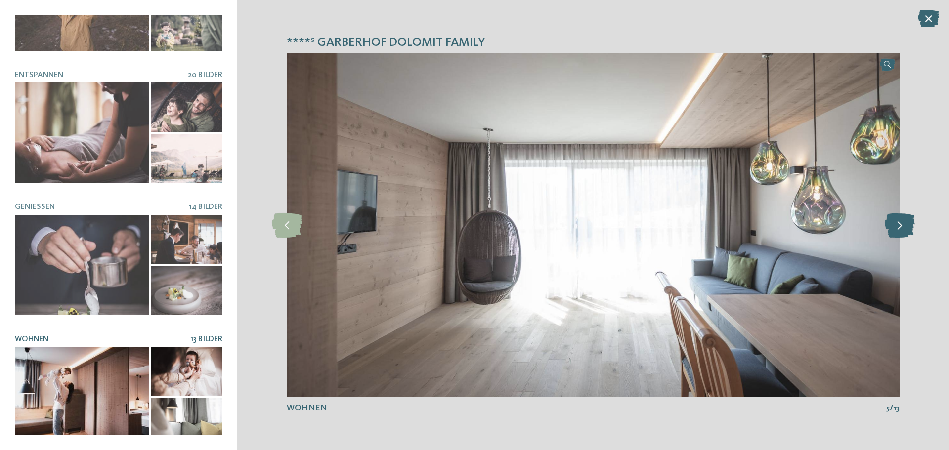
click at [902, 231] on icon at bounding box center [900, 225] width 30 height 25
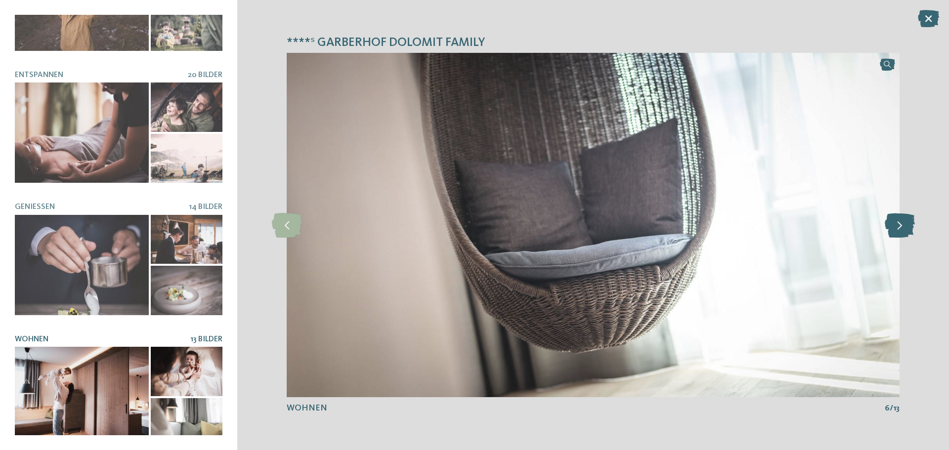
click at [896, 231] on icon at bounding box center [900, 225] width 30 height 25
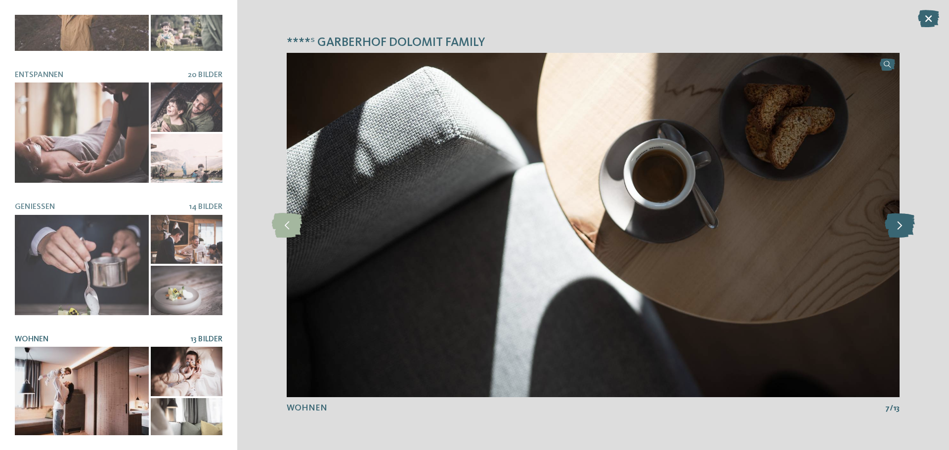
click at [902, 222] on icon at bounding box center [900, 225] width 30 height 25
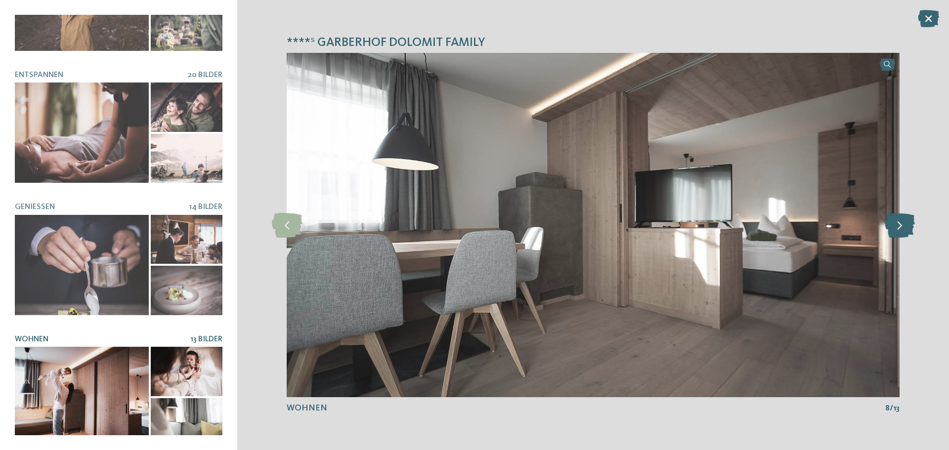
click at [902, 222] on icon at bounding box center [900, 225] width 30 height 25
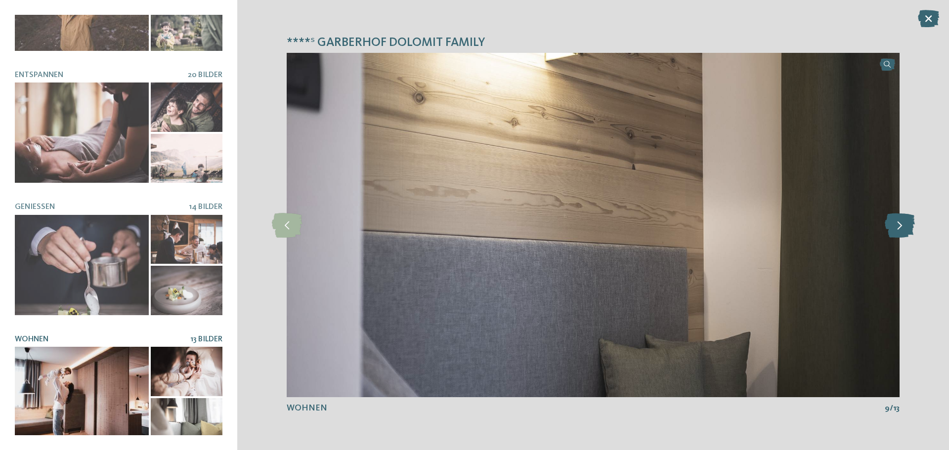
click at [902, 222] on icon at bounding box center [900, 225] width 30 height 25
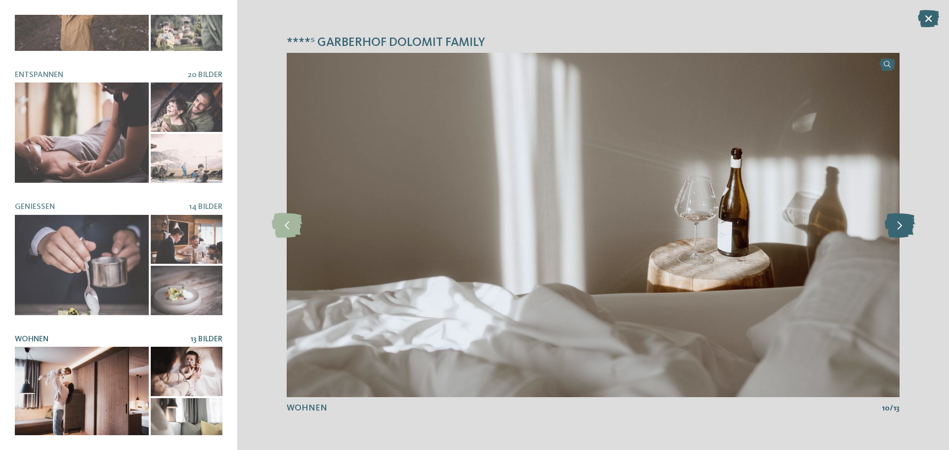
click at [901, 218] on icon at bounding box center [900, 225] width 30 height 25
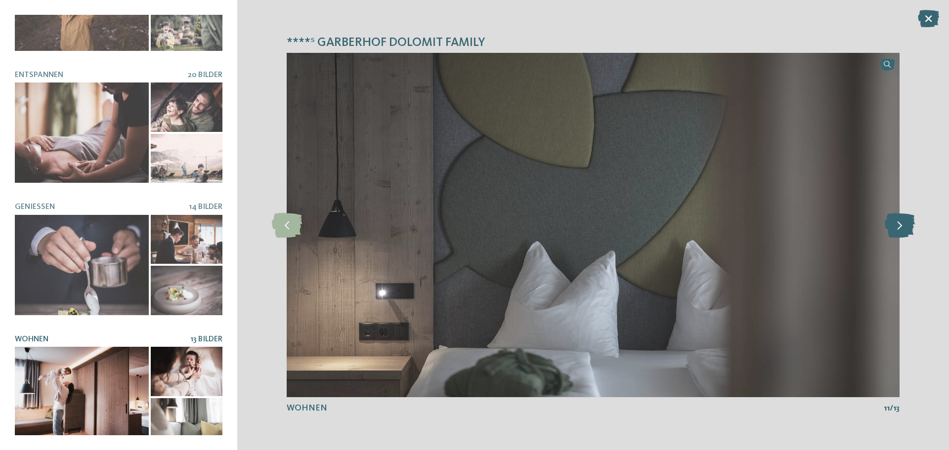
click at [901, 218] on icon at bounding box center [900, 225] width 30 height 25
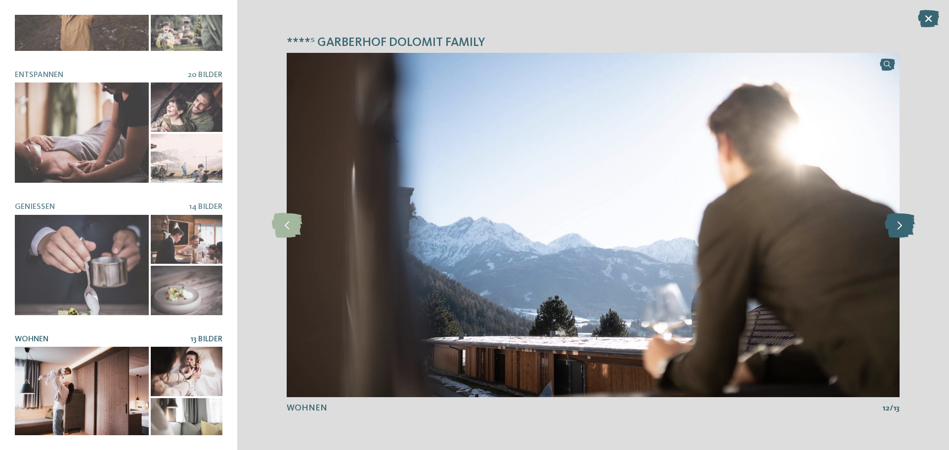
click at [898, 231] on icon at bounding box center [900, 225] width 30 height 25
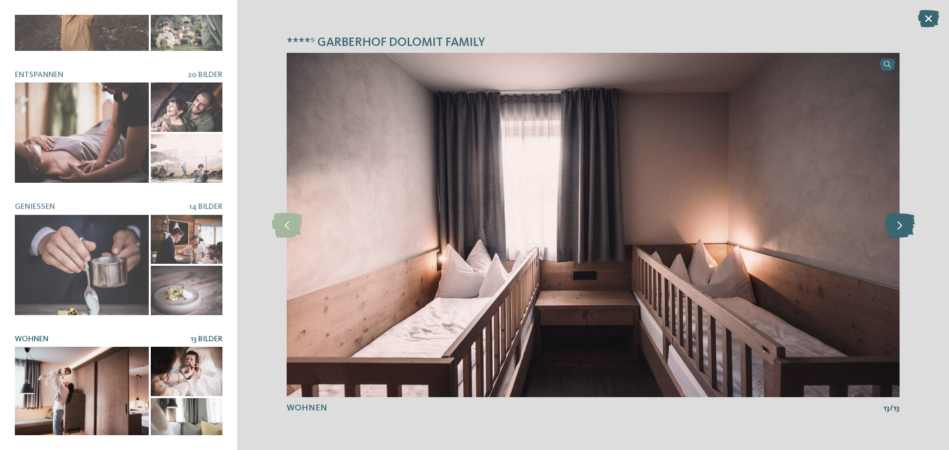
click at [898, 231] on icon at bounding box center [900, 225] width 30 height 25
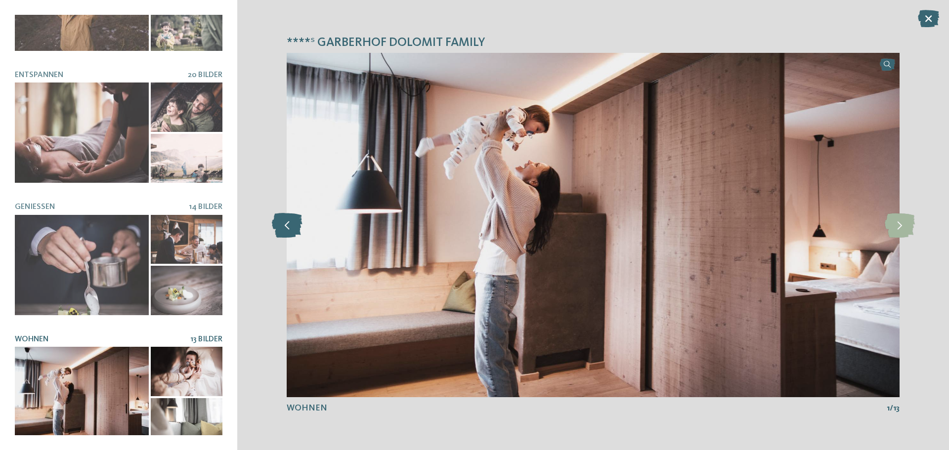
click at [292, 227] on icon at bounding box center [287, 225] width 30 height 25
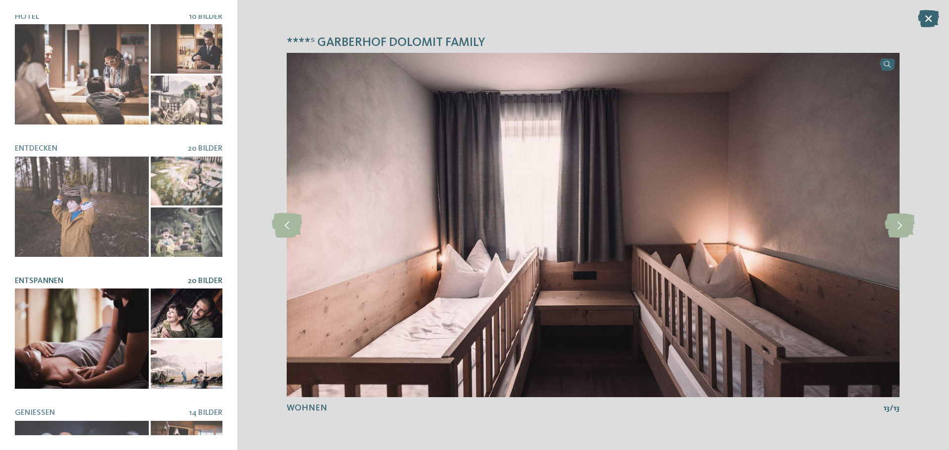
scroll to position [0, 0]
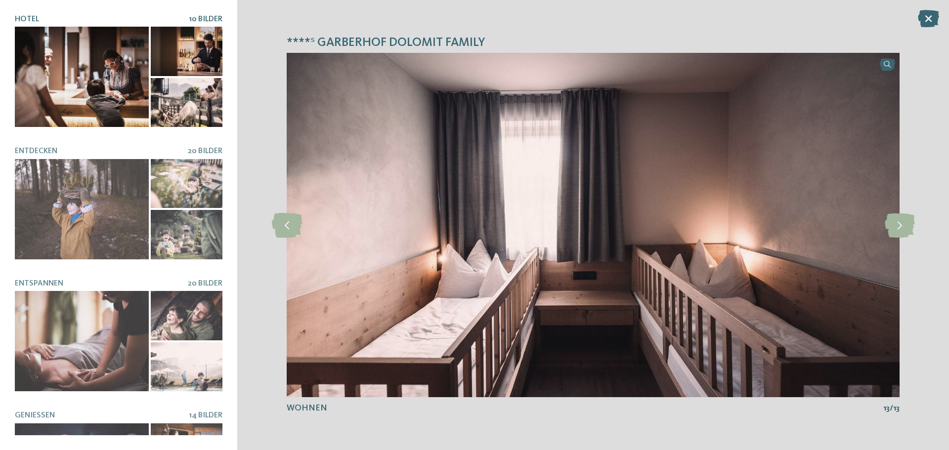
click at [117, 94] on div at bounding box center [82, 77] width 134 height 100
